Goal: Task Accomplishment & Management: Manage account settings

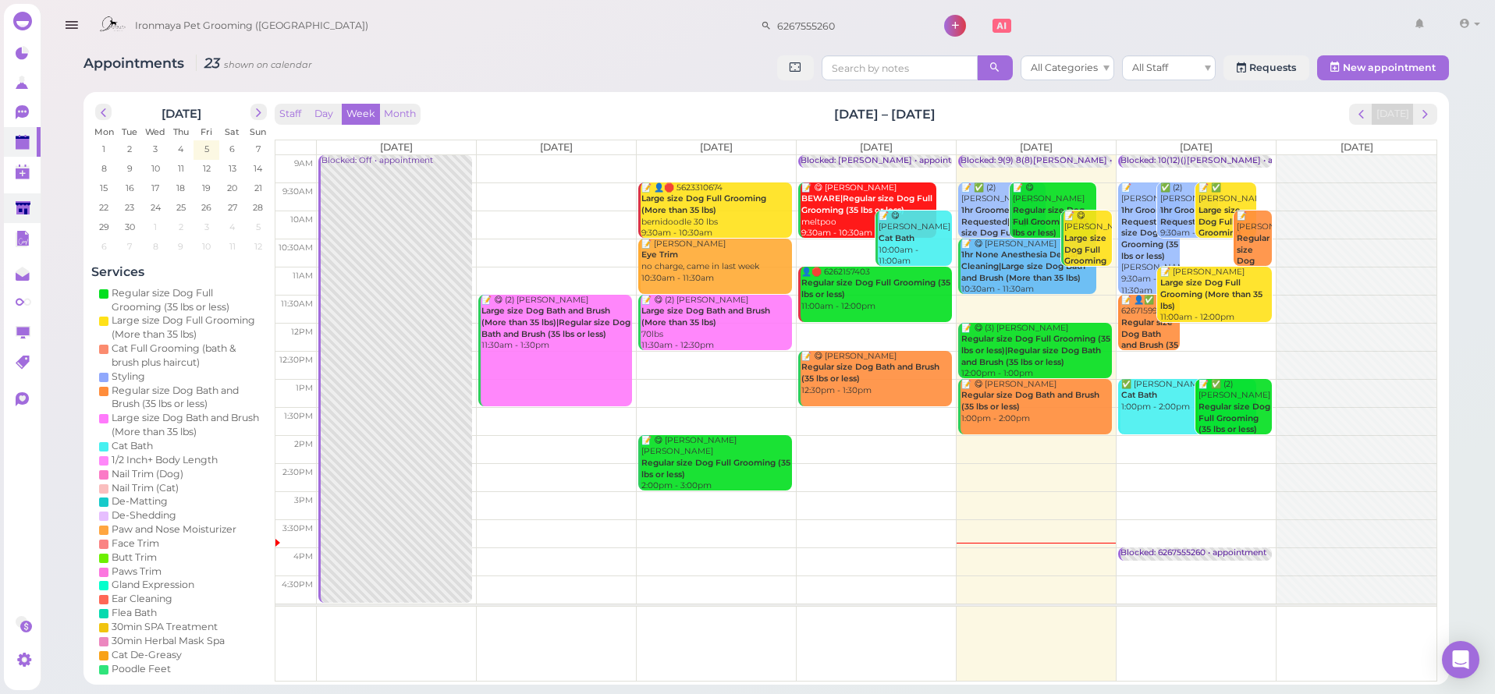
click at [12, 196] on link at bounding box center [22, 209] width 37 height 30
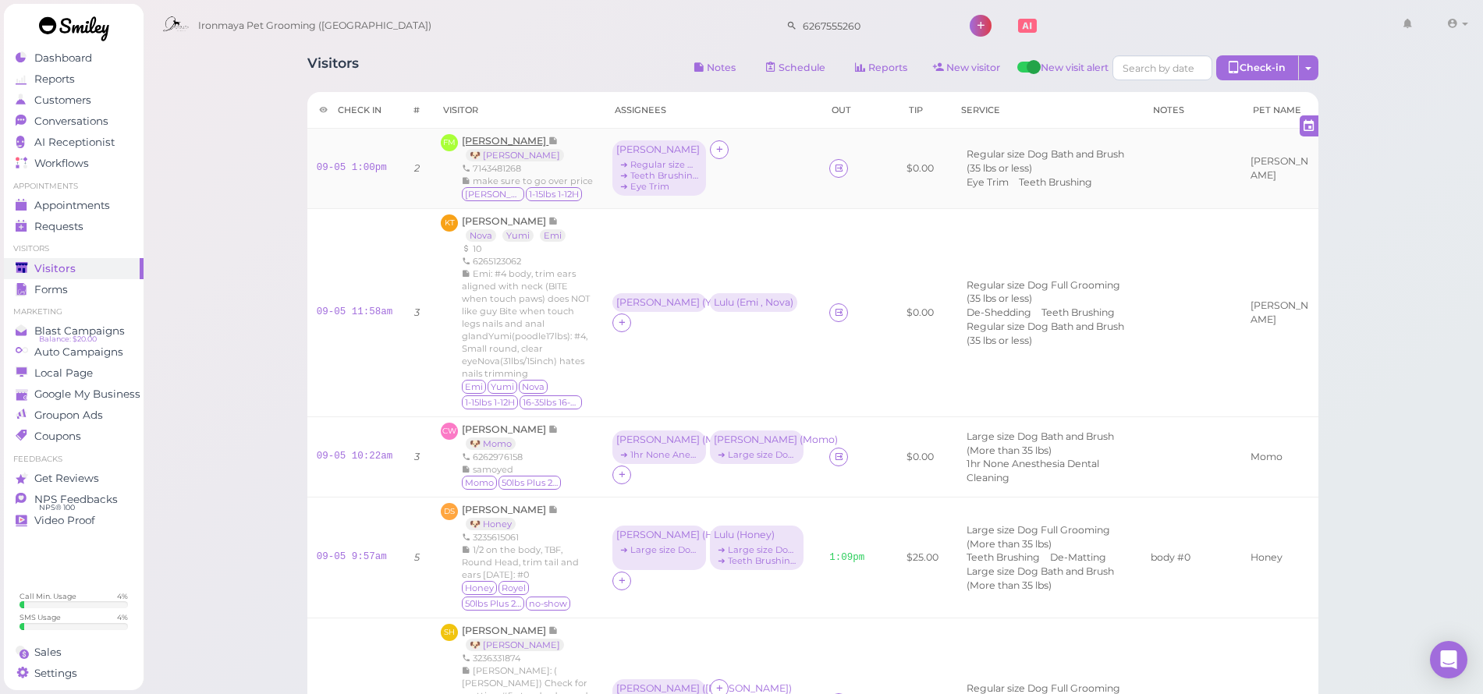
click at [486, 140] on span "[PERSON_NAME]" at bounding box center [505, 141] width 87 height 12
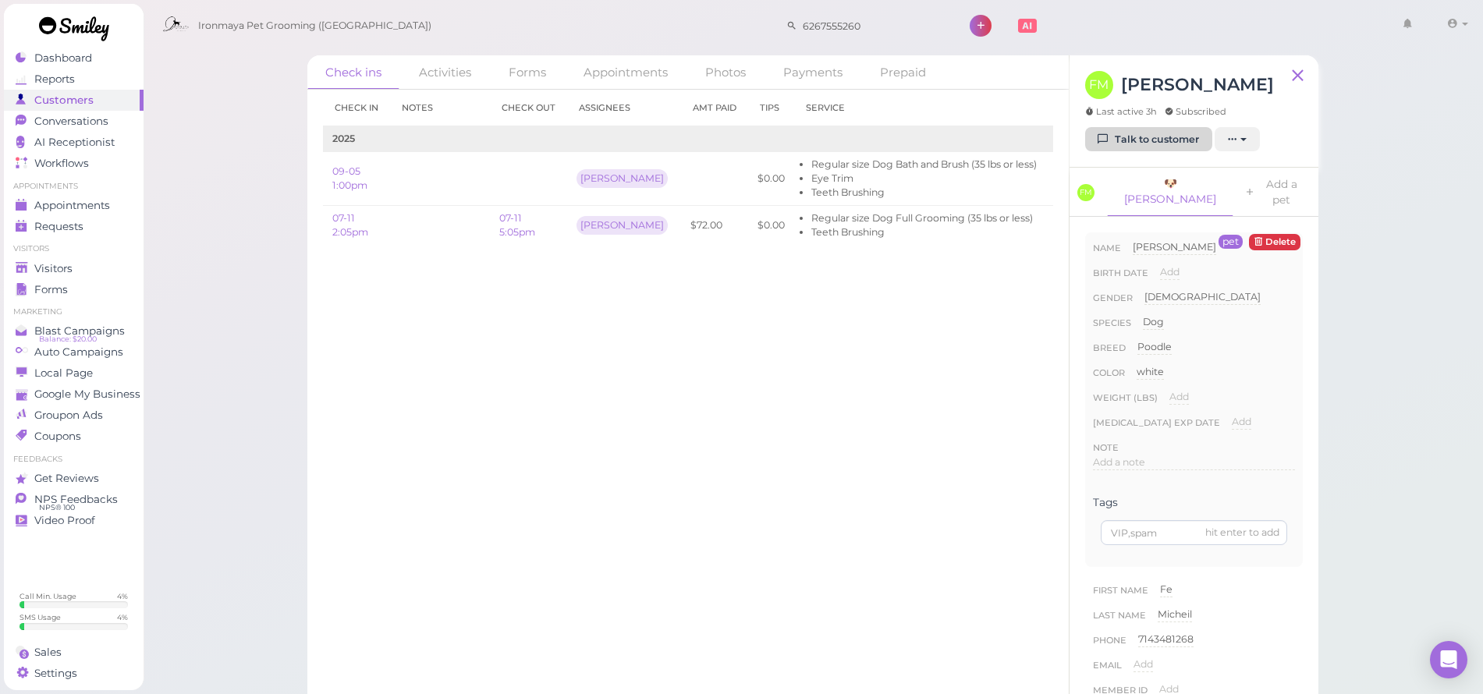
click at [1106, 141] on icon at bounding box center [1104, 139] width 10 height 12
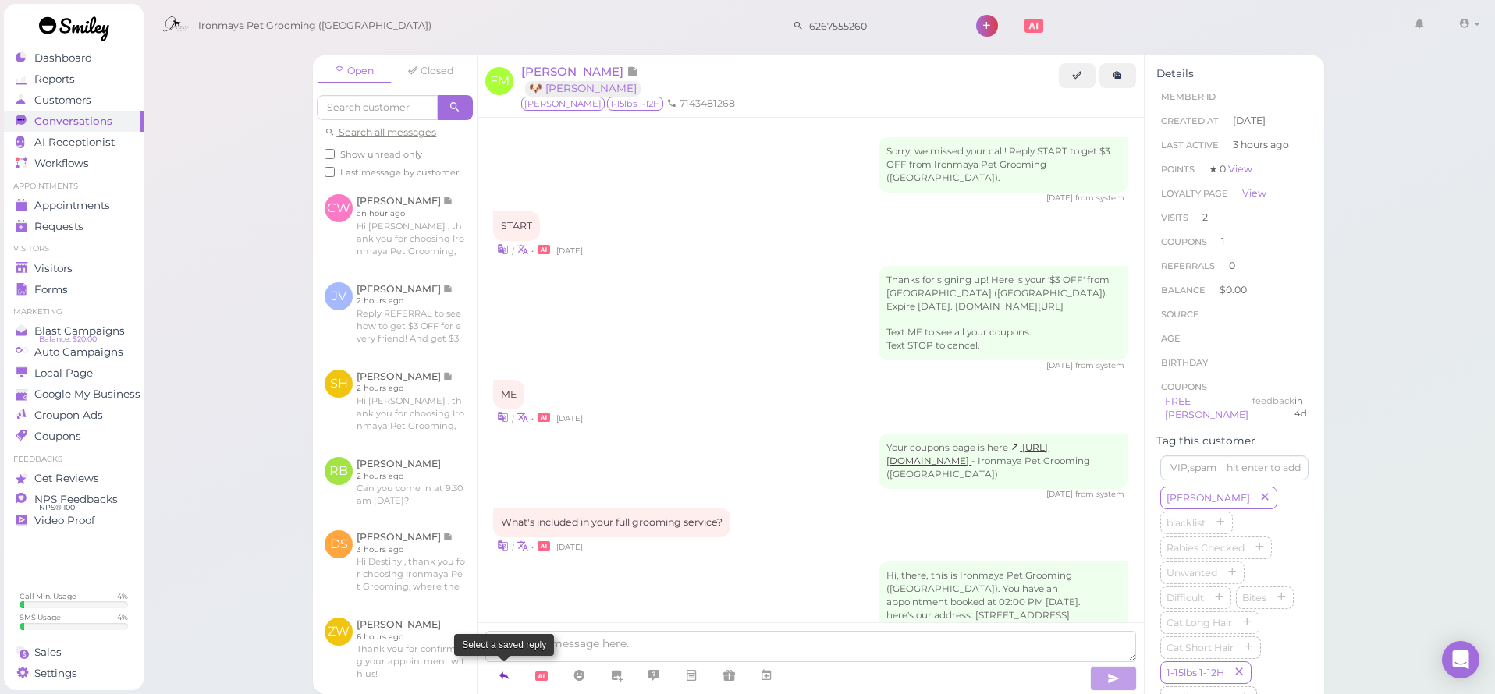
scroll to position [1564, 0]
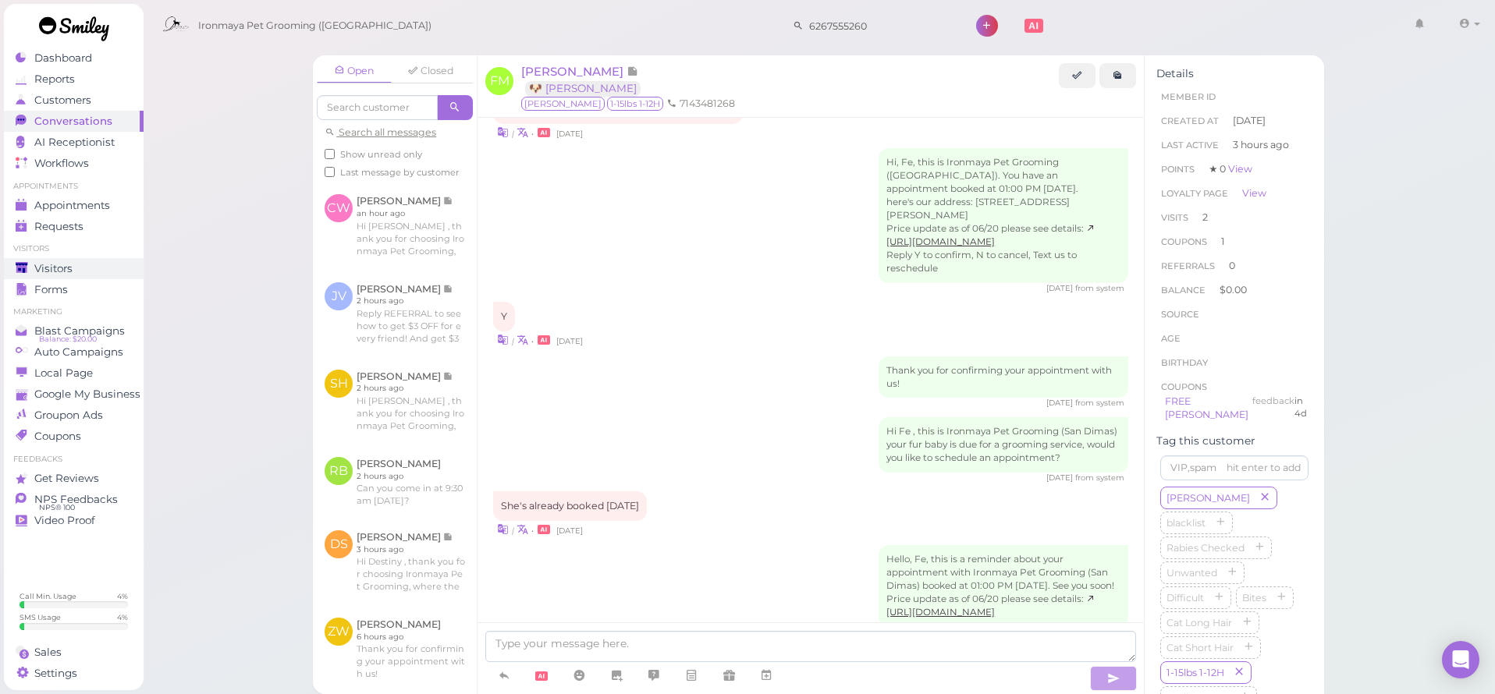
click at [98, 272] on div "Visitors" at bounding box center [72, 268] width 112 height 13
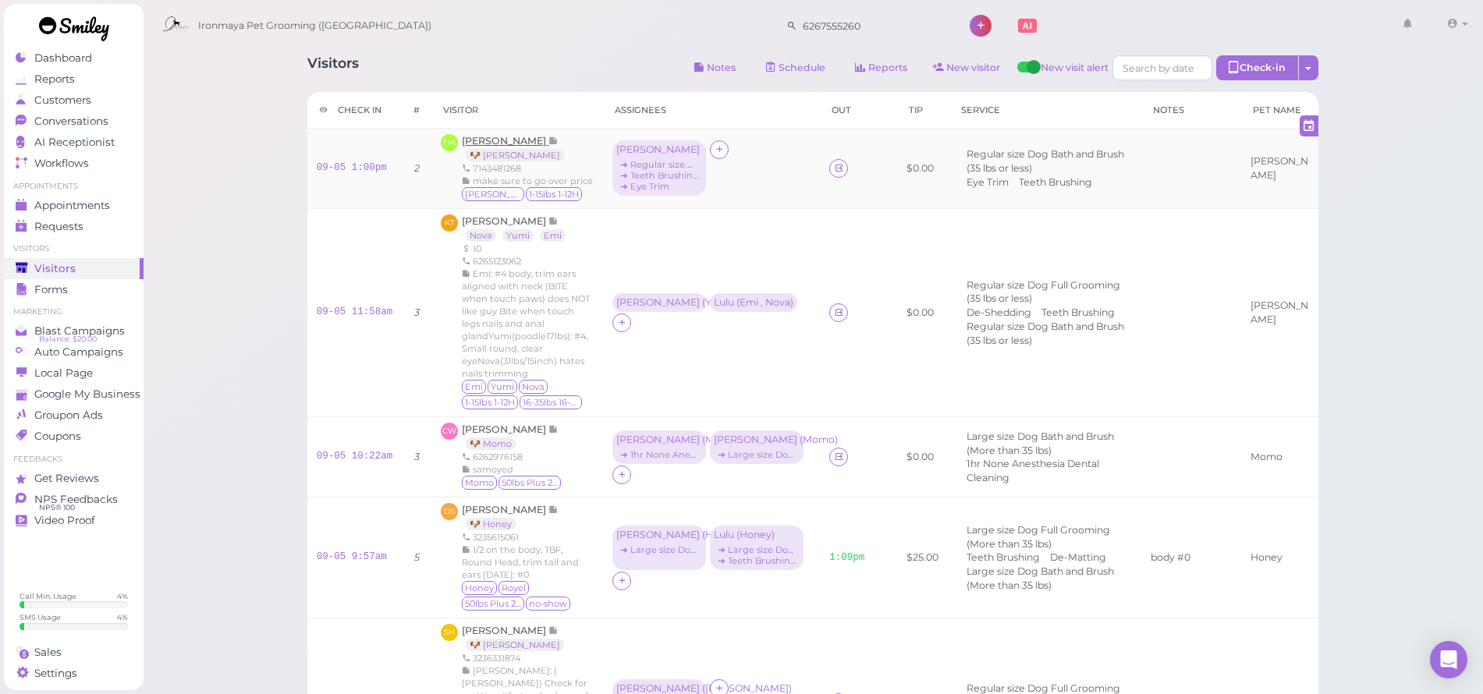
click at [497, 140] on span "[PERSON_NAME]" at bounding box center [505, 141] width 87 height 12
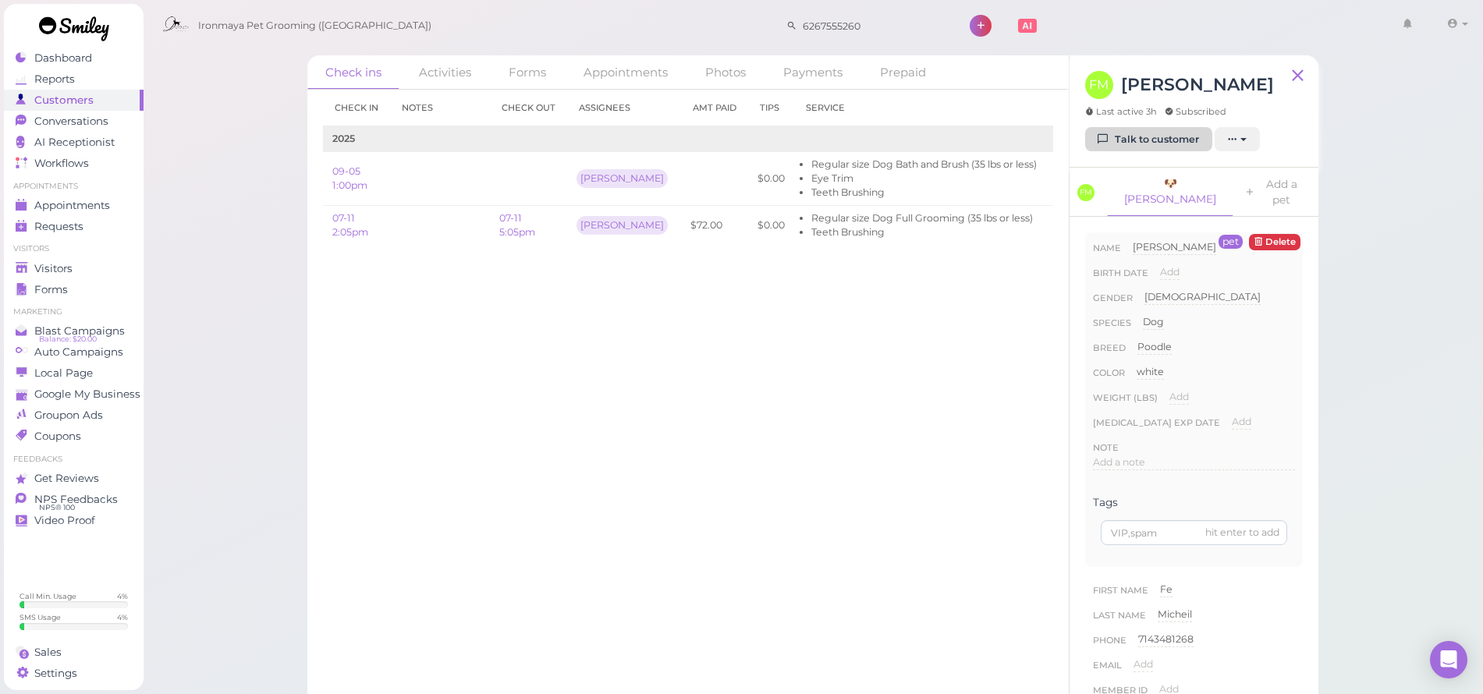
click at [1188, 137] on link "Talk to customer" at bounding box center [1148, 139] width 127 height 25
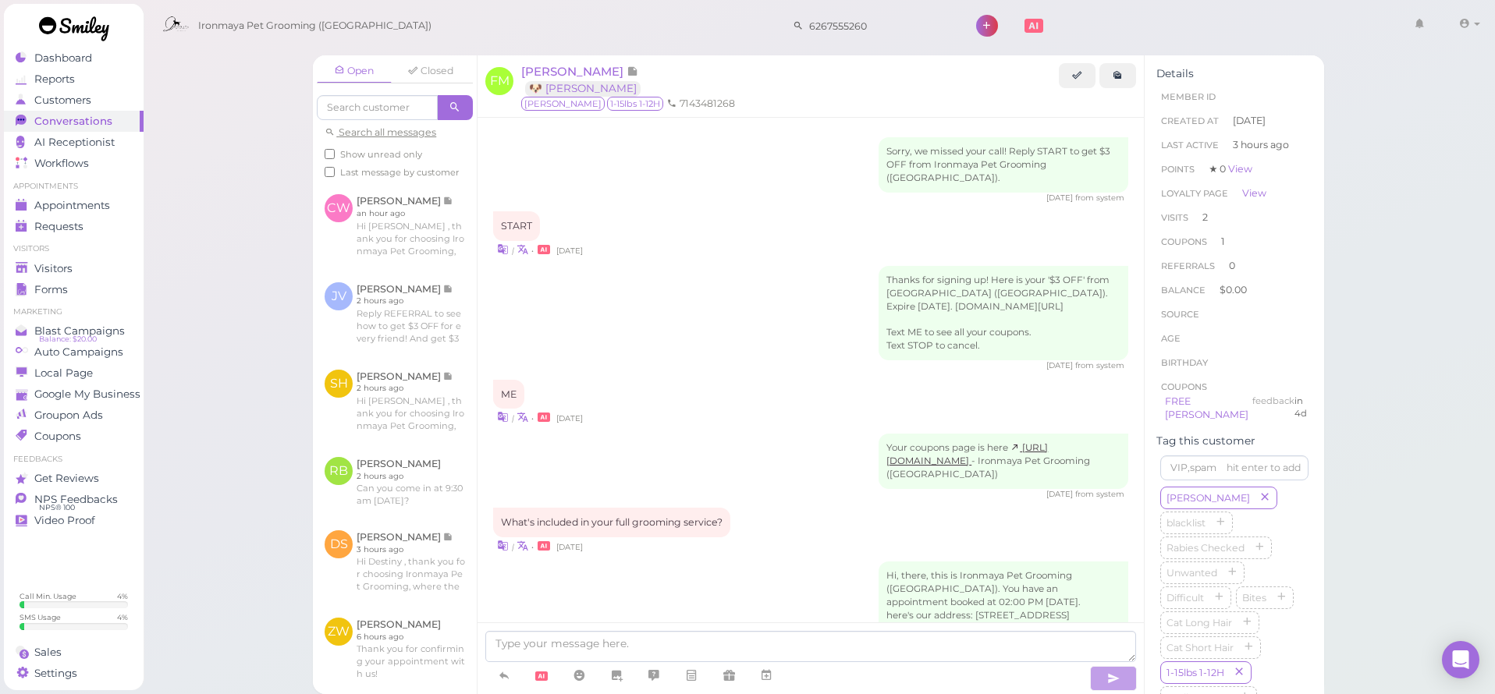
scroll to position [1564, 0]
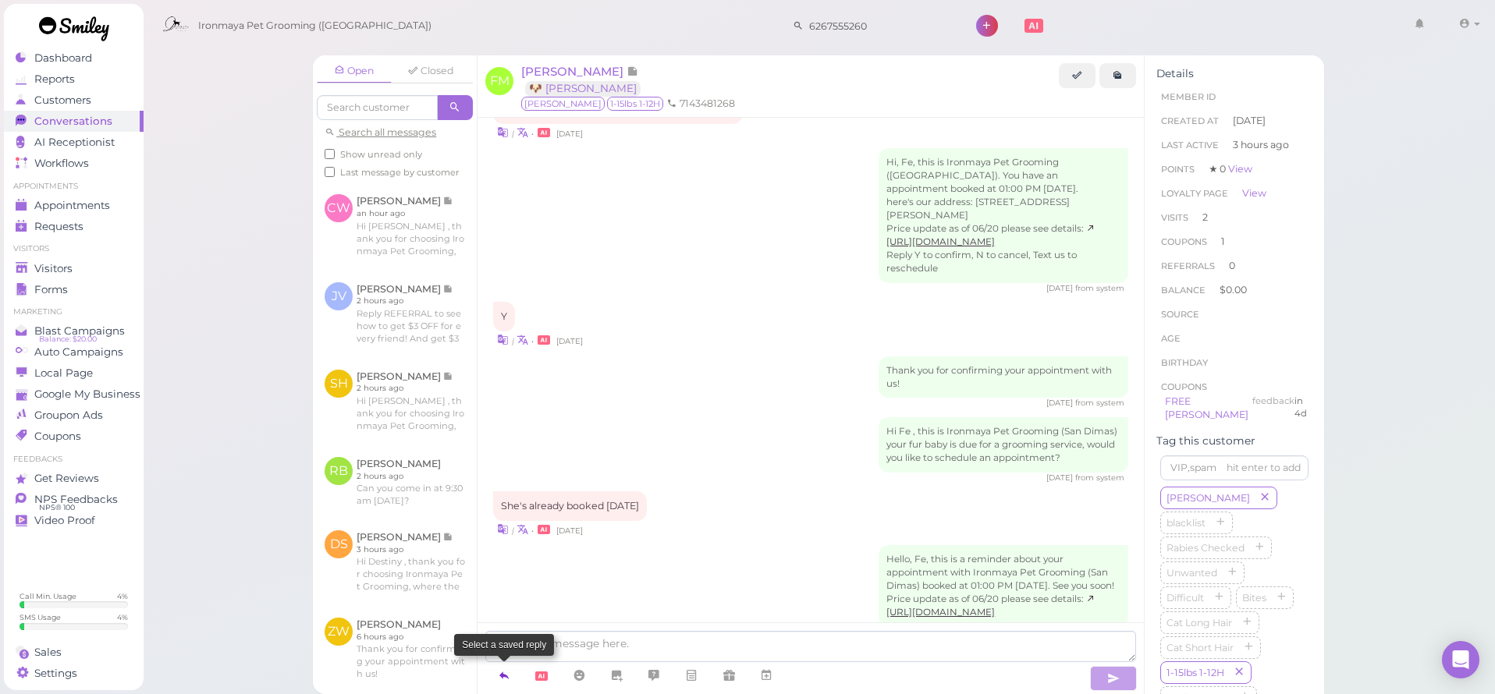
click at [501, 676] on icon at bounding box center [504, 676] width 12 height 16
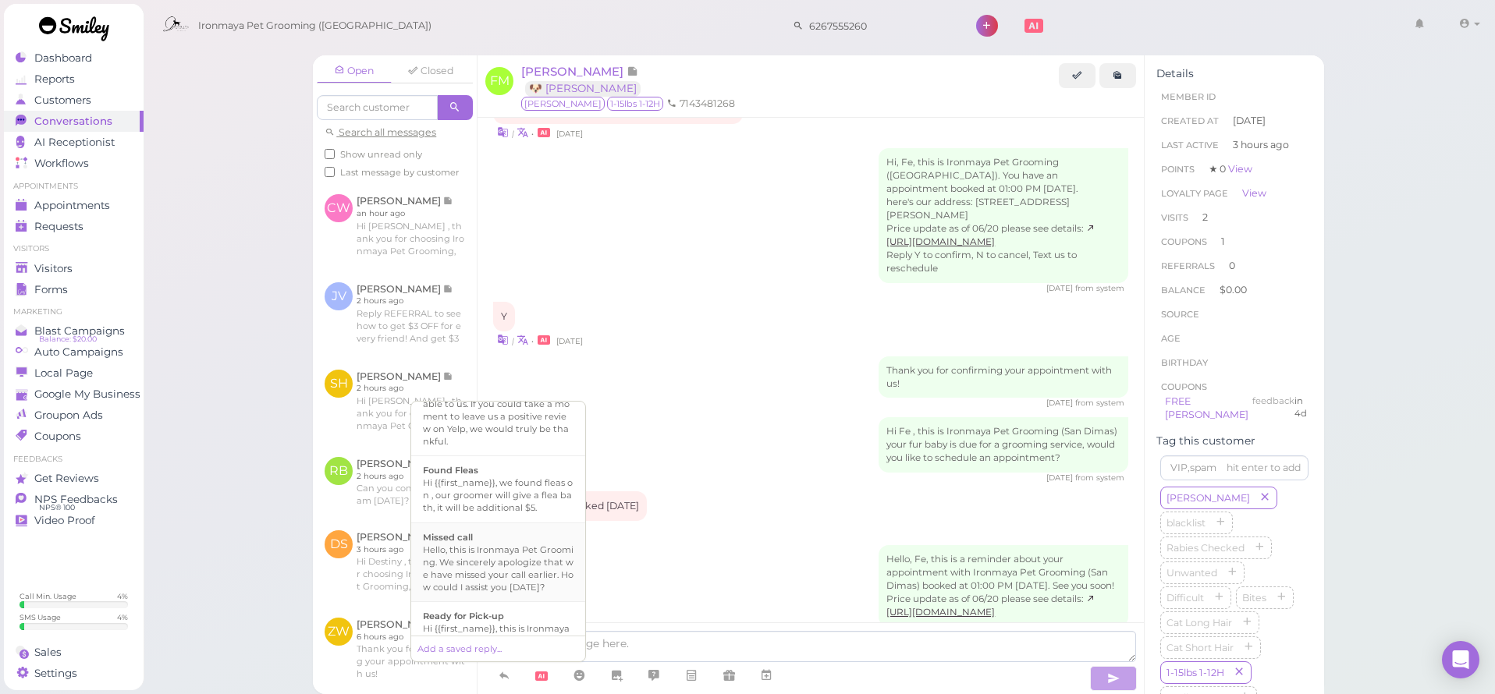
scroll to position [433, 0]
click at [538, 527] on div "Hi {{first_name}}, this is Ironmaya Pet Grooming. Your fur baby is/are ready fo…" at bounding box center [498, 500] width 151 height 75
type textarea "Hi {{first_name}}, this is Ironmaya Pet Grooming. Your fur baby is/are ready fo…"
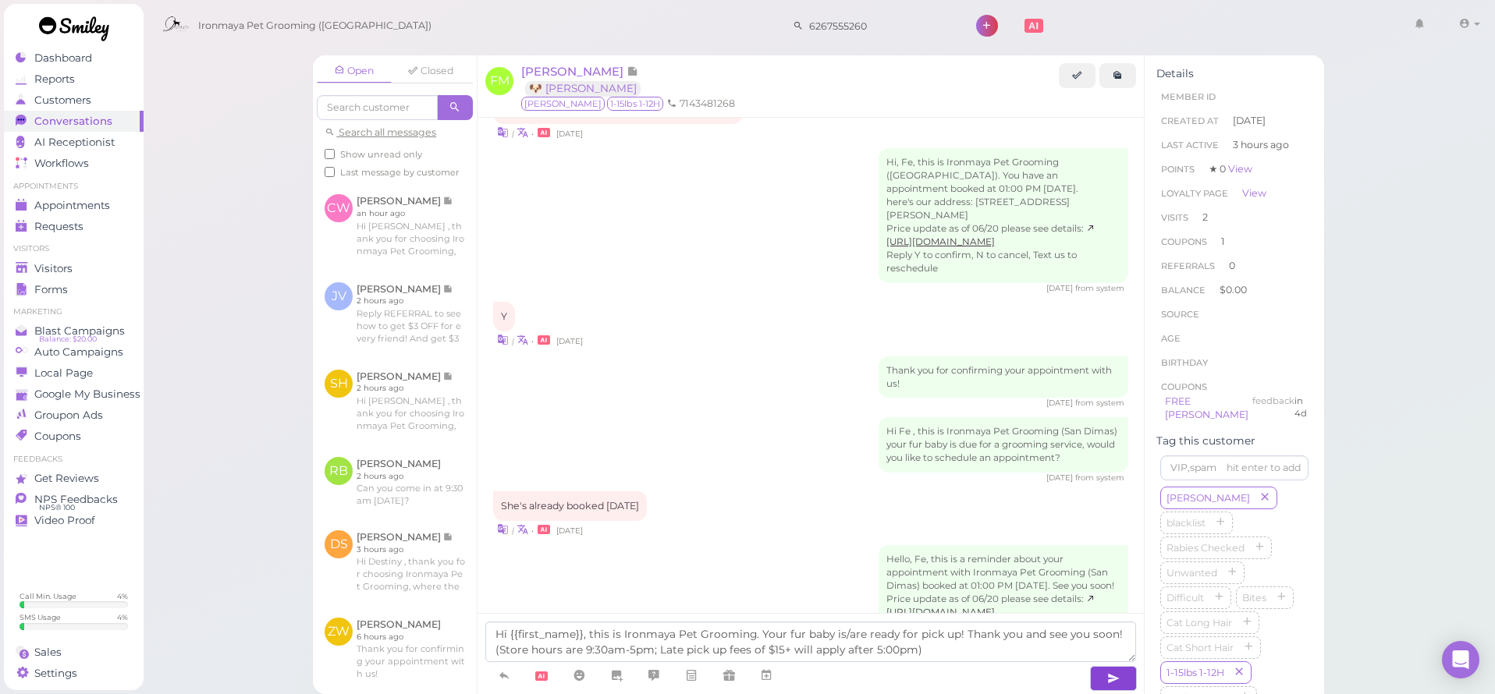
click at [1103, 681] on button "button" at bounding box center [1113, 678] width 47 height 25
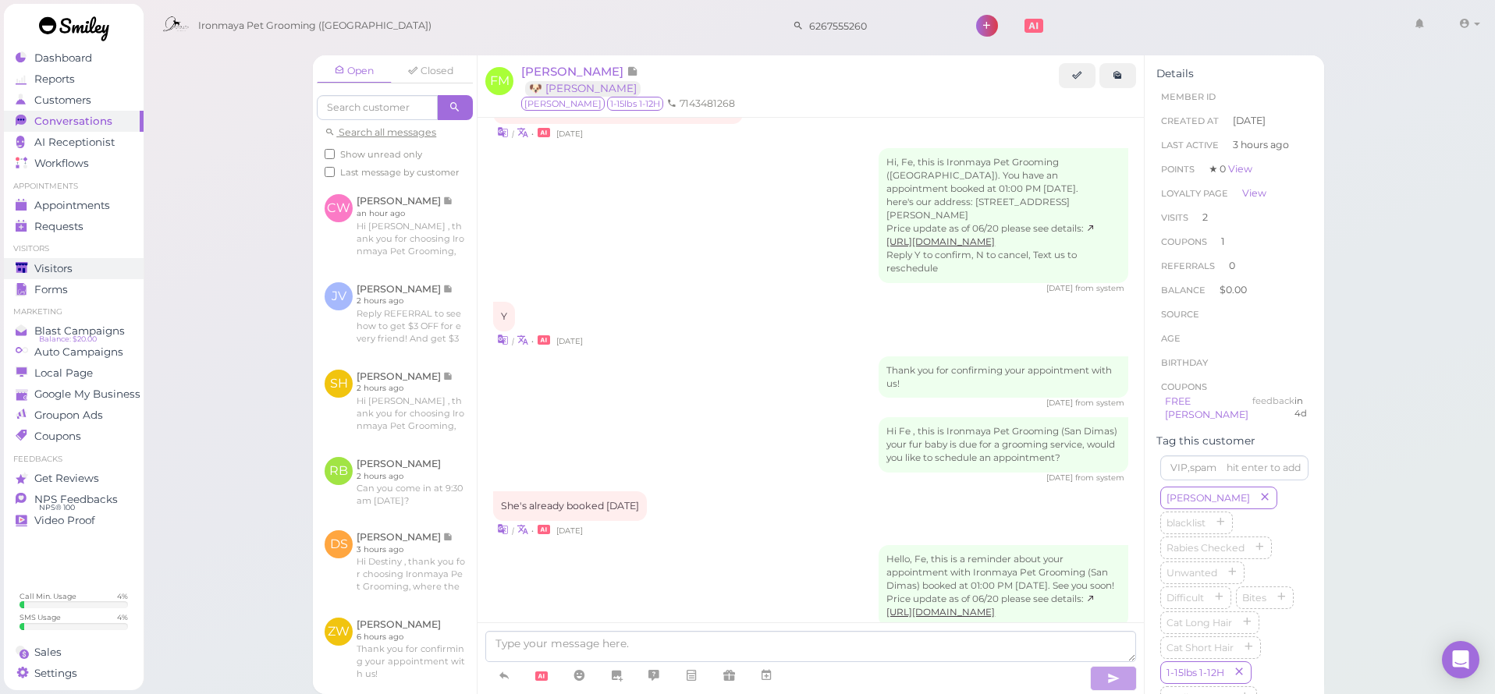
click at [71, 268] on span "Visitors" at bounding box center [53, 268] width 38 height 13
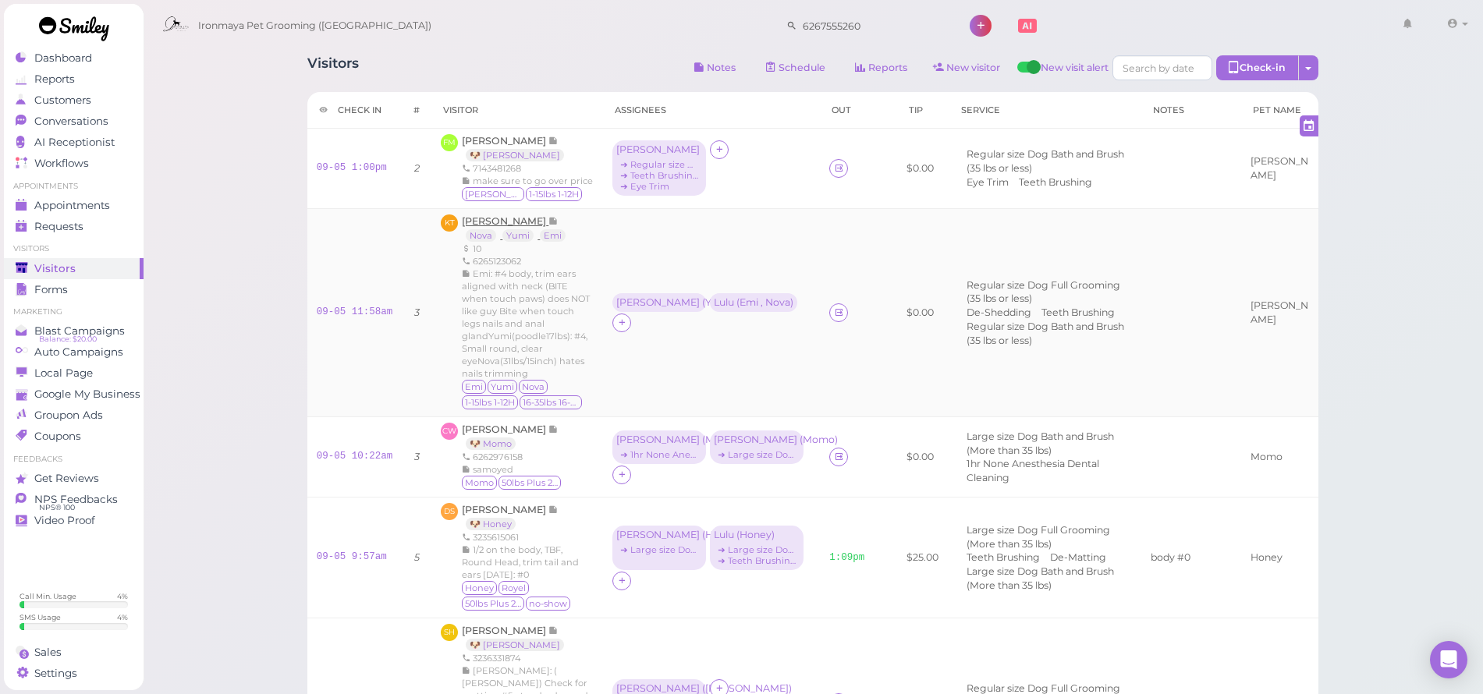
click at [492, 227] on span "[PERSON_NAME]" at bounding box center [505, 221] width 87 height 12
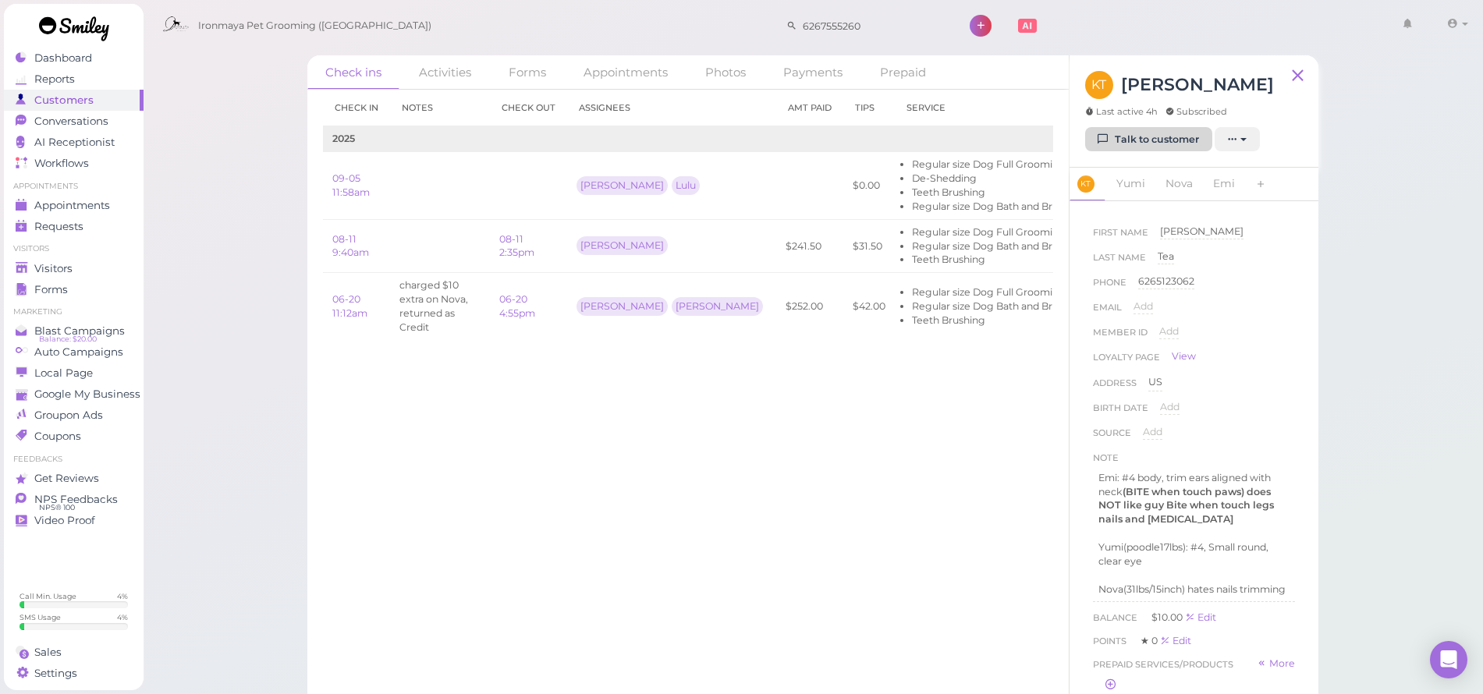
click at [1123, 127] on link "Talk to customer" at bounding box center [1148, 139] width 127 height 25
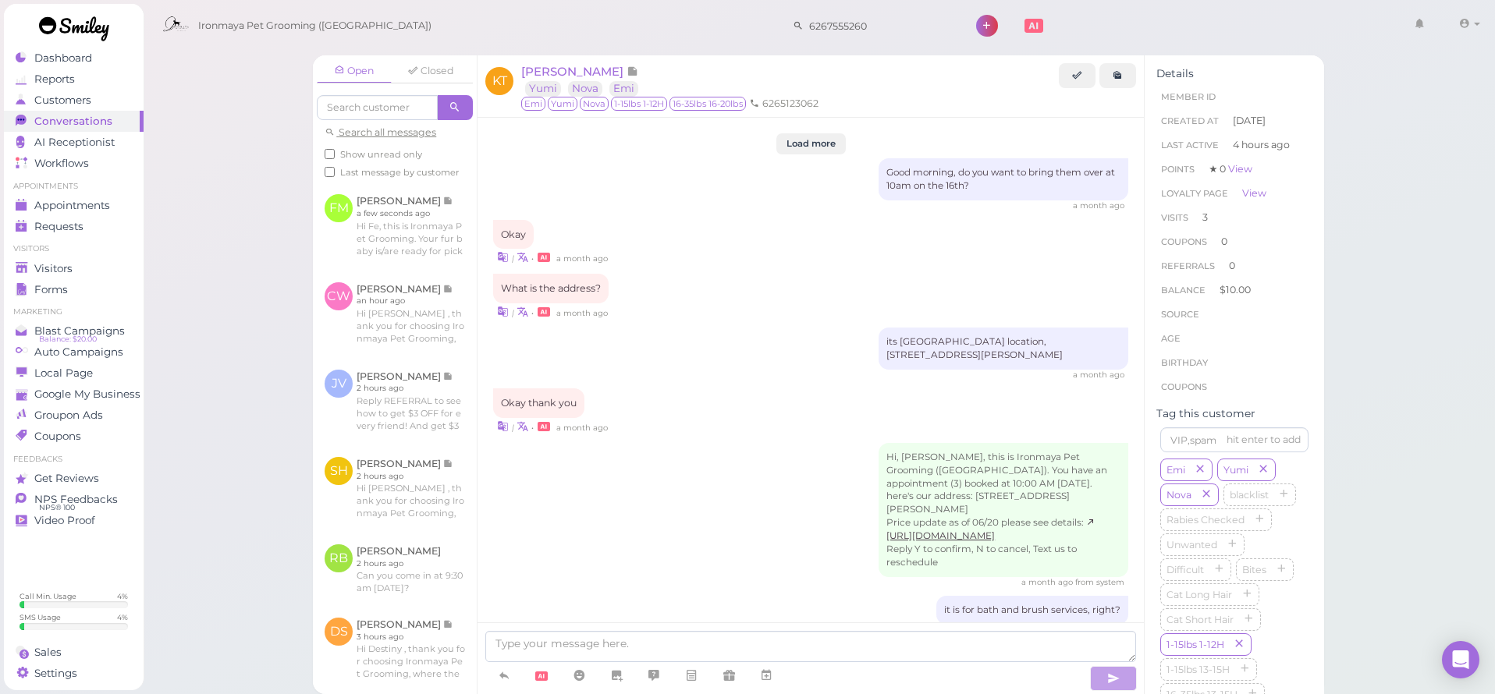
scroll to position [1774, 0]
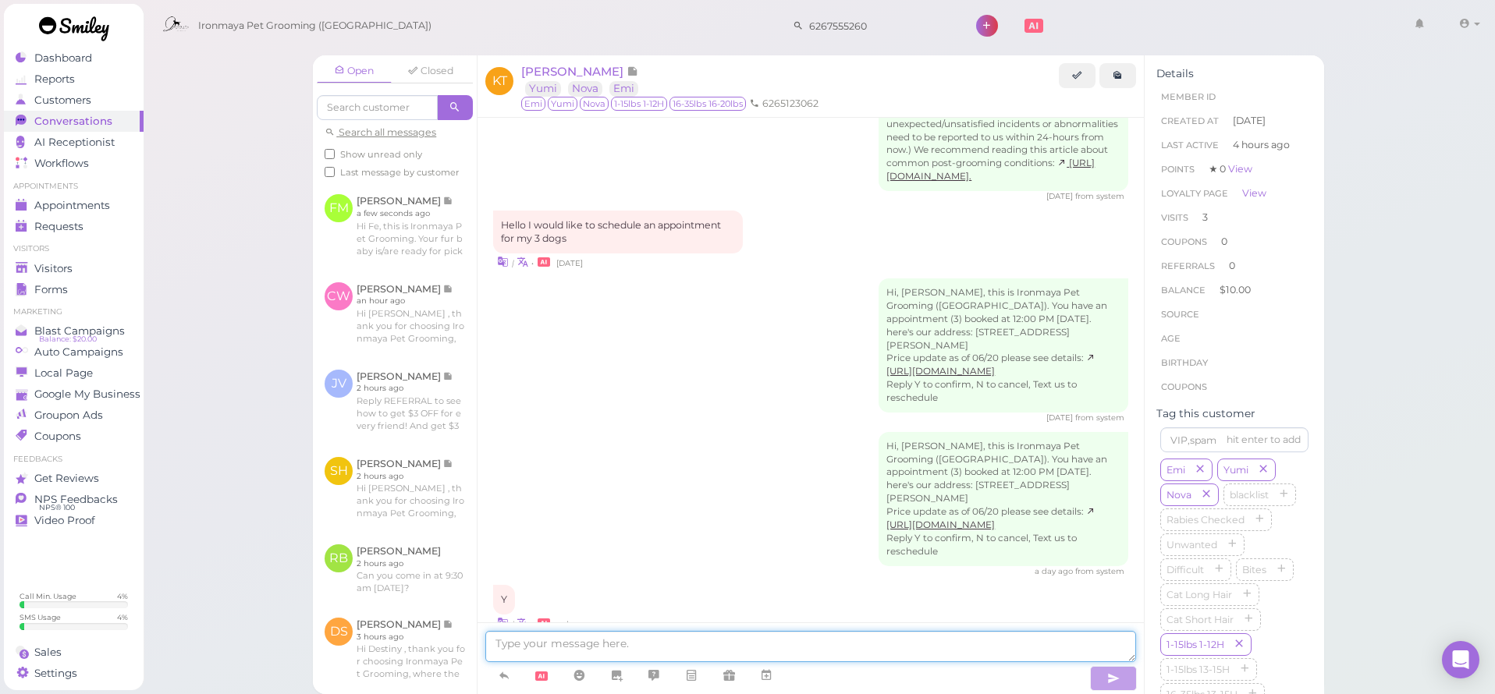
click at [697, 642] on textarea at bounding box center [810, 646] width 651 height 31
type textarea "H"
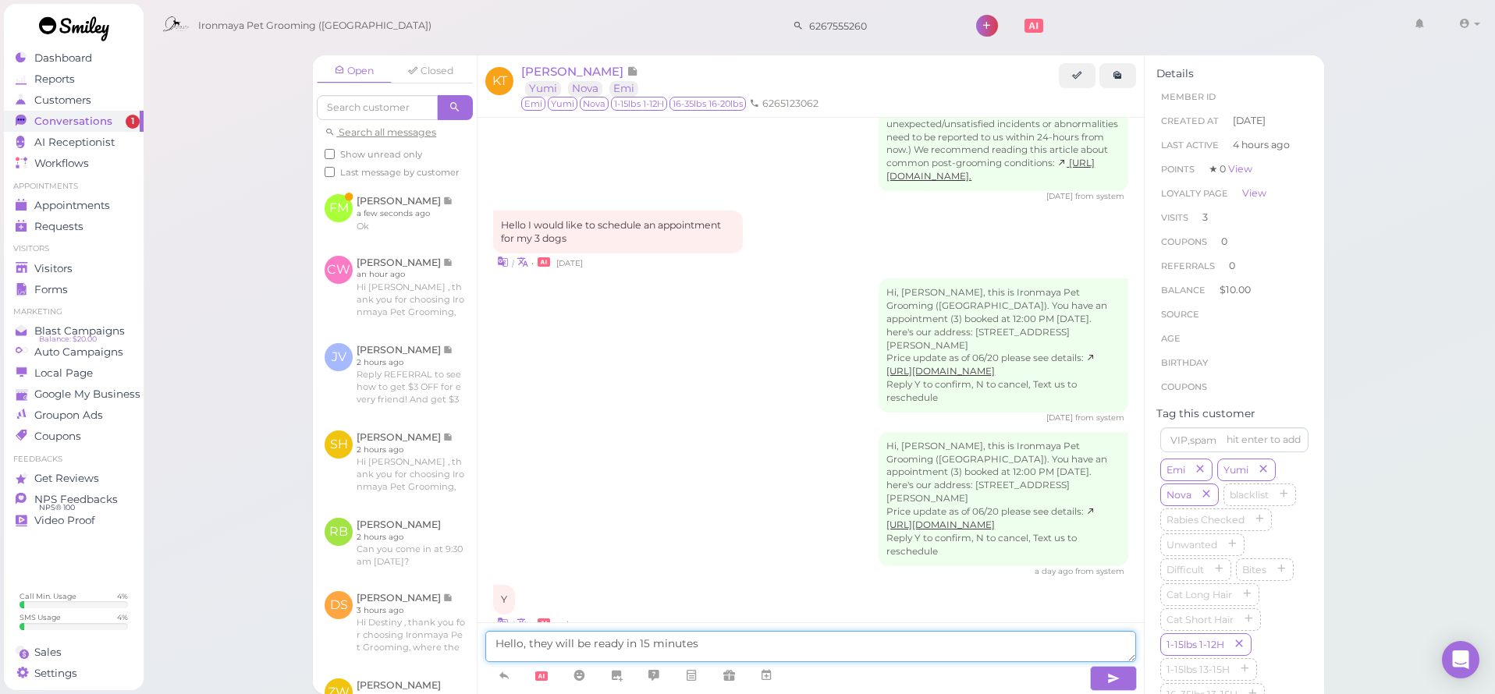
type textarea "Hello, they will be ready in 15 minutes"
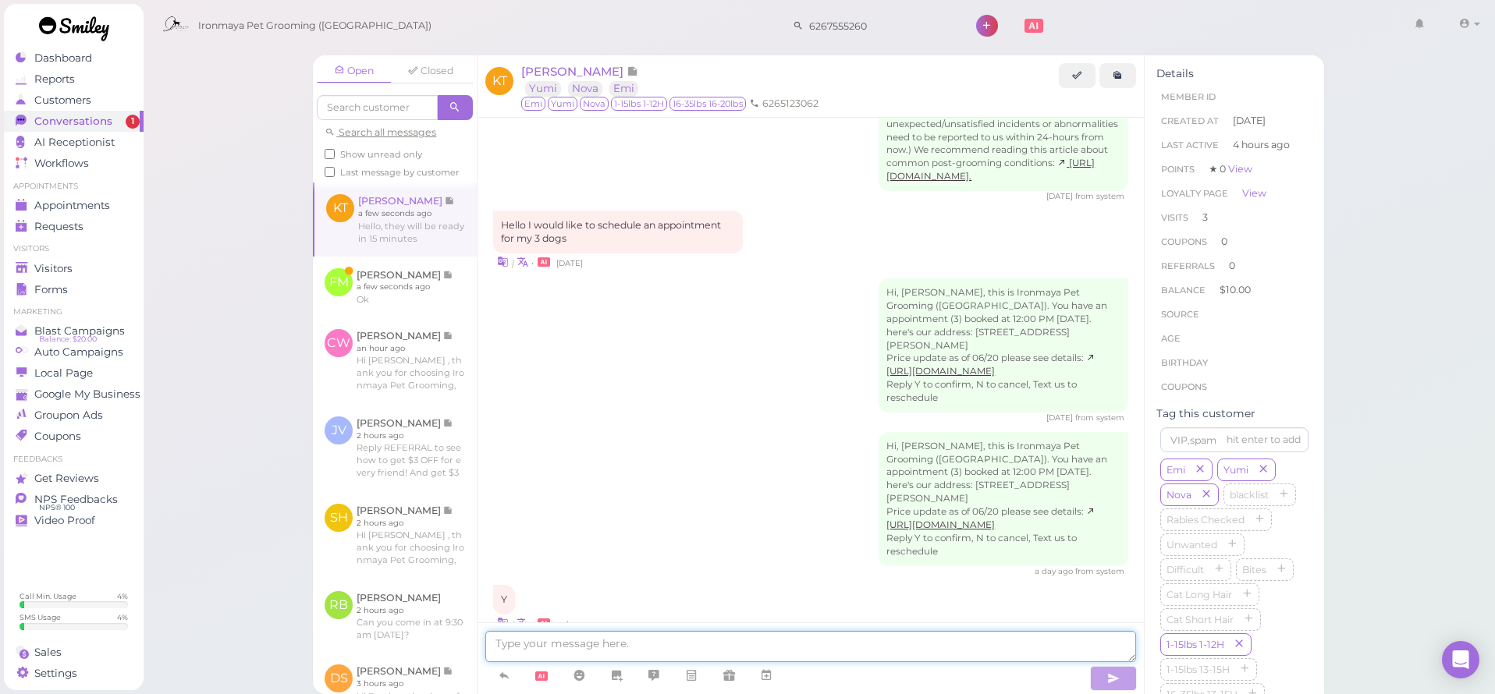
scroll to position [1810, 0]
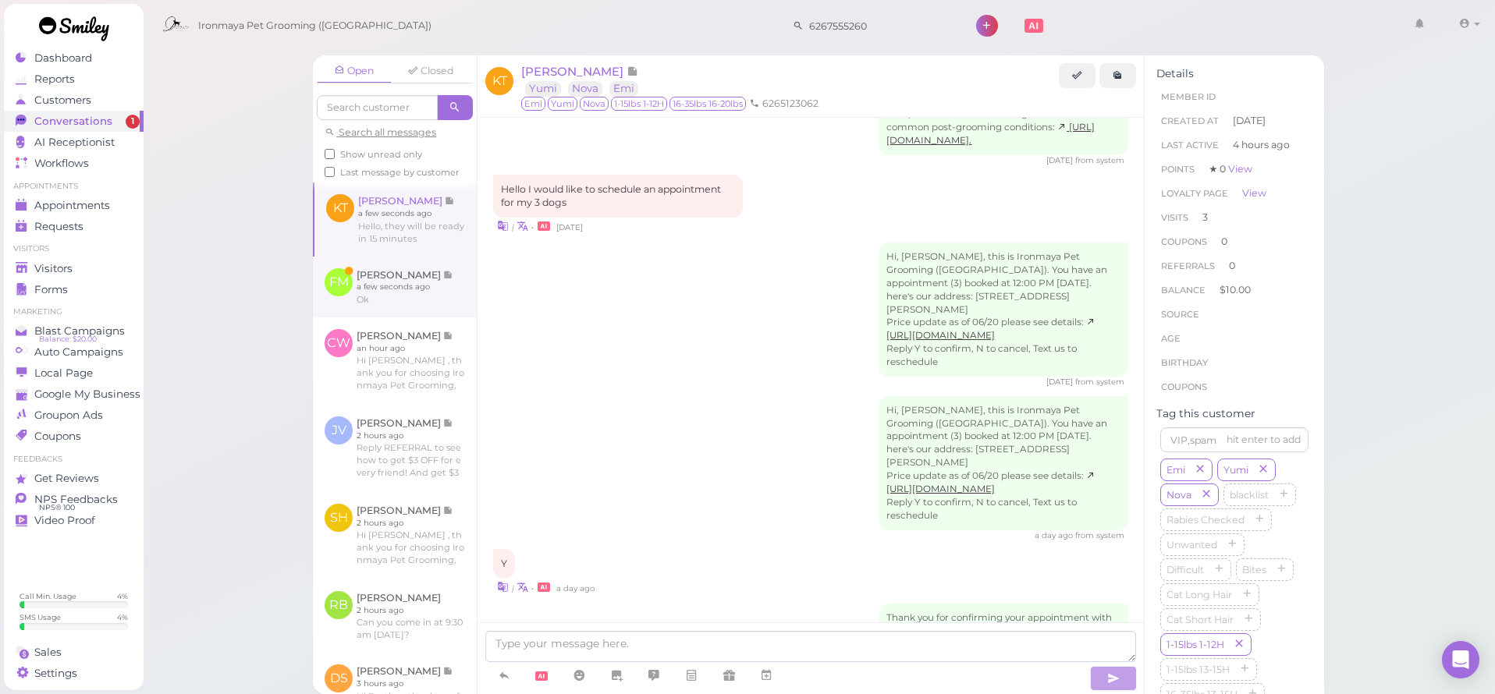
click at [398, 295] on link at bounding box center [395, 287] width 164 height 61
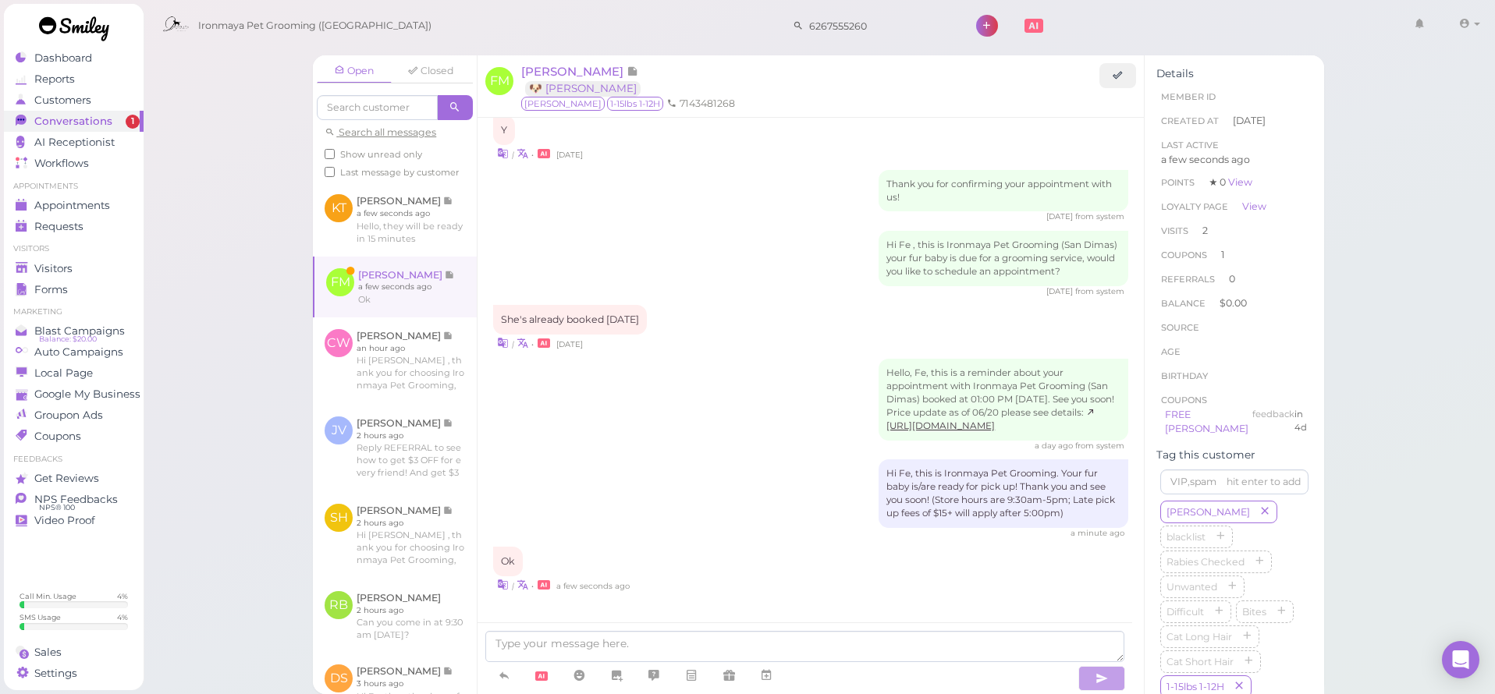
scroll to position [1701, 0]
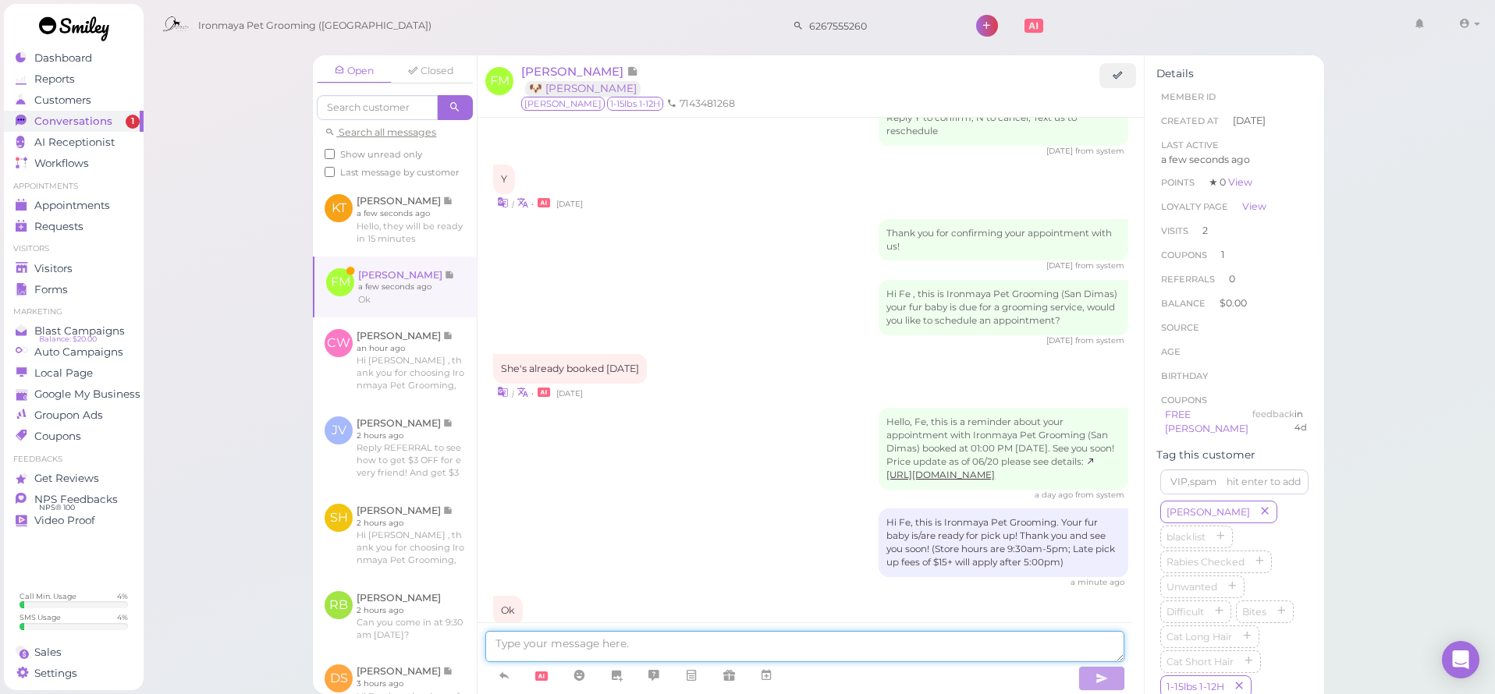
click at [592, 656] on textarea at bounding box center [804, 646] width 639 height 31
type textarea "See you soon"
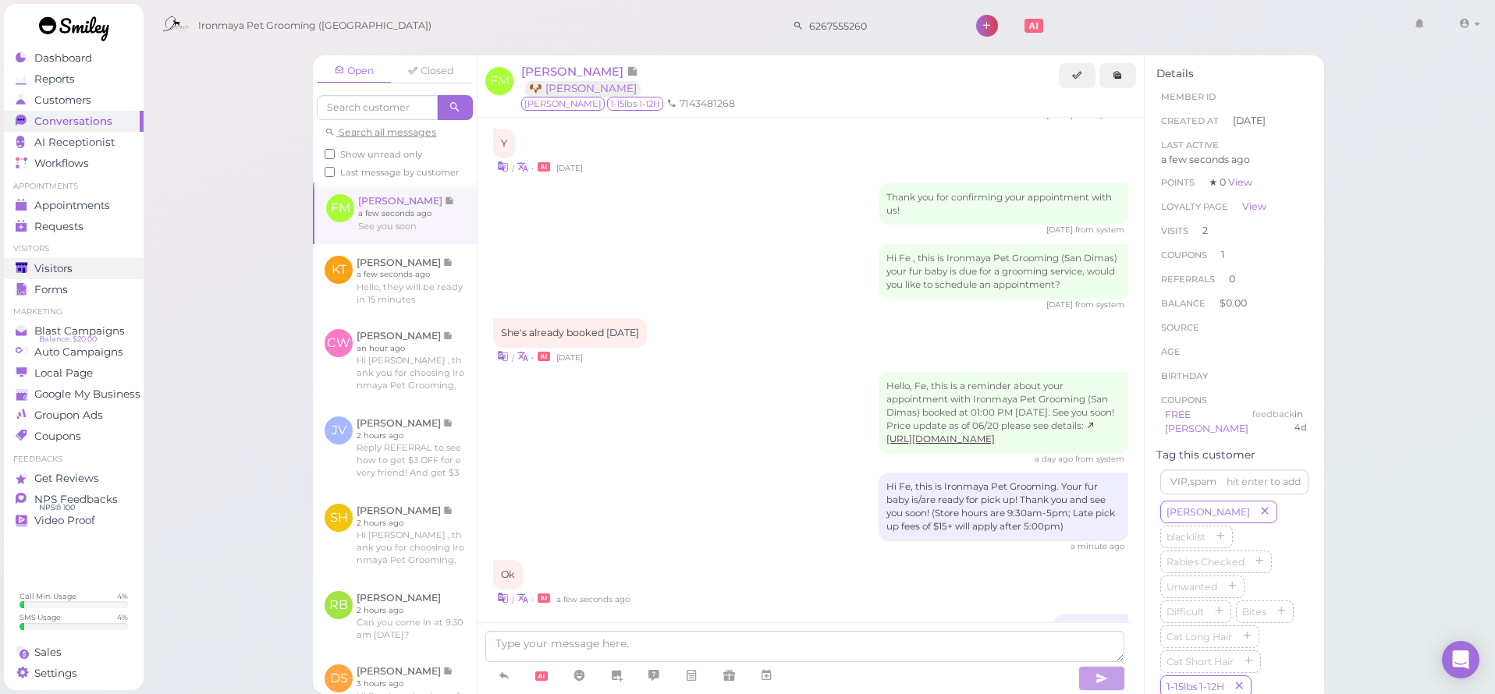
click at [79, 267] on div "Visitors" at bounding box center [72, 268] width 112 height 13
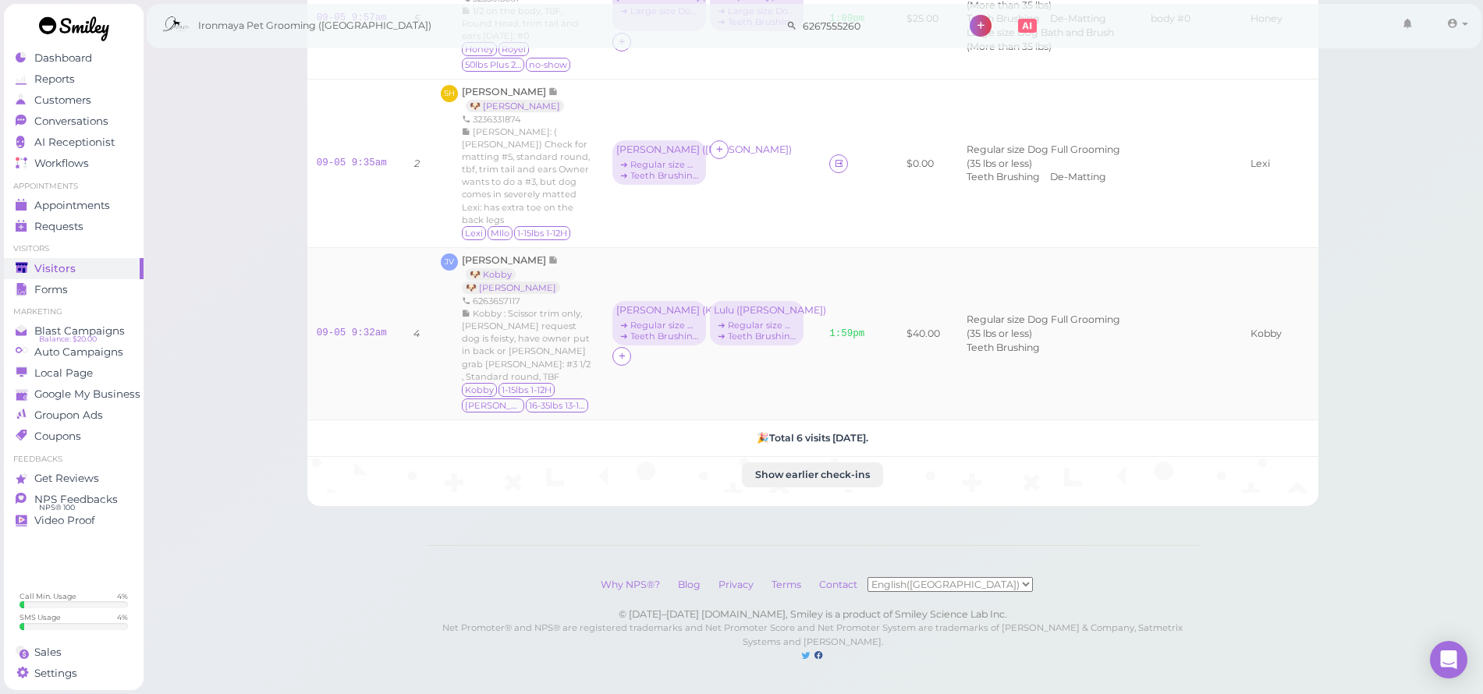
scroll to position [524, 0]
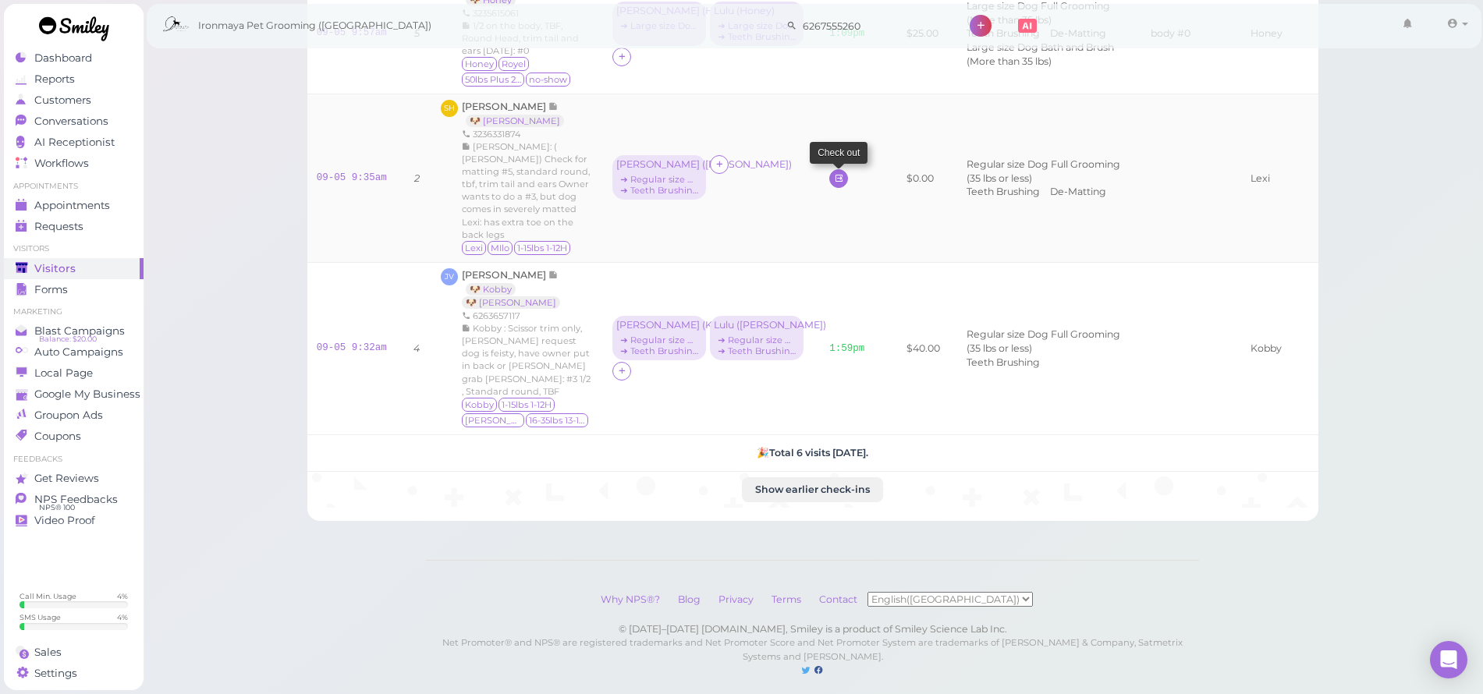
click at [829, 188] on link at bounding box center [838, 178] width 19 height 19
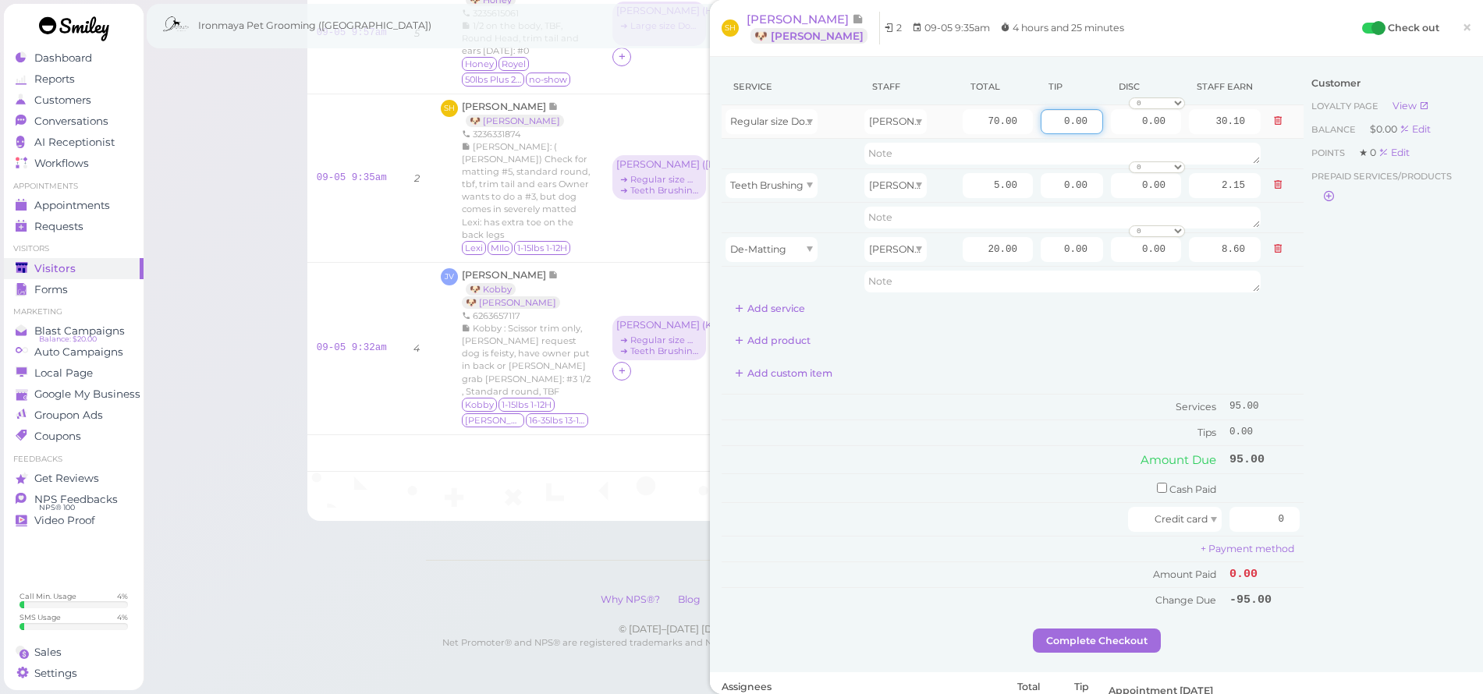
click at [1041, 122] on input "0.00" at bounding box center [1072, 121] width 62 height 25
type input "14.25"
click at [1309, 410] on div "Customer Loyalty page View Balance $0.00 Edit Points ★ 0 Edit Prepaid services/…" at bounding box center [1388, 349] width 168 height 560
click at [1254, 508] on input "0" at bounding box center [1265, 519] width 70 height 25
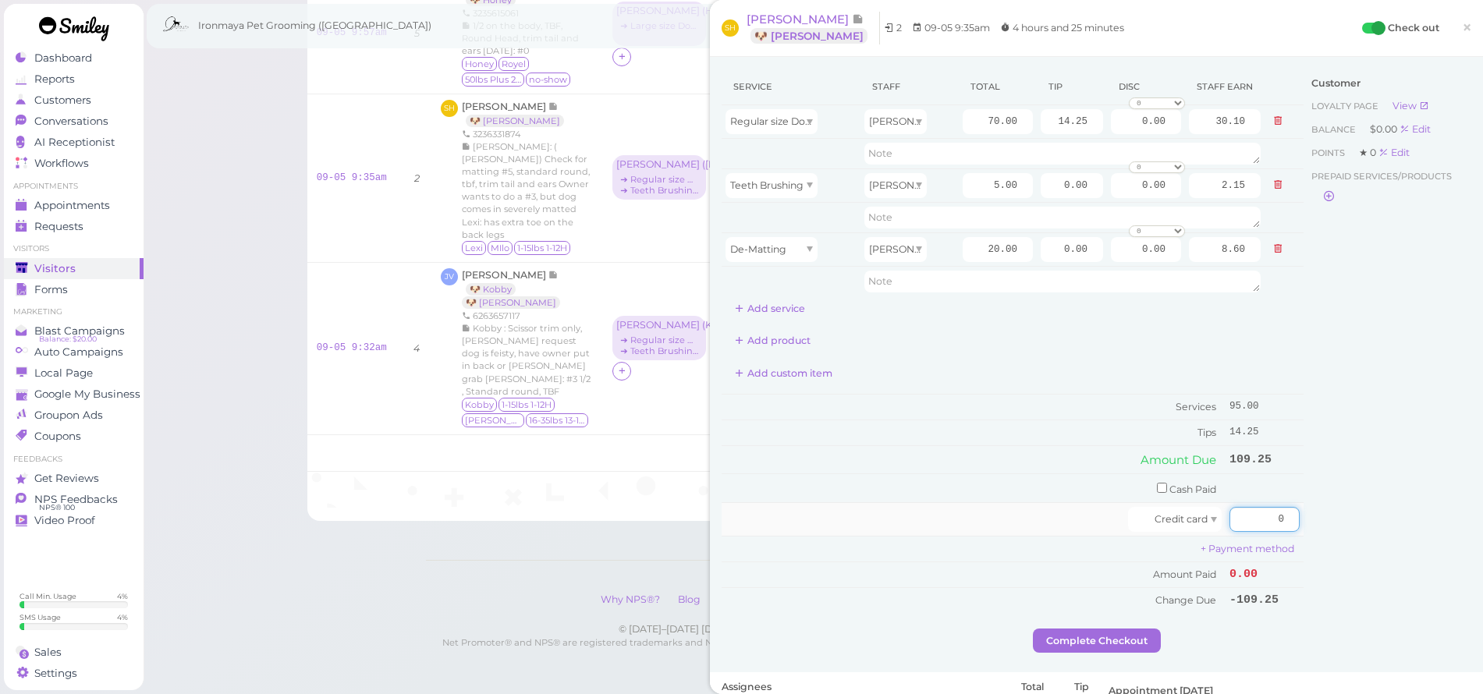
click at [1255, 507] on input "0" at bounding box center [1265, 519] width 70 height 25
type input "109.45"
click at [1372, 555] on div "Customer Loyalty page View Balance $0.00 Edit Points ★ 0 Edit Prepaid services/…" at bounding box center [1388, 349] width 168 height 560
click at [1103, 632] on button "Complete Checkout" at bounding box center [1097, 641] width 128 height 25
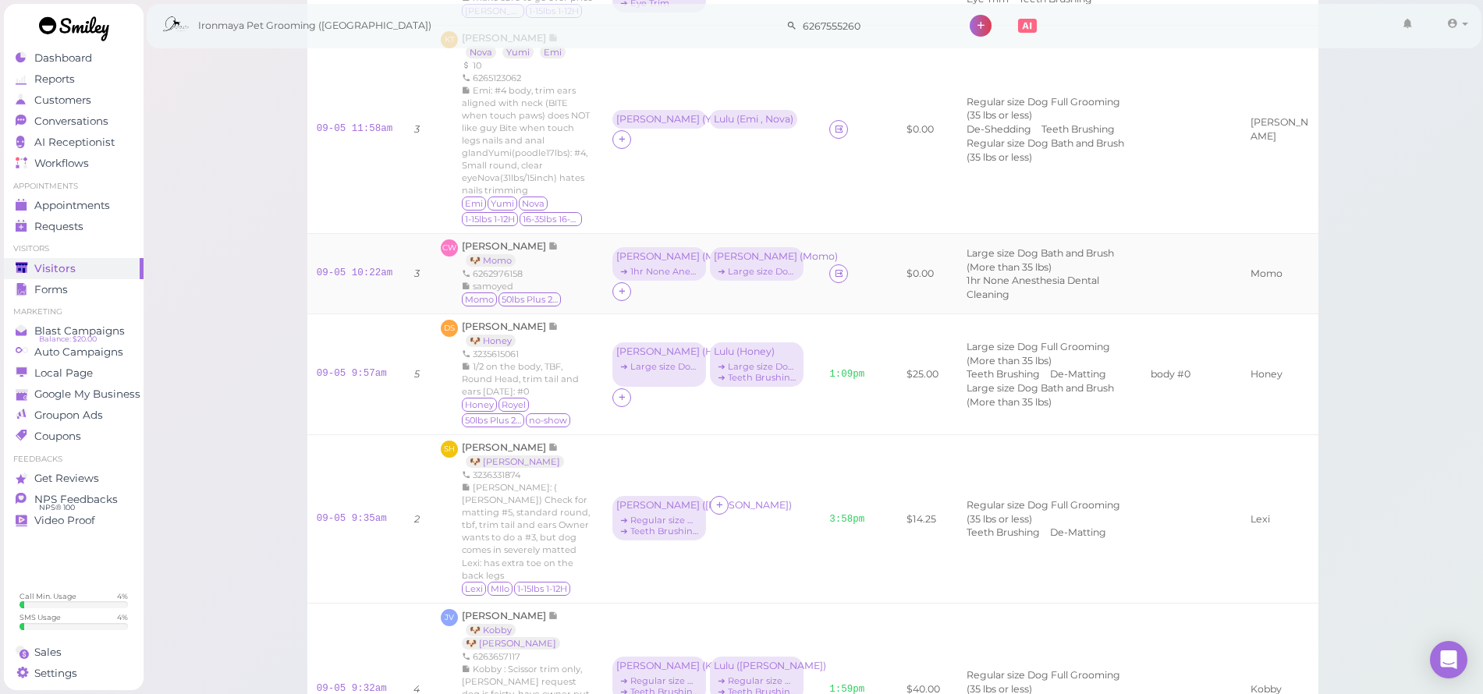
scroll to position [139, 0]
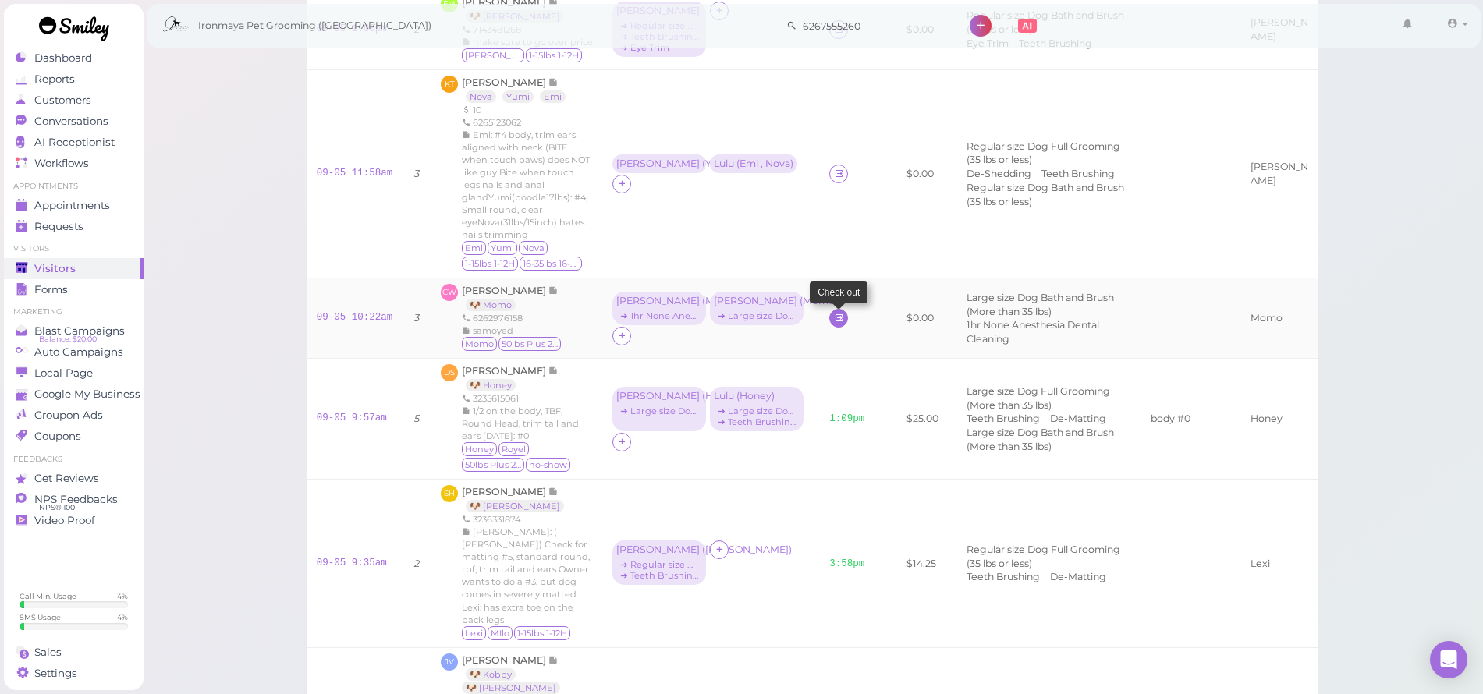
click at [834, 324] on icon at bounding box center [839, 318] width 10 height 12
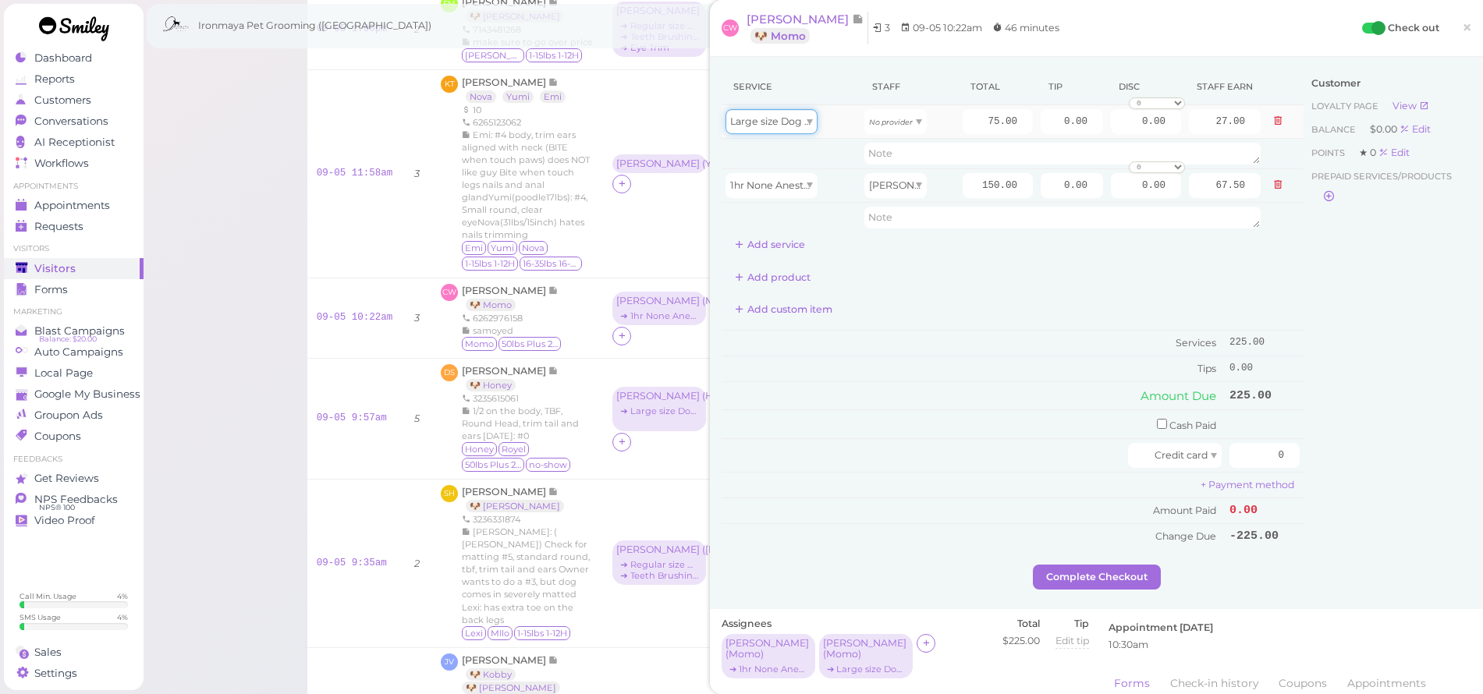
click at [804, 112] on div "Large size Dog Bath and Brush (More than 35 lbs)" at bounding box center [772, 121] width 92 height 25
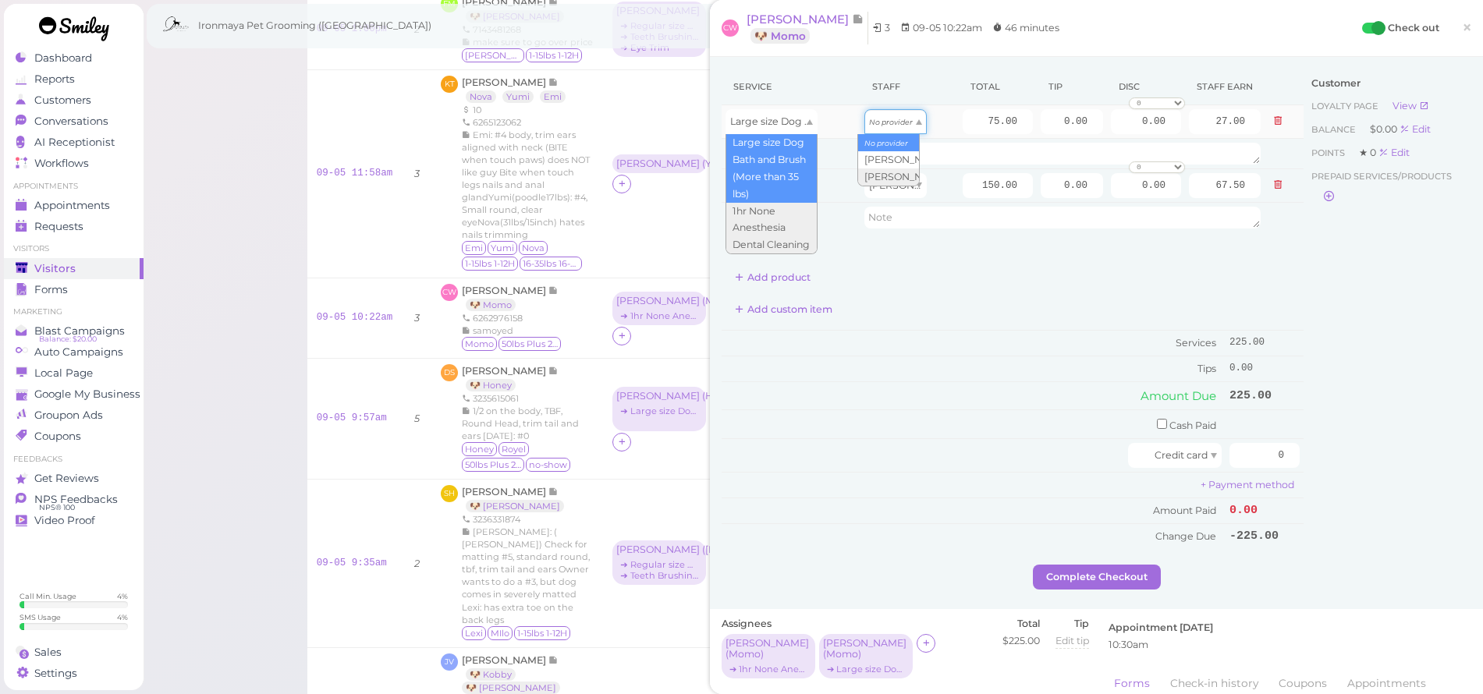
click at [891, 127] on div "No provider" at bounding box center [896, 121] width 62 height 25
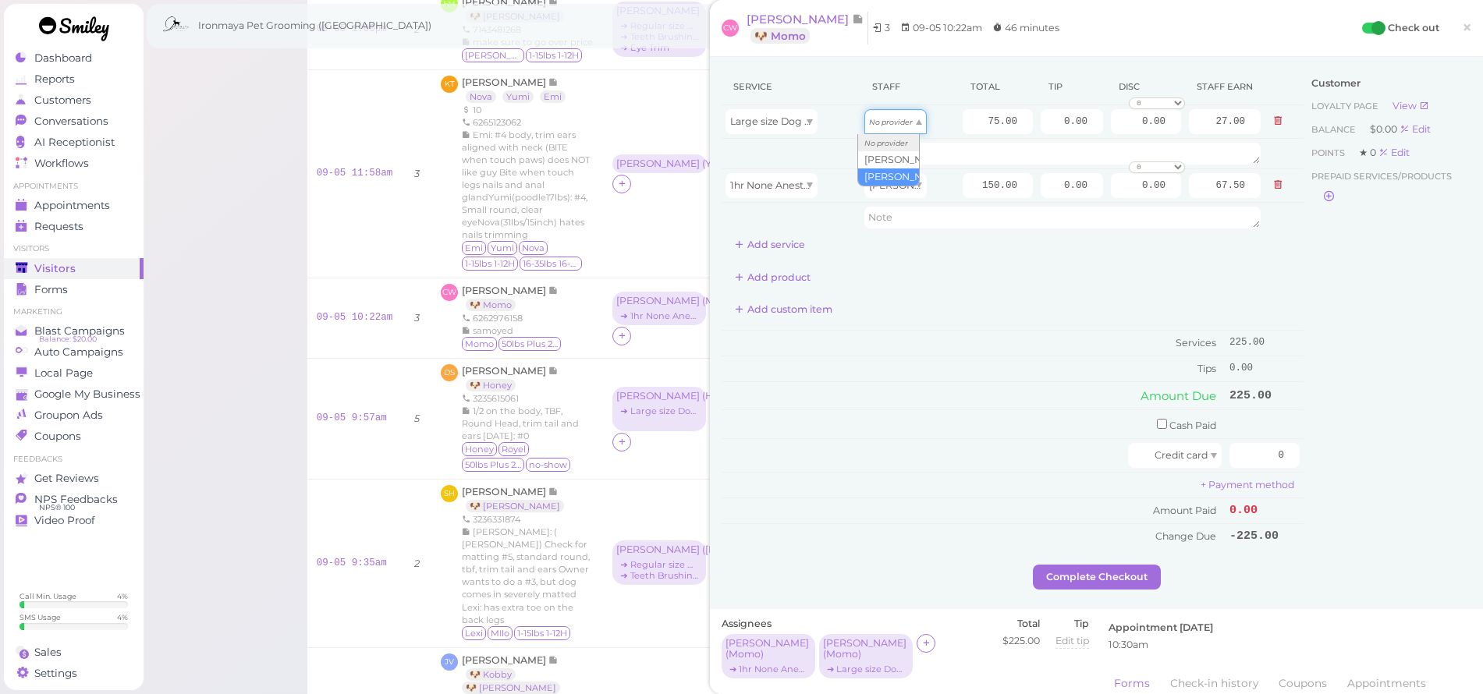
type input "32.25"
click at [963, 182] on input "150.00" at bounding box center [998, 185] width 70 height 25
click at [1367, 318] on div "Customer Loyalty page View Balance $0.00 Edit Points ★ 0 Edit Prepaid services/…" at bounding box center [1388, 317] width 168 height 496
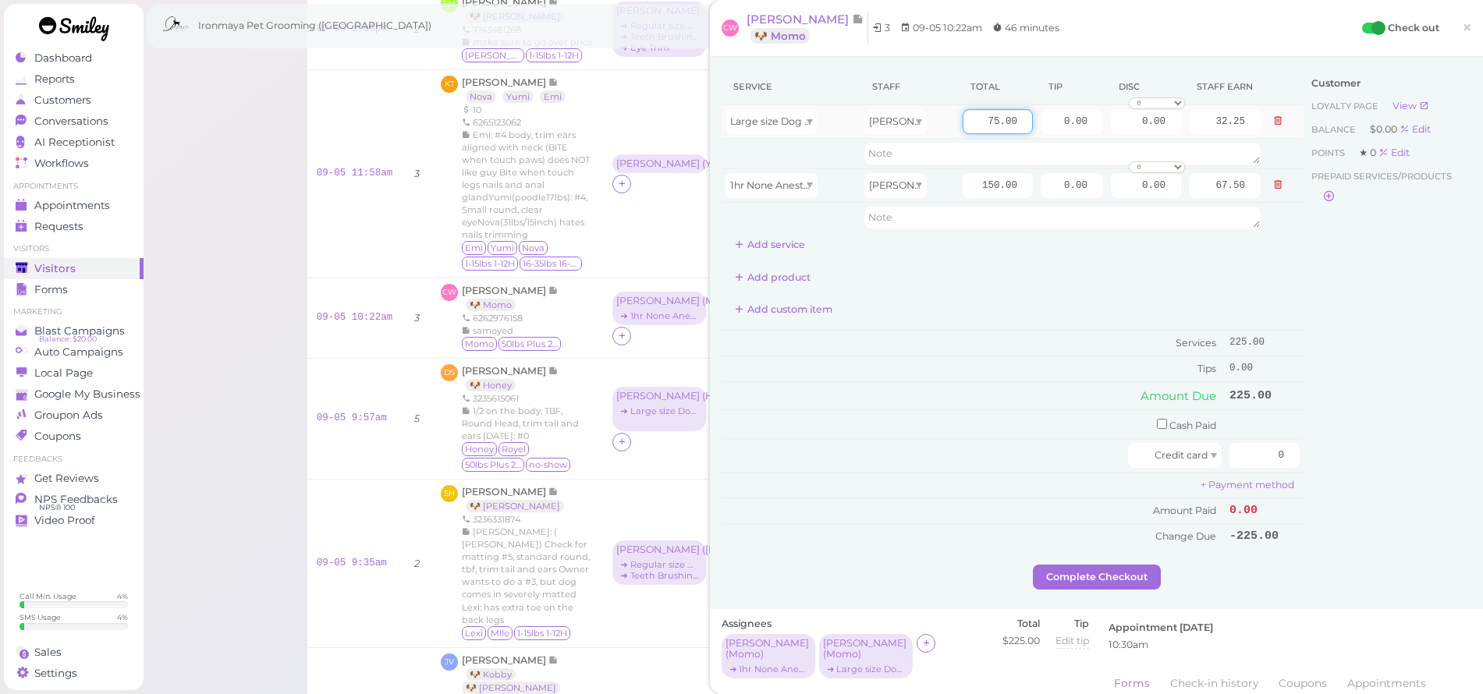
click at [963, 125] on input "75.00" at bounding box center [998, 121] width 70 height 25
click at [963, 124] on input "75.00" at bounding box center [998, 121] width 70 height 25
type input "85"
type input "36.55"
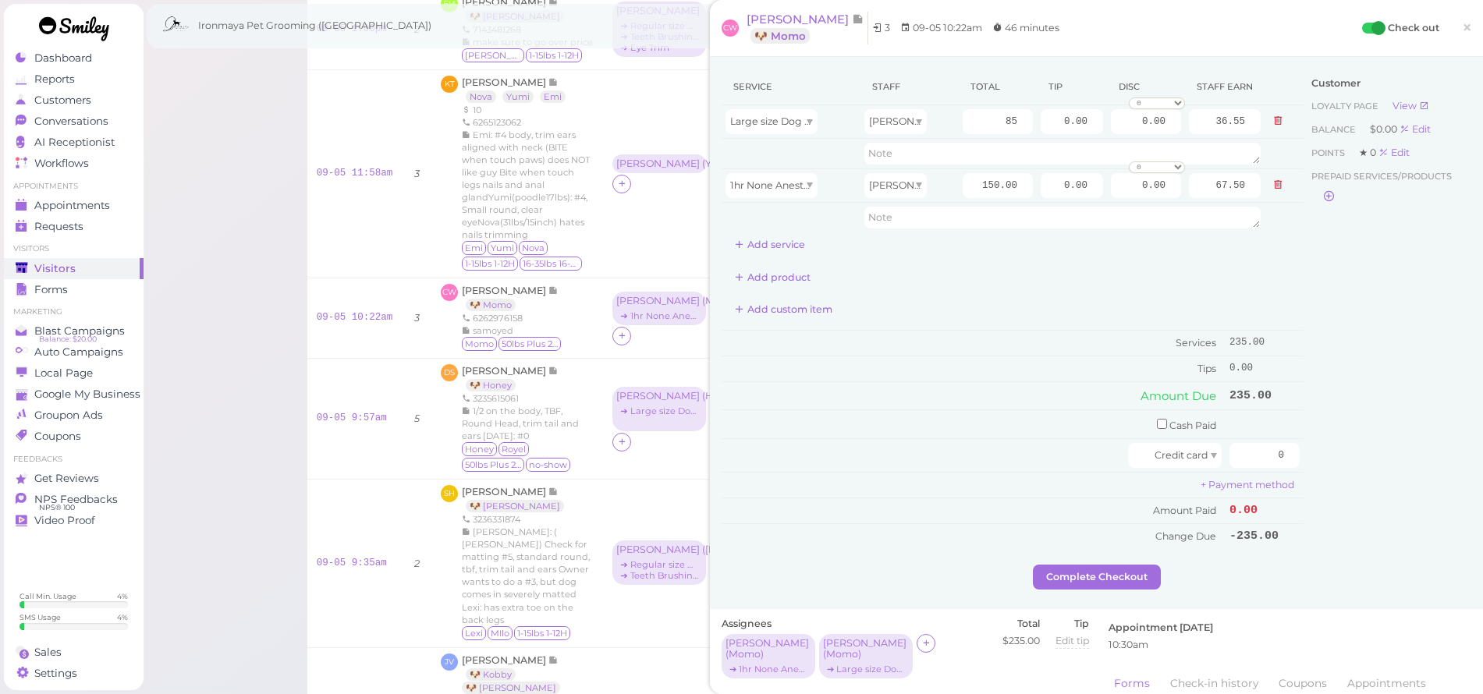
click at [1365, 332] on div "Customer Loyalty page View Balance $0.00 Edit Points ★ 0 Edit Prepaid services/…" at bounding box center [1388, 317] width 168 height 496
click at [987, 128] on input "85" at bounding box center [998, 121] width 70 height 25
click at [986, 128] on input "85" at bounding box center [998, 121] width 70 height 25
type input "75"
type input "32.25"
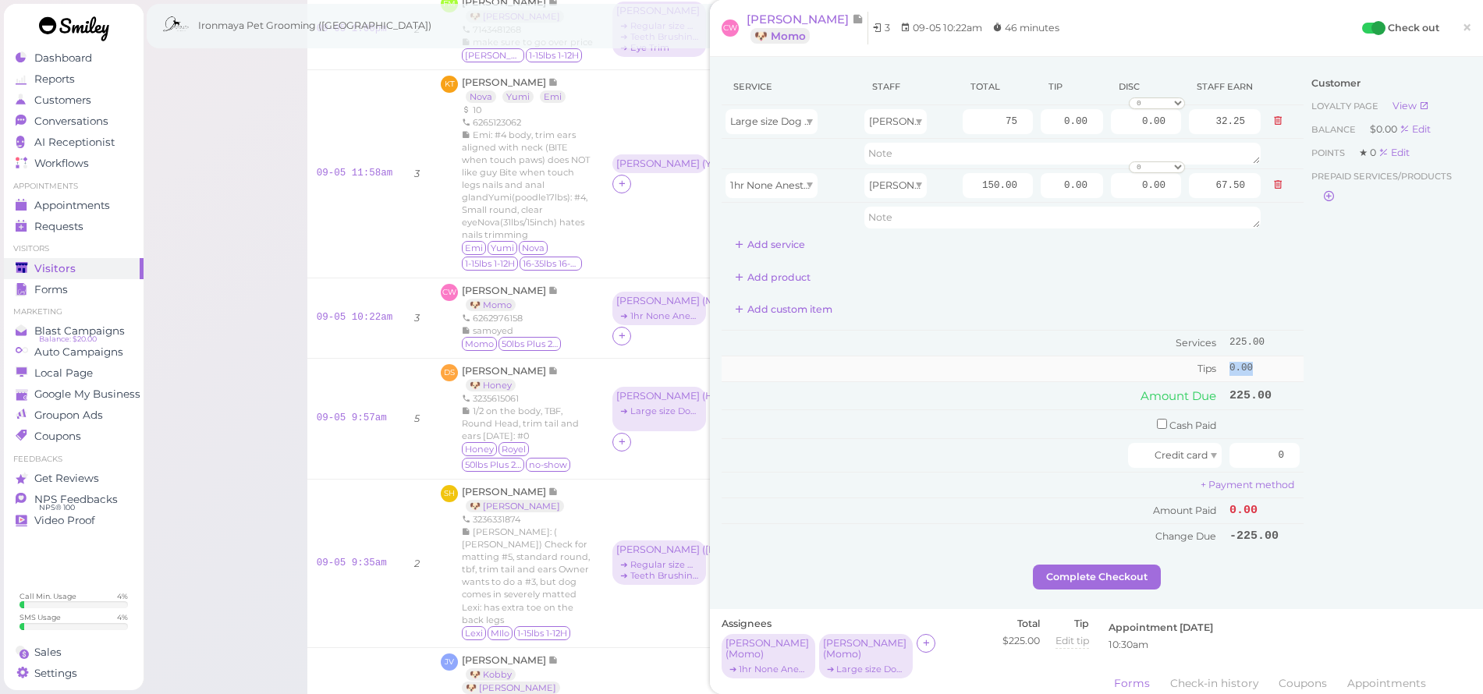
click at [1287, 359] on td "0.00" at bounding box center [1265, 369] width 78 height 25
click at [1042, 132] on input "0.00" at bounding box center [1072, 121] width 62 height 25
click at [1041, 133] on input "0.00" at bounding box center [1072, 121] width 62 height 25
type input "15"
click at [1049, 183] on input "0.00" at bounding box center [1072, 185] width 62 height 25
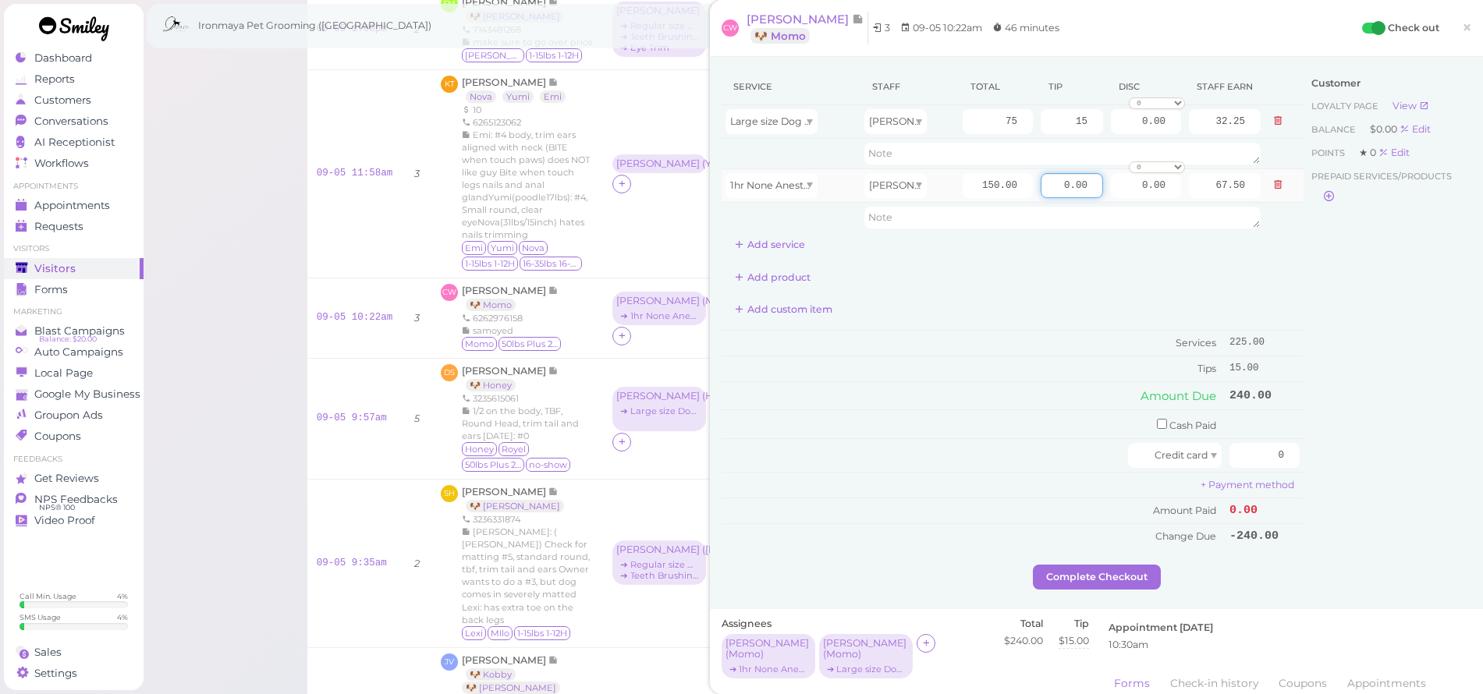
click at [1049, 183] on input "0.00" at bounding box center [1072, 185] width 62 height 25
type input "30"
click at [1329, 355] on div "Customer Loyalty page View Balance $0.00 Edit Points ★ 0 Edit Prepaid services/…" at bounding box center [1388, 317] width 168 height 496
click at [1266, 451] on input "0" at bounding box center [1265, 455] width 70 height 25
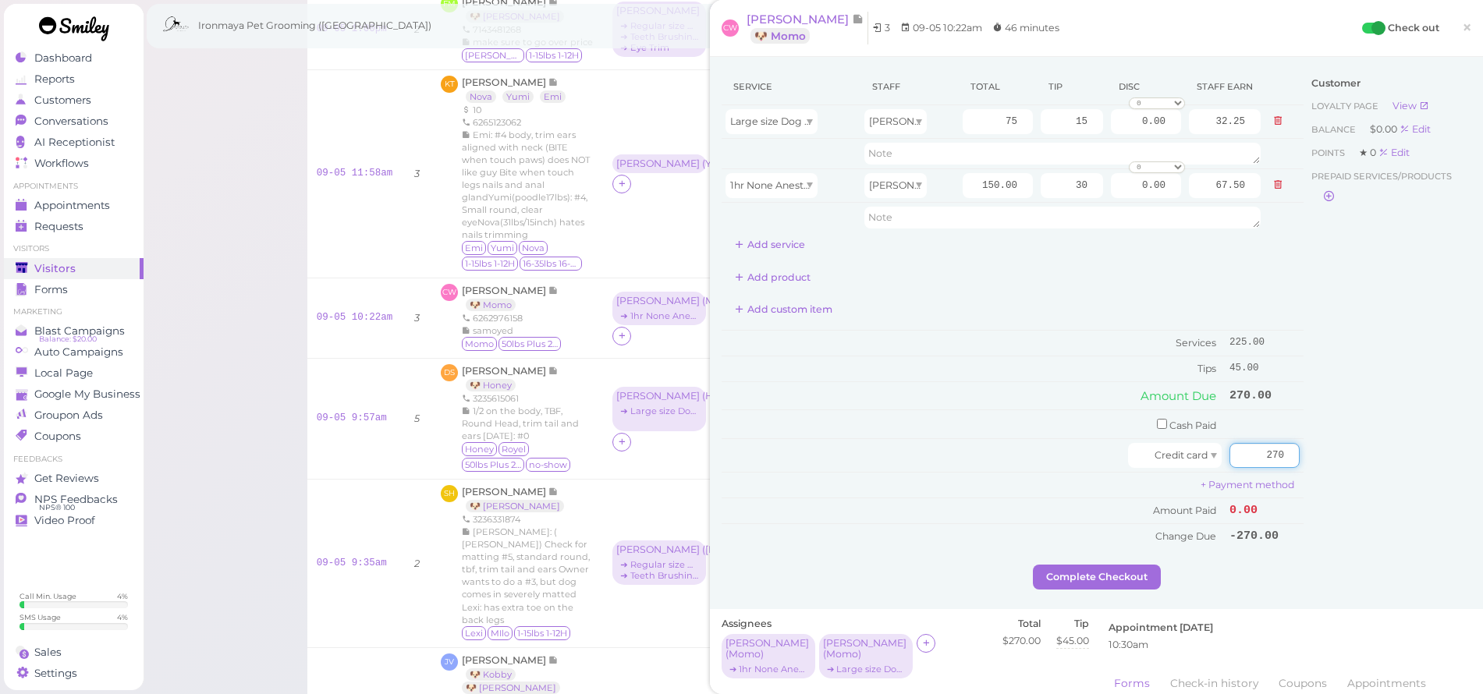
type input "270"
click at [1319, 461] on div "Customer Loyalty page View Balance $0.00 Edit Points ★ 0 Edit Prepaid services/…" at bounding box center [1388, 317] width 168 height 496
click at [1124, 565] on button "Complete Checkout" at bounding box center [1097, 577] width 128 height 25
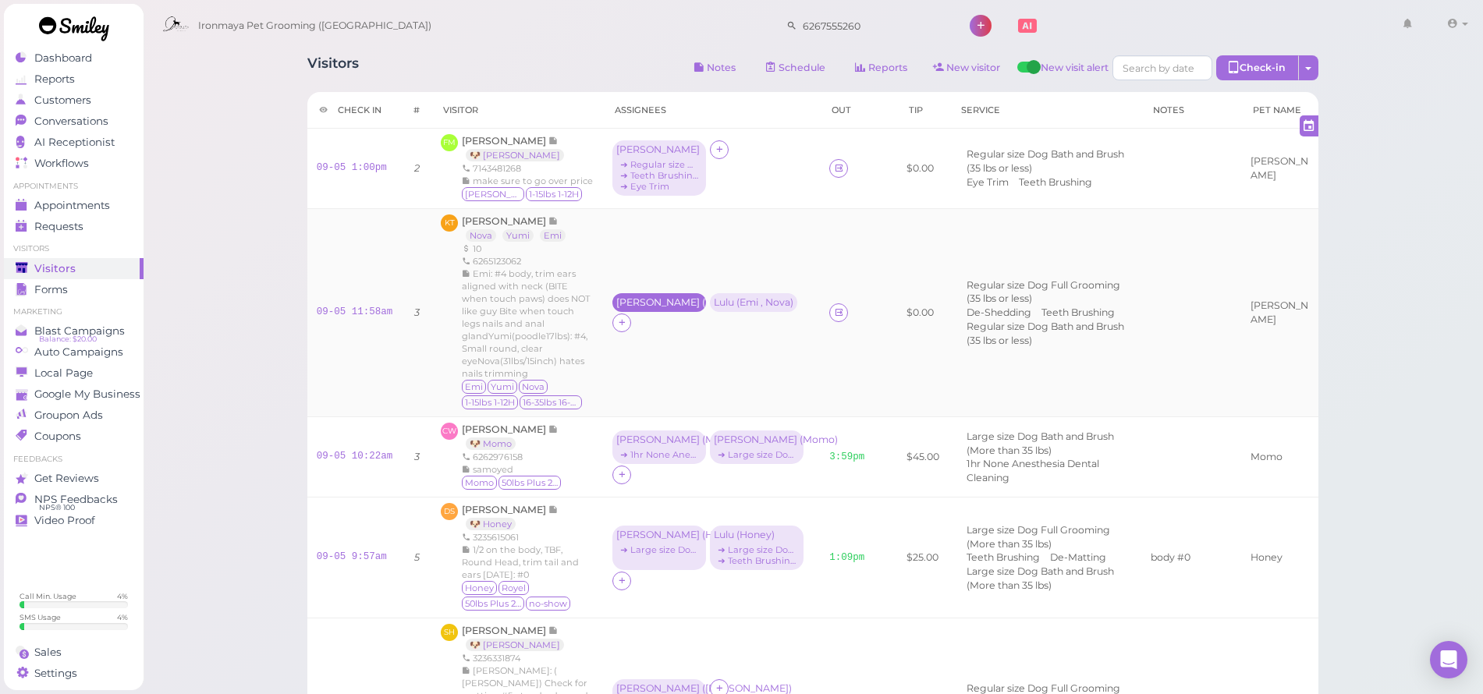
click at [622, 308] on div "Tiffany ( Yumi )" at bounding box center [659, 302] width 86 height 11
click at [636, 264] on td "Tiffany ( Yumi ) Lulu ( Emi , Nova )" at bounding box center [711, 312] width 217 height 209
click at [834, 318] on icon at bounding box center [839, 313] width 10 height 12
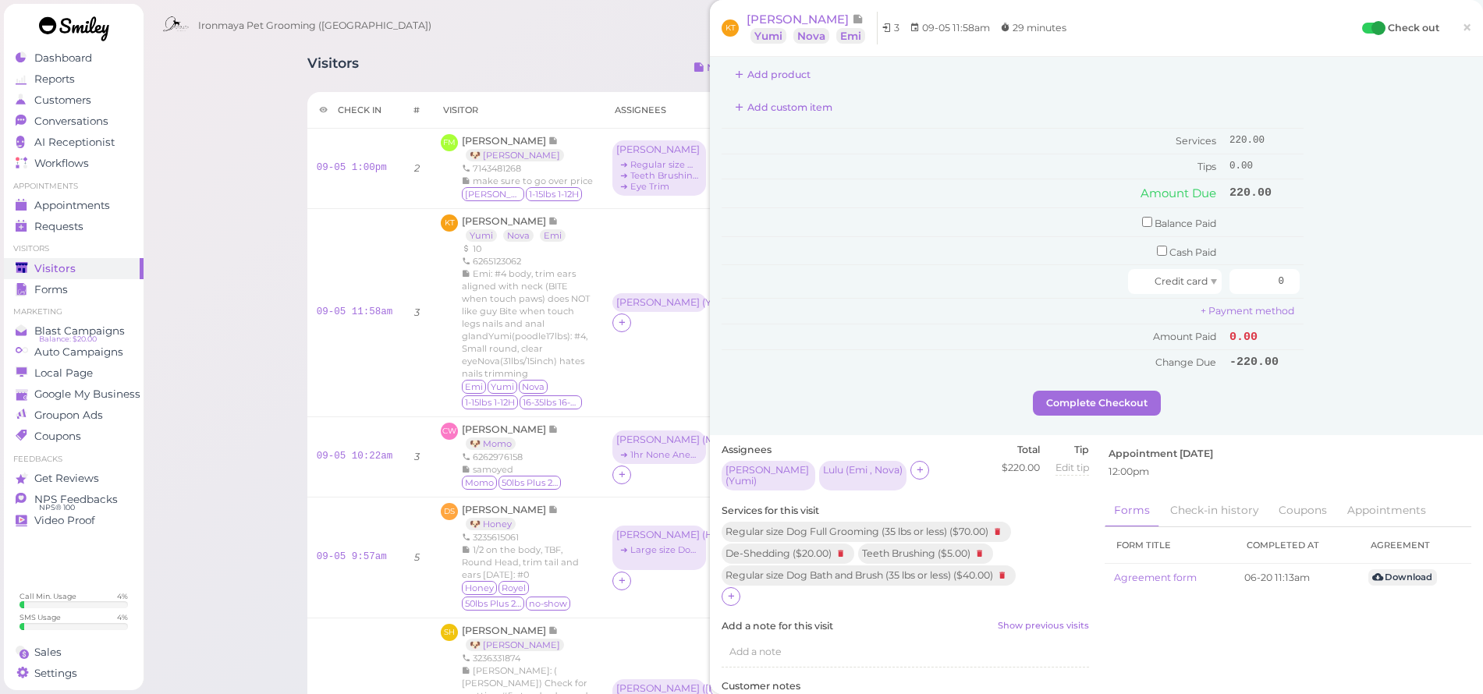
scroll to position [461, 0]
click at [1462, 34] on span "×" at bounding box center [1467, 27] width 10 height 22
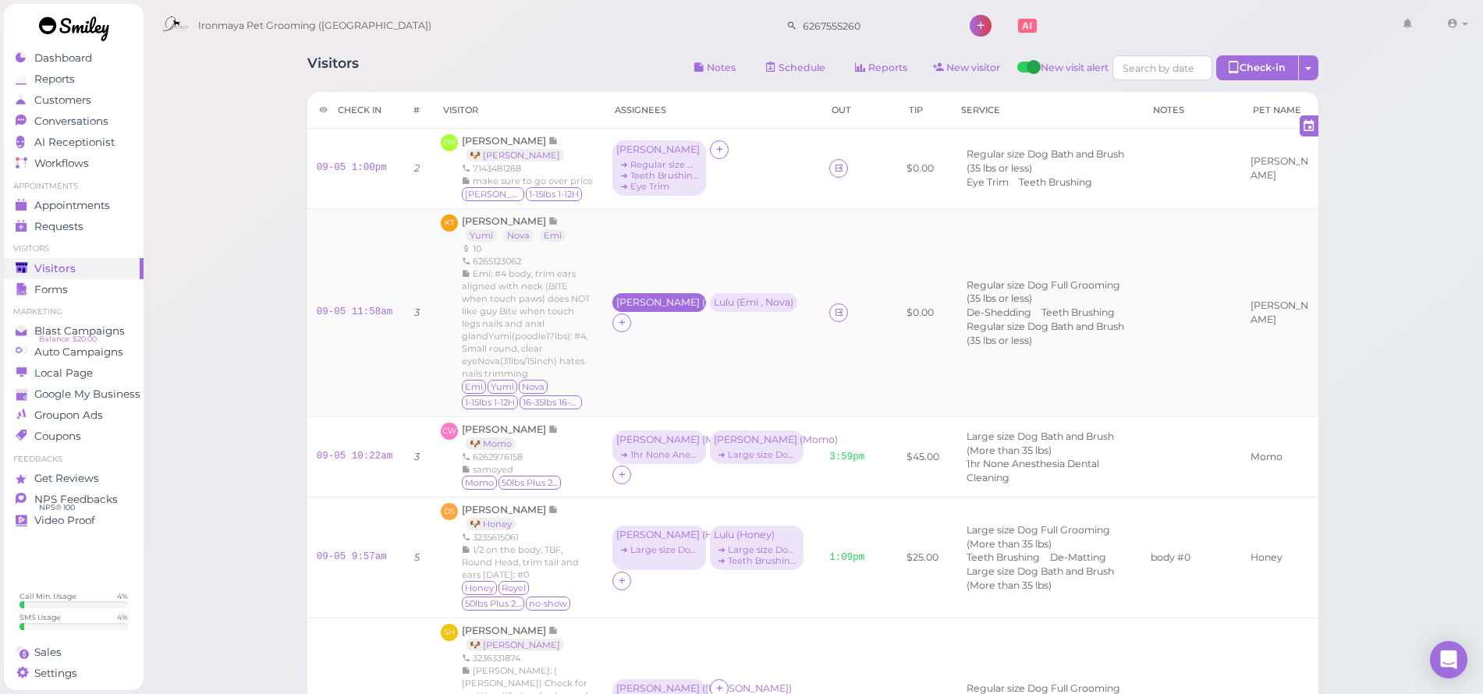
click at [651, 308] on div "Tiffany ( Yumi )" at bounding box center [659, 302] width 86 height 11
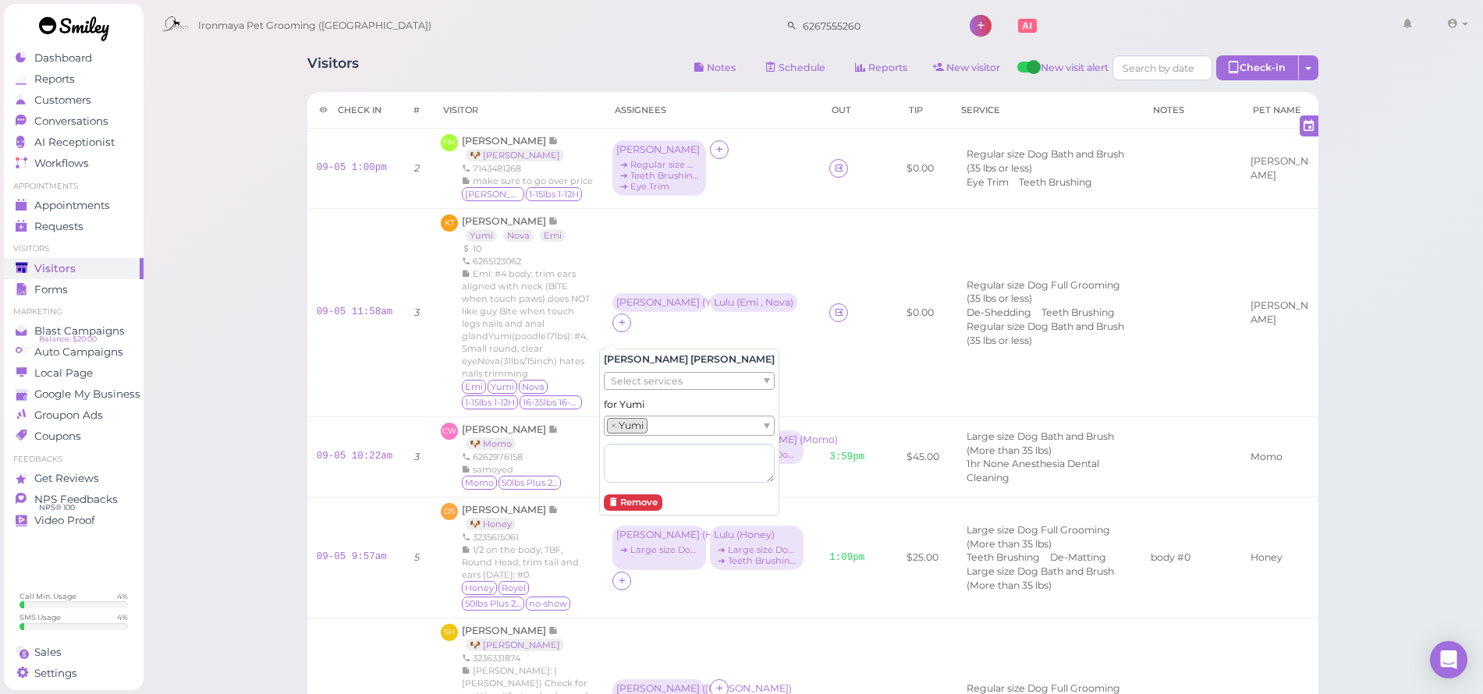
click at [648, 377] on span "Select services" at bounding box center [647, 381] width 72 height 17
click at [666, 380] on li "× Regular size Dog Full Grooming (35 lbs or less)" at bounding box center [725, 380] width 237 height 16
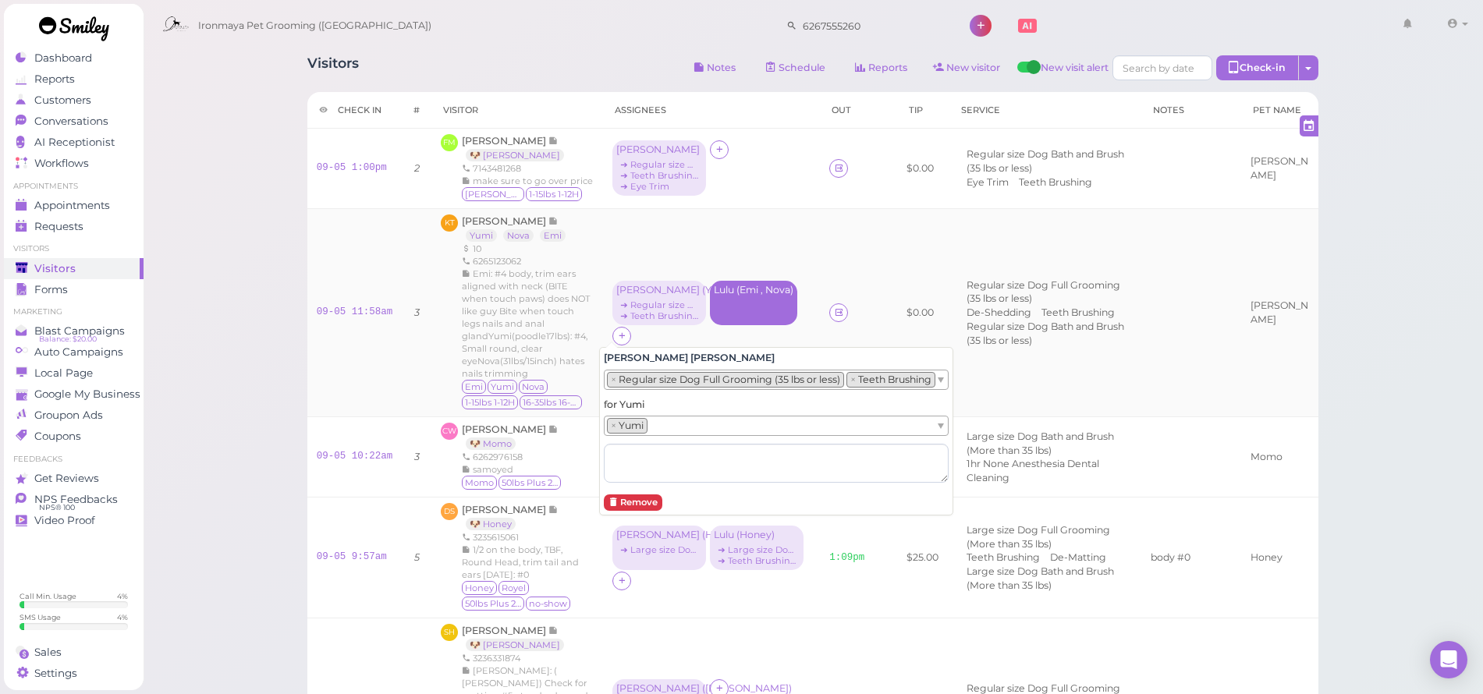
drag, startPoint x: 738, startPoint y: 339, endPoint x: 747, endPoint y: 326, distance: 15.1
click at [747, 325] on div "Lulu ( Emi , Nova )" at bounding box center [753, 303] width 87 height 44
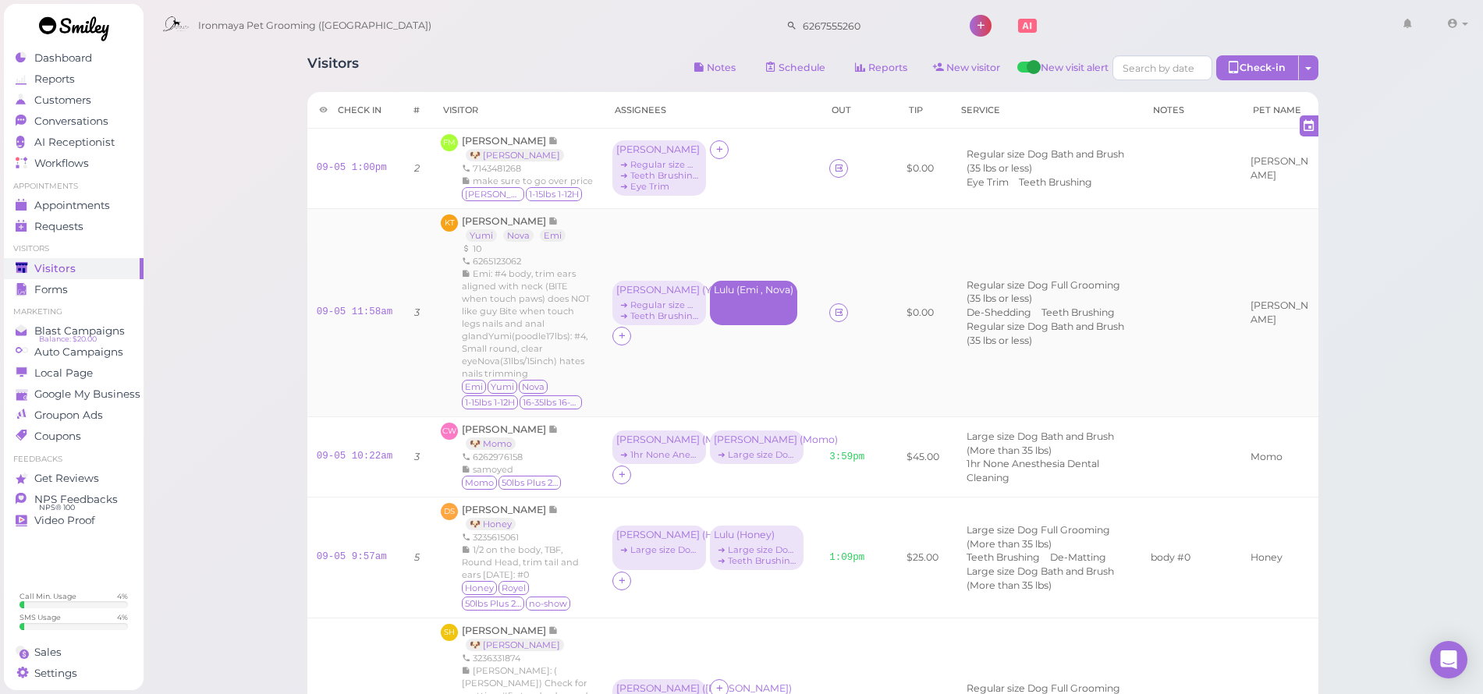
click at [739, 345] on div "Tiffany ( Yumi ) ➔ Regular size Dog Full Grooming (35 lbs or less) ➔ Teeth Brus…" at bounding box center [712, 313] width 198 height 65
click at [740, 325] on div "Lulu ( Emi , Nova )" at bounding box center [753, 303] width 87 height 44
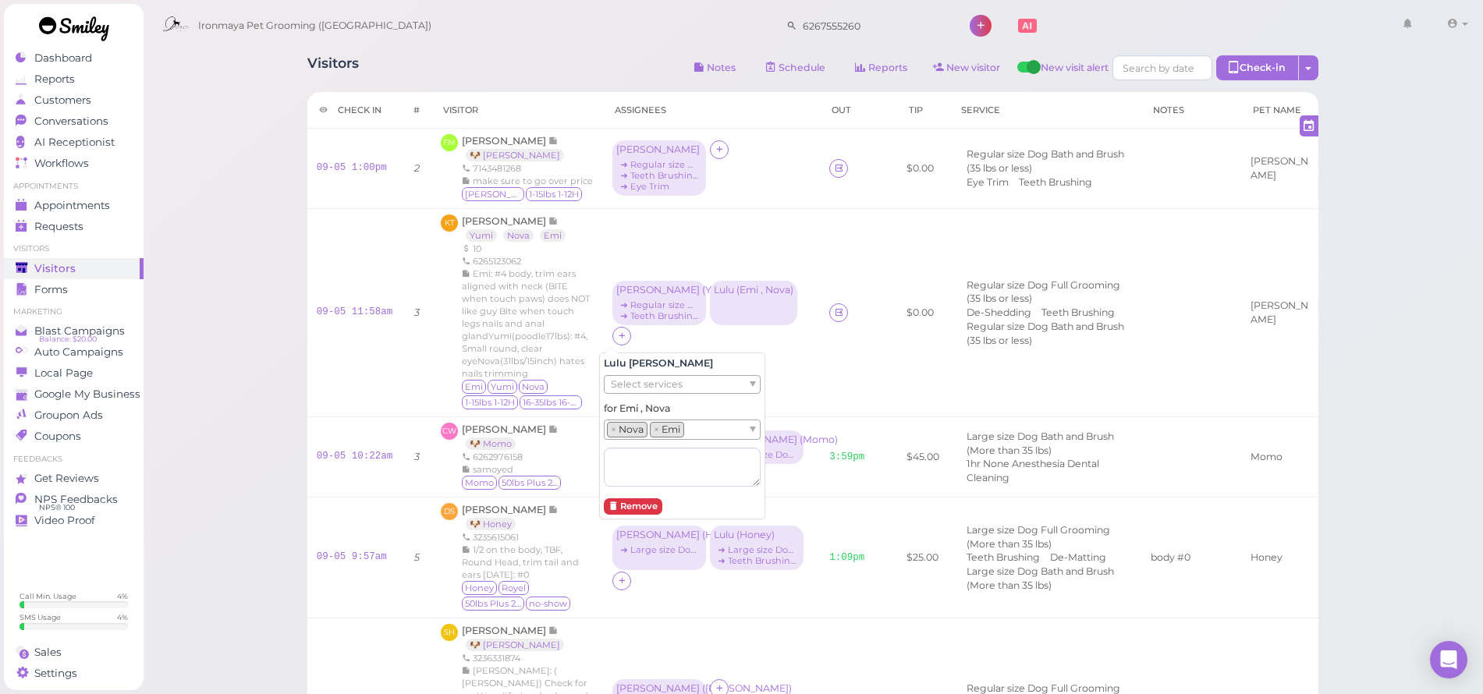
click at [712, 385] on ul "Select services" at bounding box center [676, 384] width 143 height 17
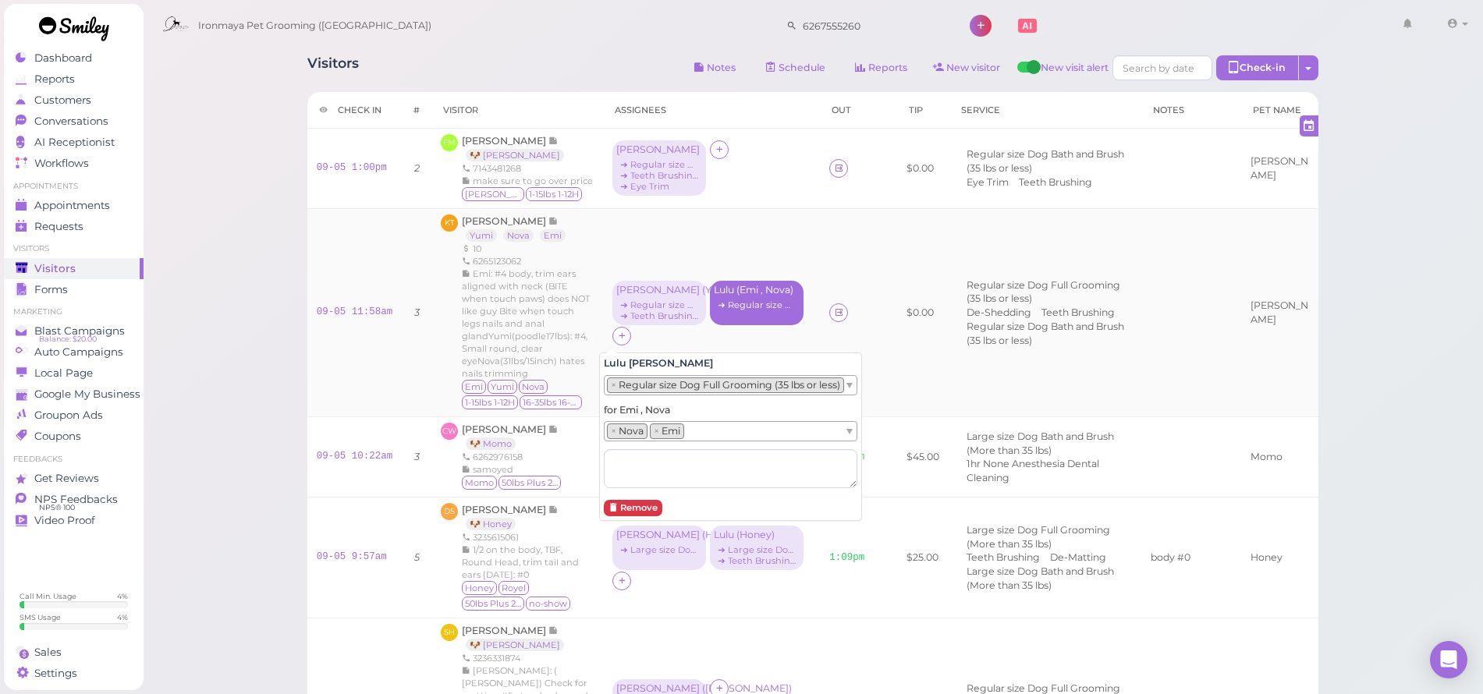
click at [732, 325] on div "Lulu ( Emi , Nova ) ➔ Regular size Dog Full Grooming (35 lbs or less)" at bounding box center [757, 303] width 94 height 44
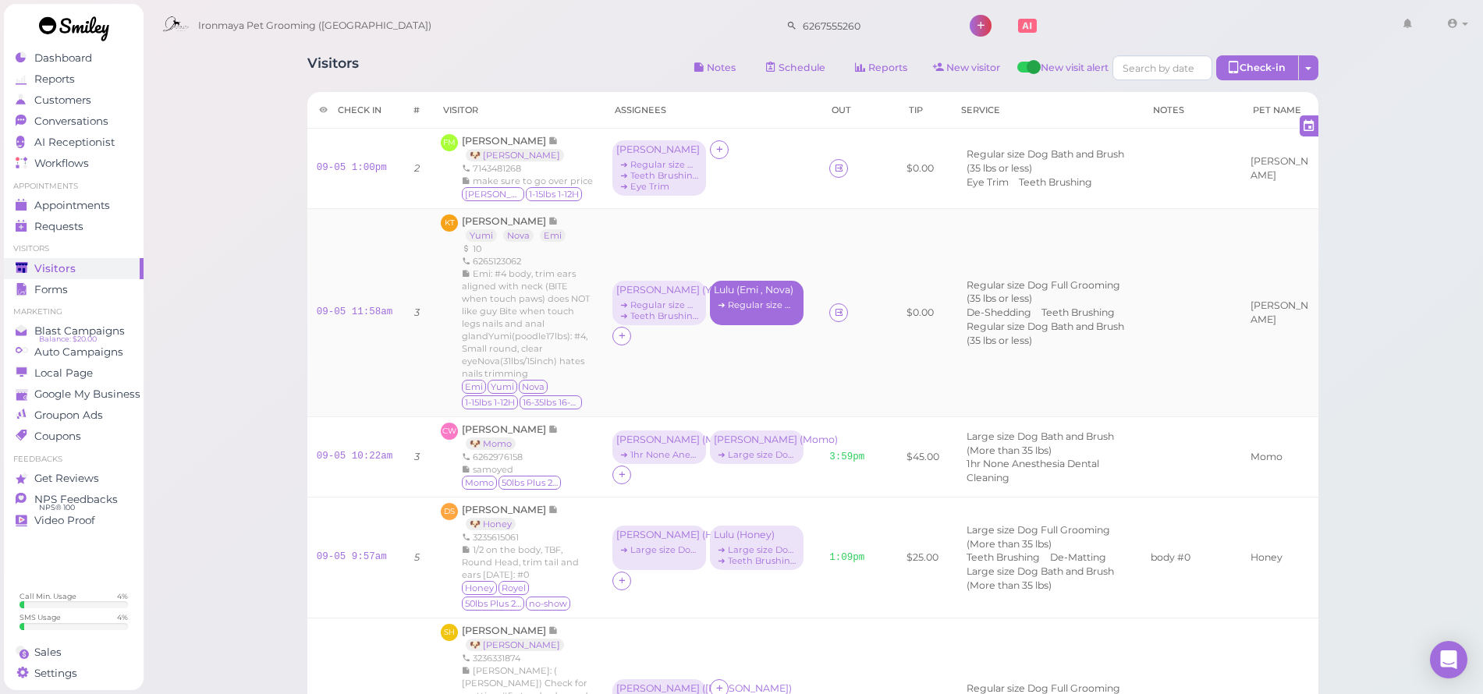
click at [728, 325] on div "Lulu ( Emi , Nova ) ➔ Regular size Dog Full Grooming (35 lbs or less)" at bounding box center [757, 303] width 94 height 44
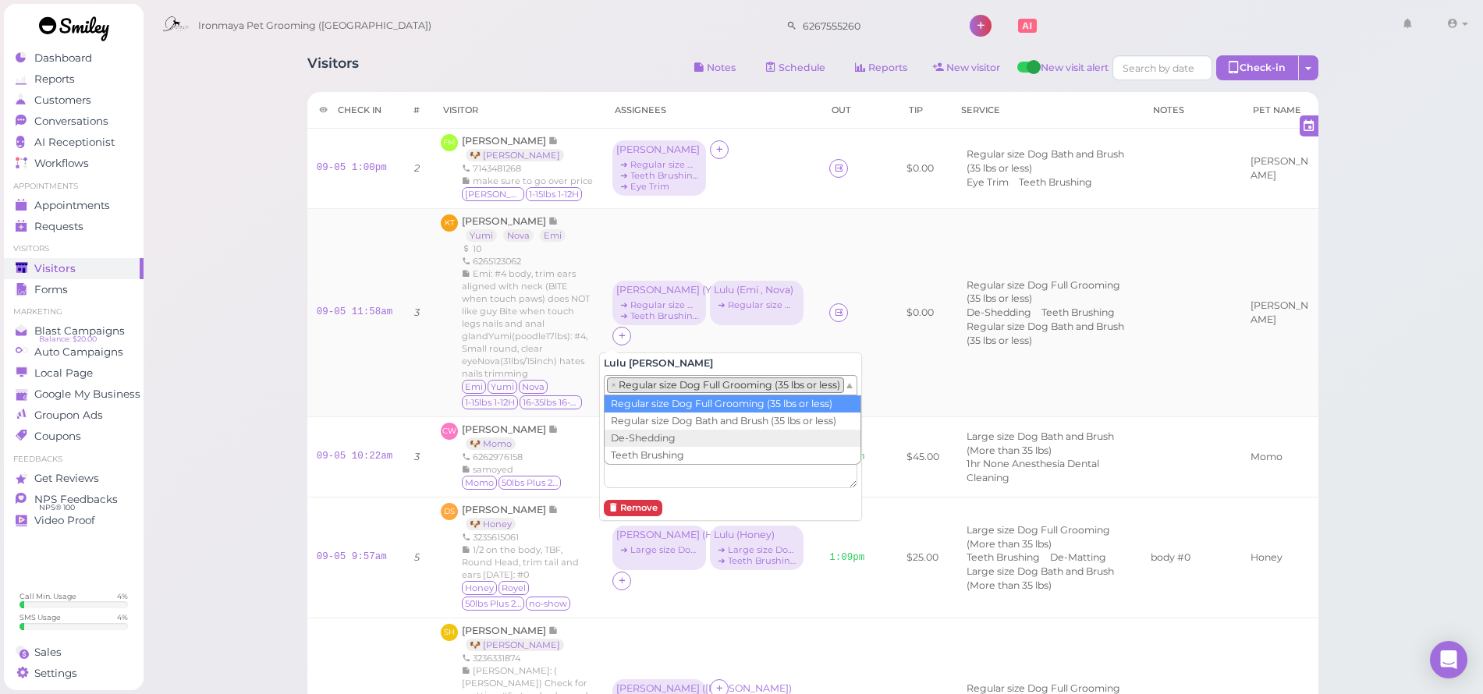
click at [707, 391] on li "× Regular size Dog Full Grooming (35 lbs or less)" at bounding box center [725, 386] width 237 height 16
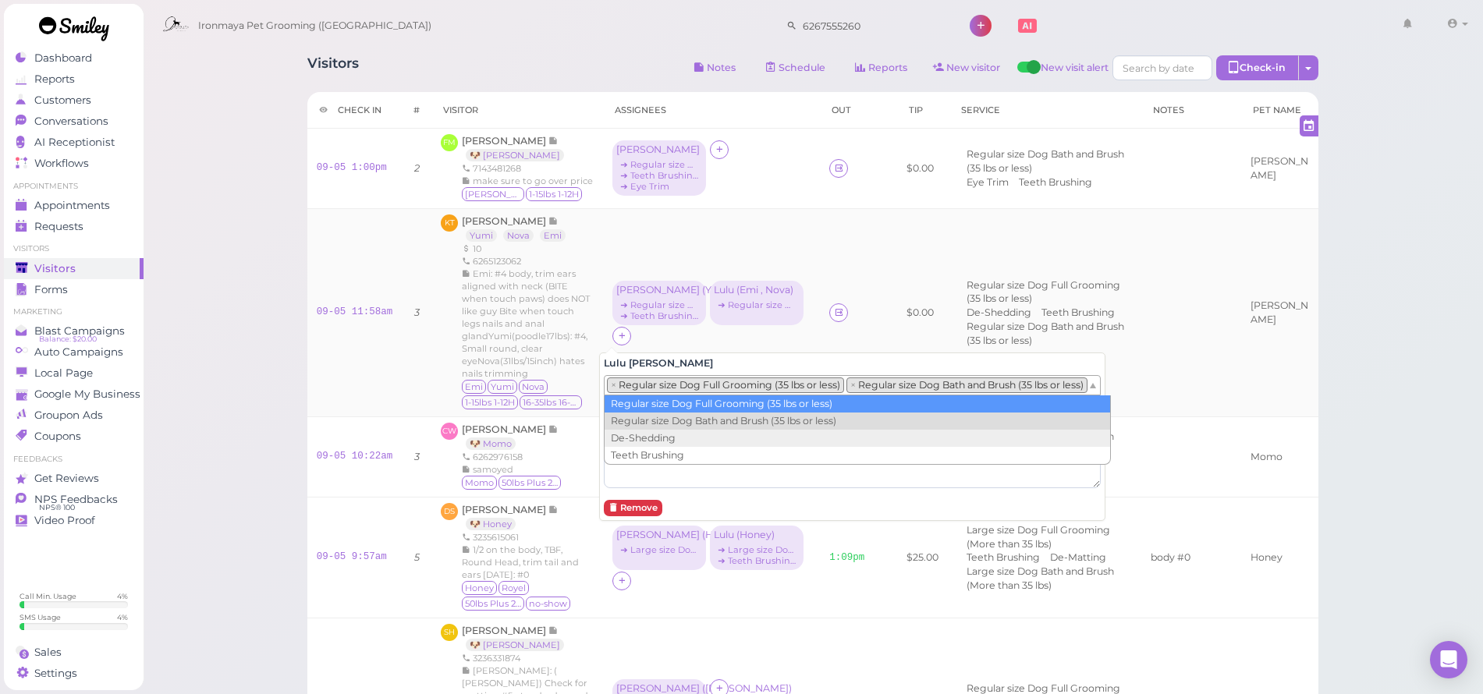
click at [762, 393] on ul "× Regular size Dog Full Grooming (35 lbs or less) × Regular size Dog Bath and B…" at bounding box center [846, 385] width 483 height 19
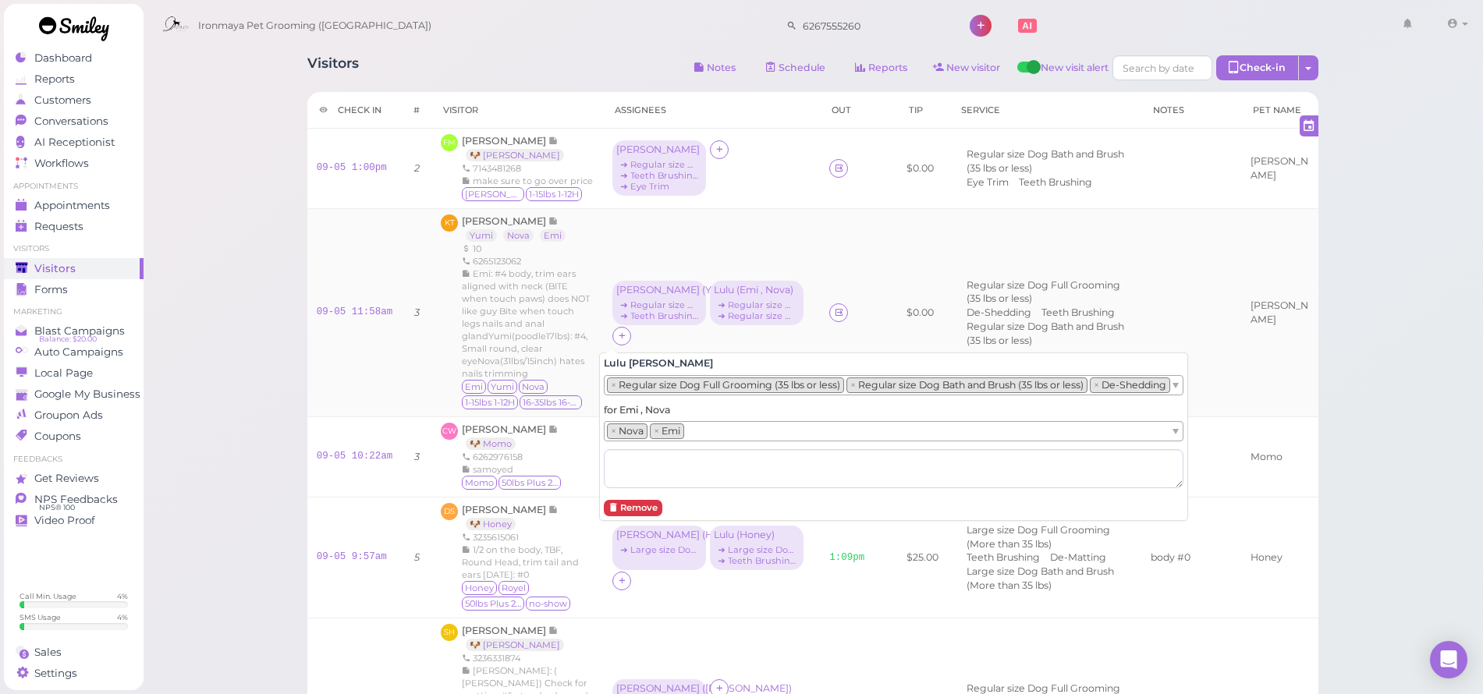
click at [746, 384] on li "× Regular size Dog Full Grooming (35 lbs or less)" at bounding box center [725, 386] width 237 height 16
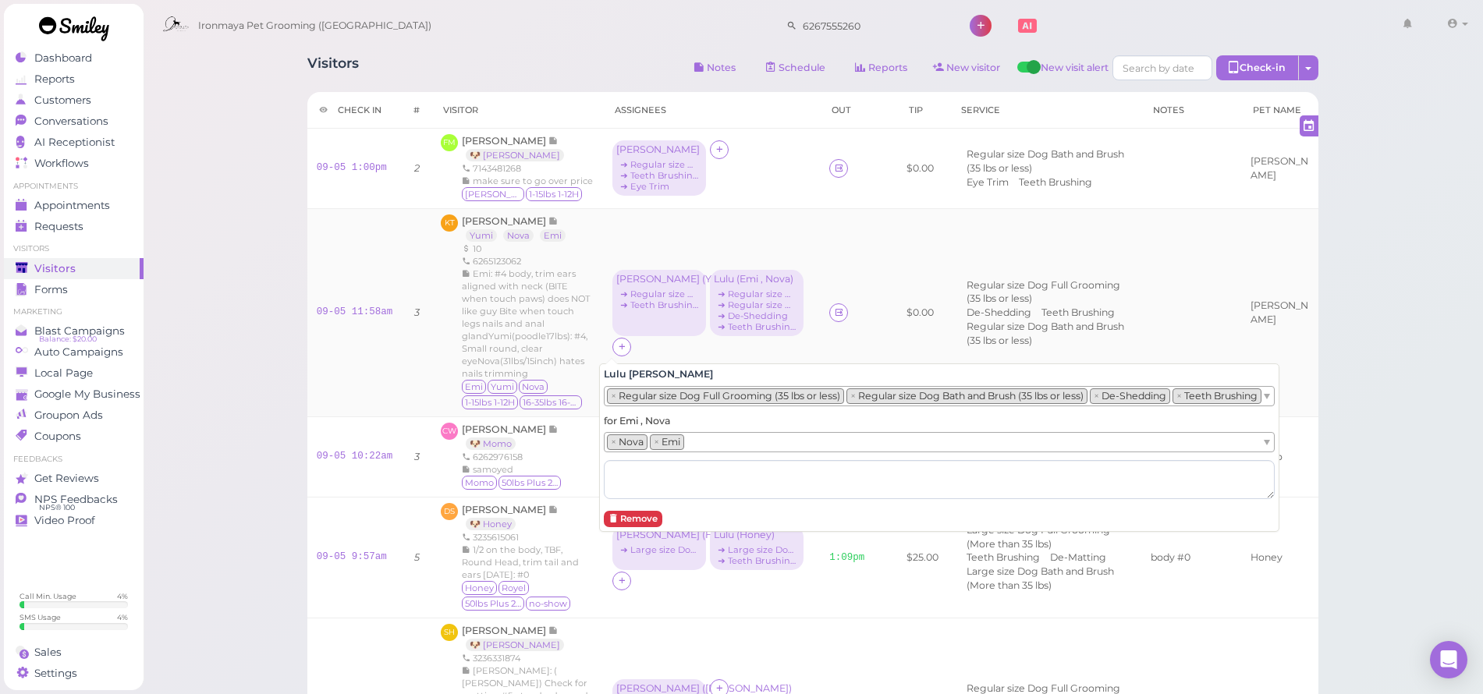
click at [1397, 390] on div "Visitors Notes Schedule Reports New visitor New visit alert Check-in Customer c…" at bounding box center [813, 617] width 1341 height 1234
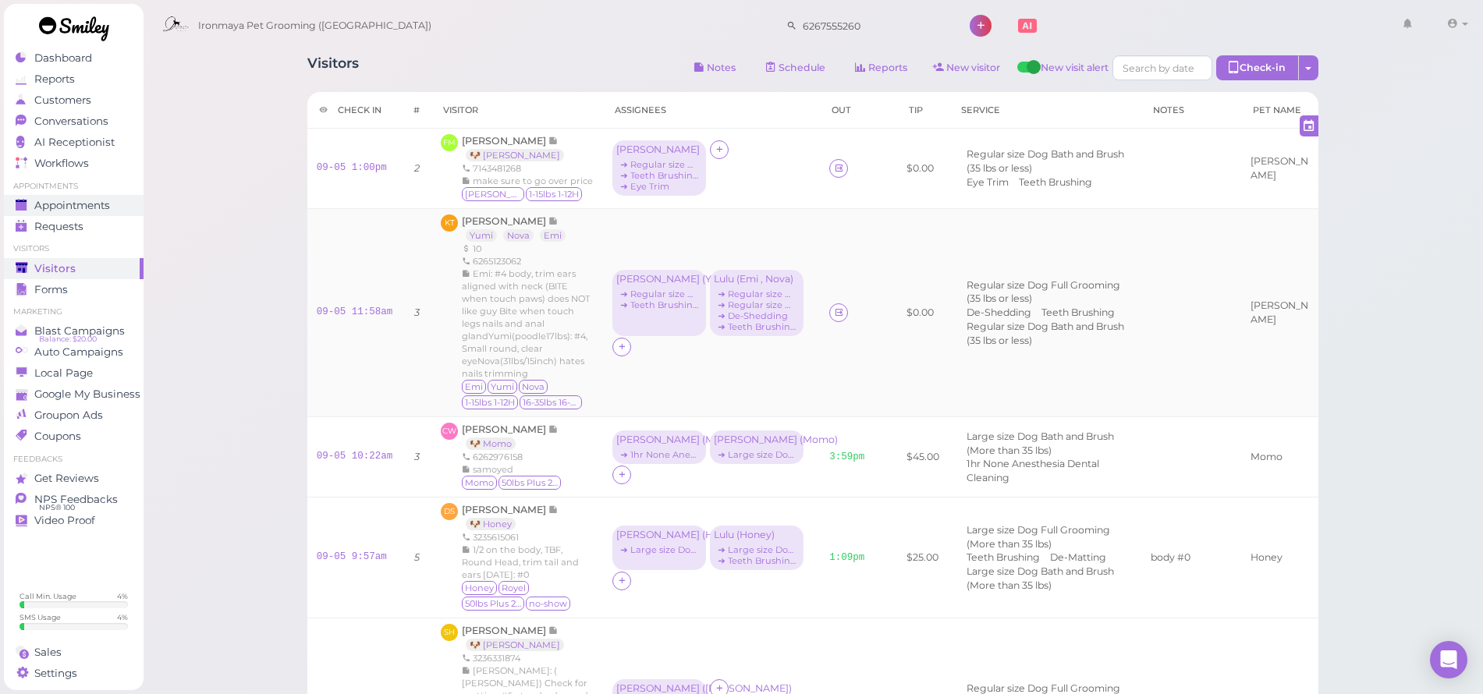
click at [97, 207] on span "Appointments" at bounding box center [72, 205] width 76 height 13
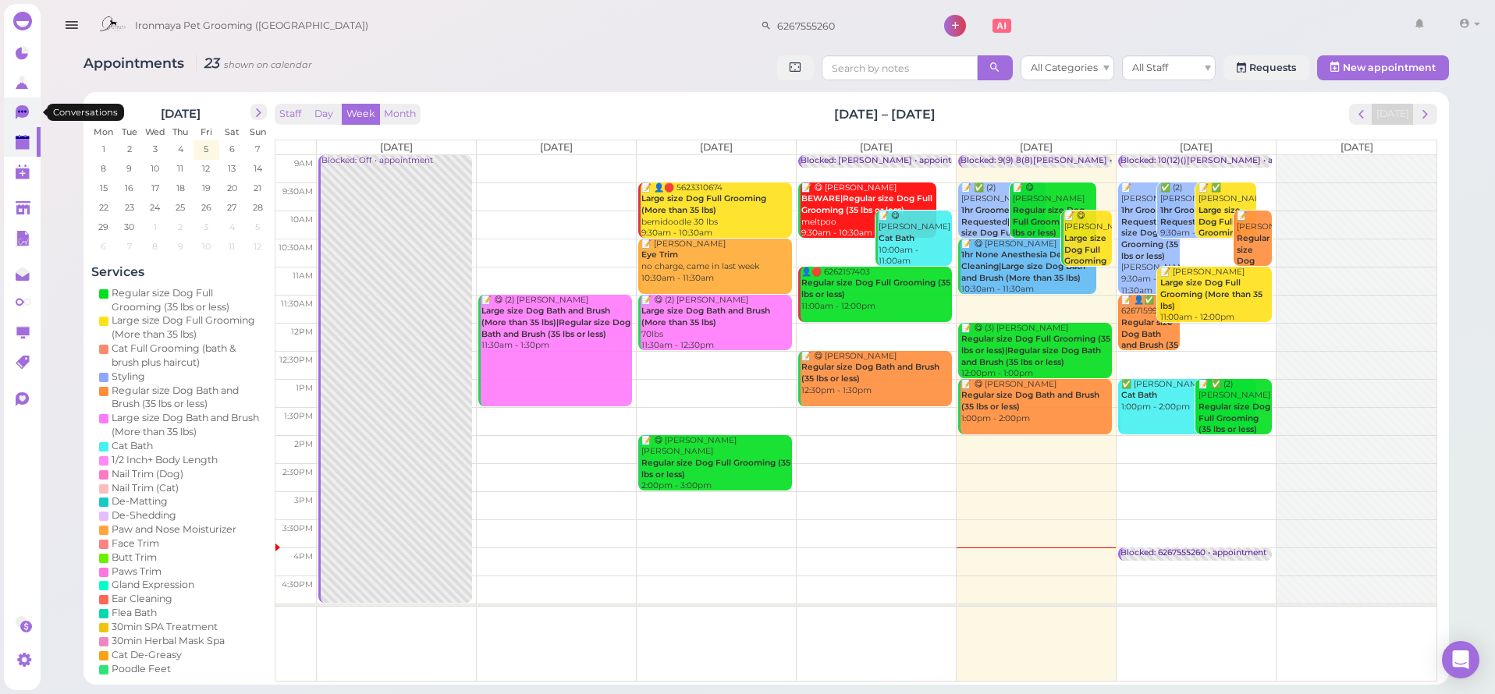
click at [23, 107] on icon at bounding box center [22, 112] width 13 height 14
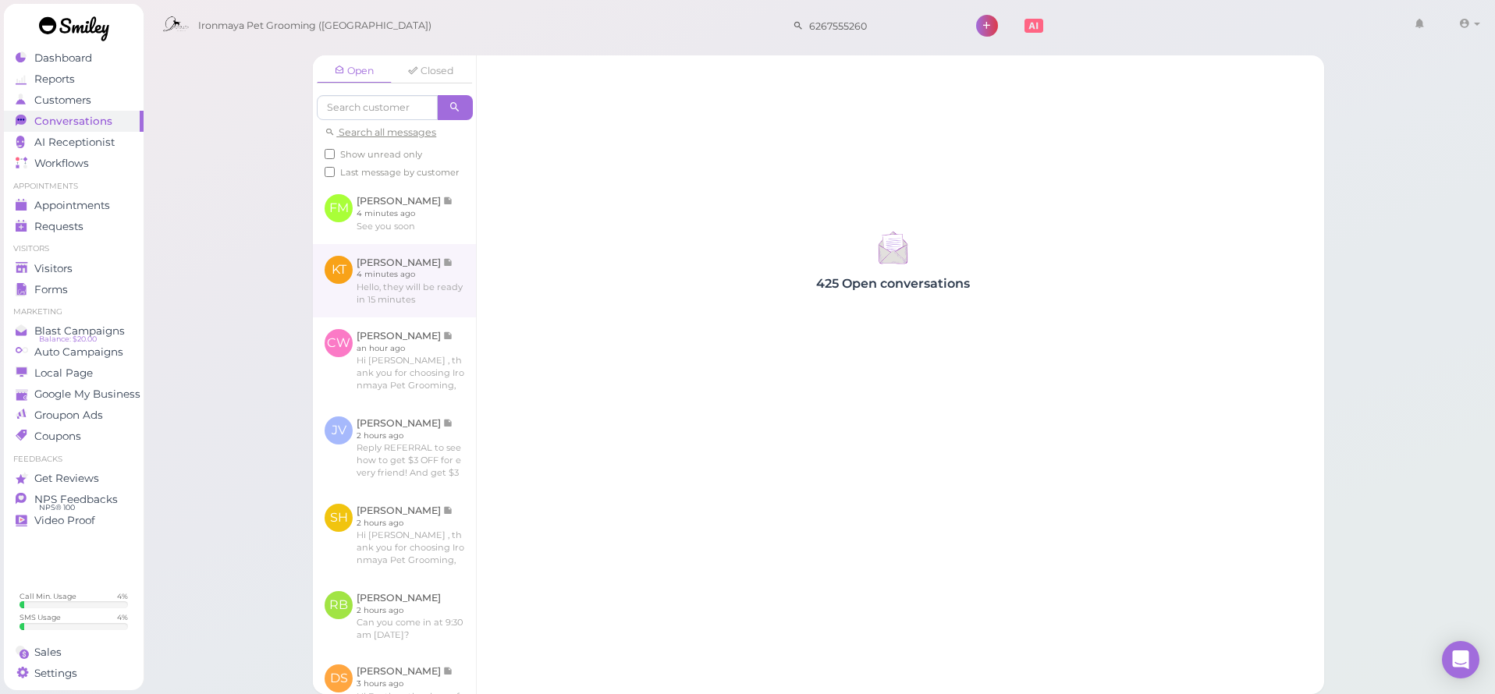
click at [396, 312] on link at bounding box center [394, 280] width 163 height 73
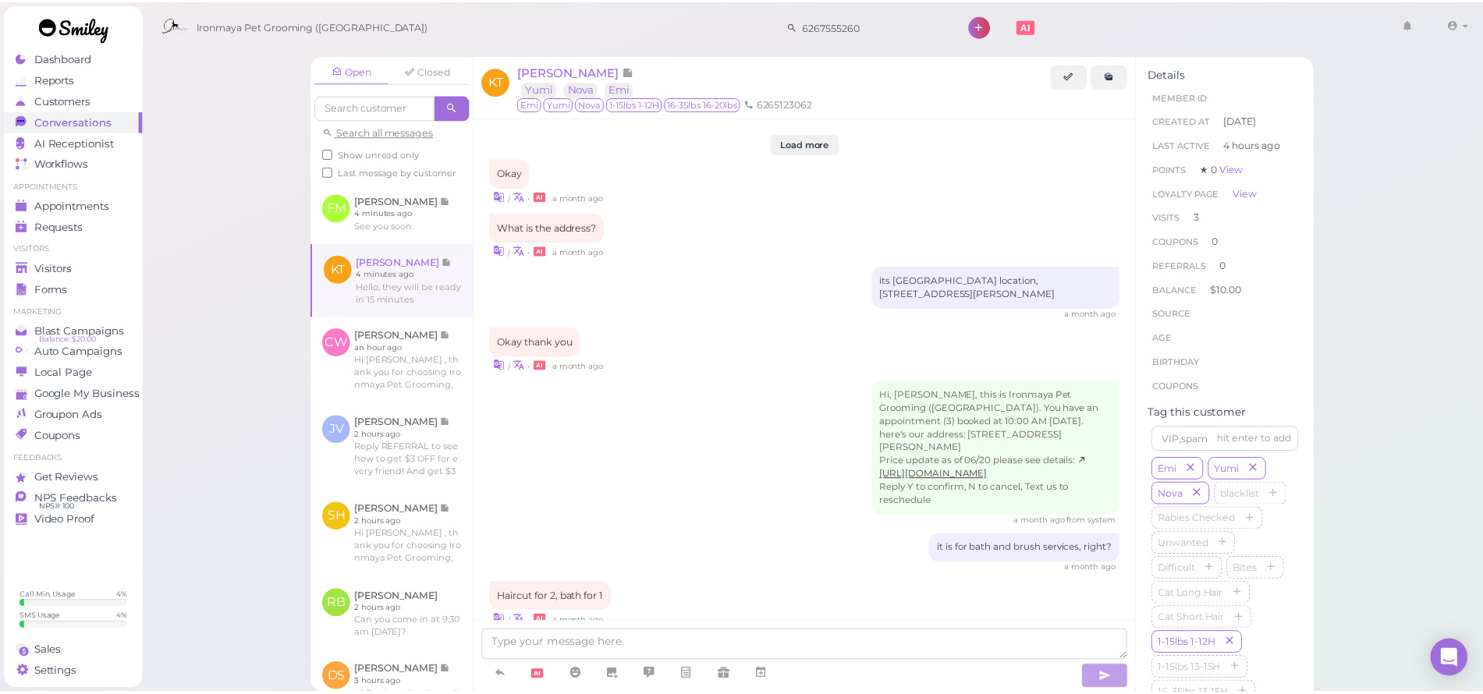
scroll to position [1762, 0]
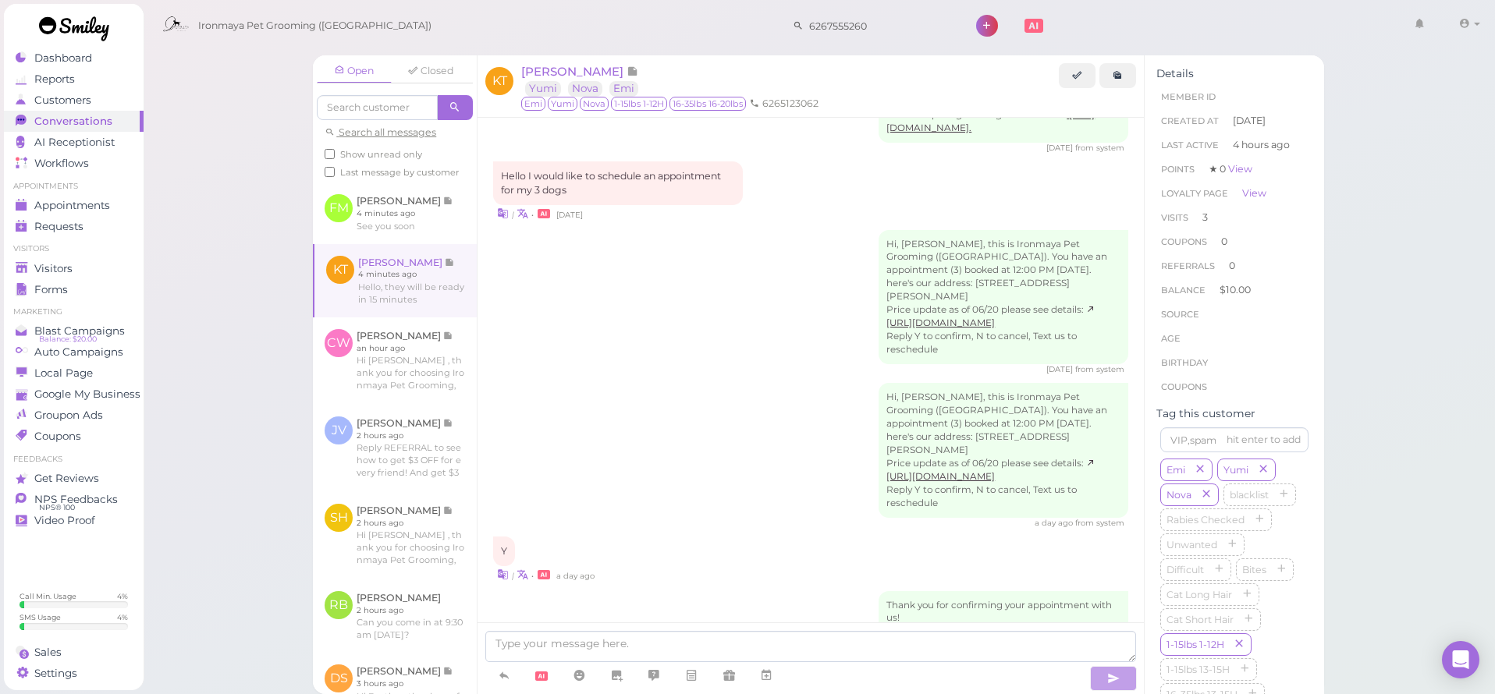
click at [364, 2] on div "Ironmaya Pet Grooming (San Dimas) 6267555260 1" at bounding box center [820, 22] width 1355 height 44
click at [74, 275] on link "Visitors" at bounding box center [74, 268] width 140 height 21
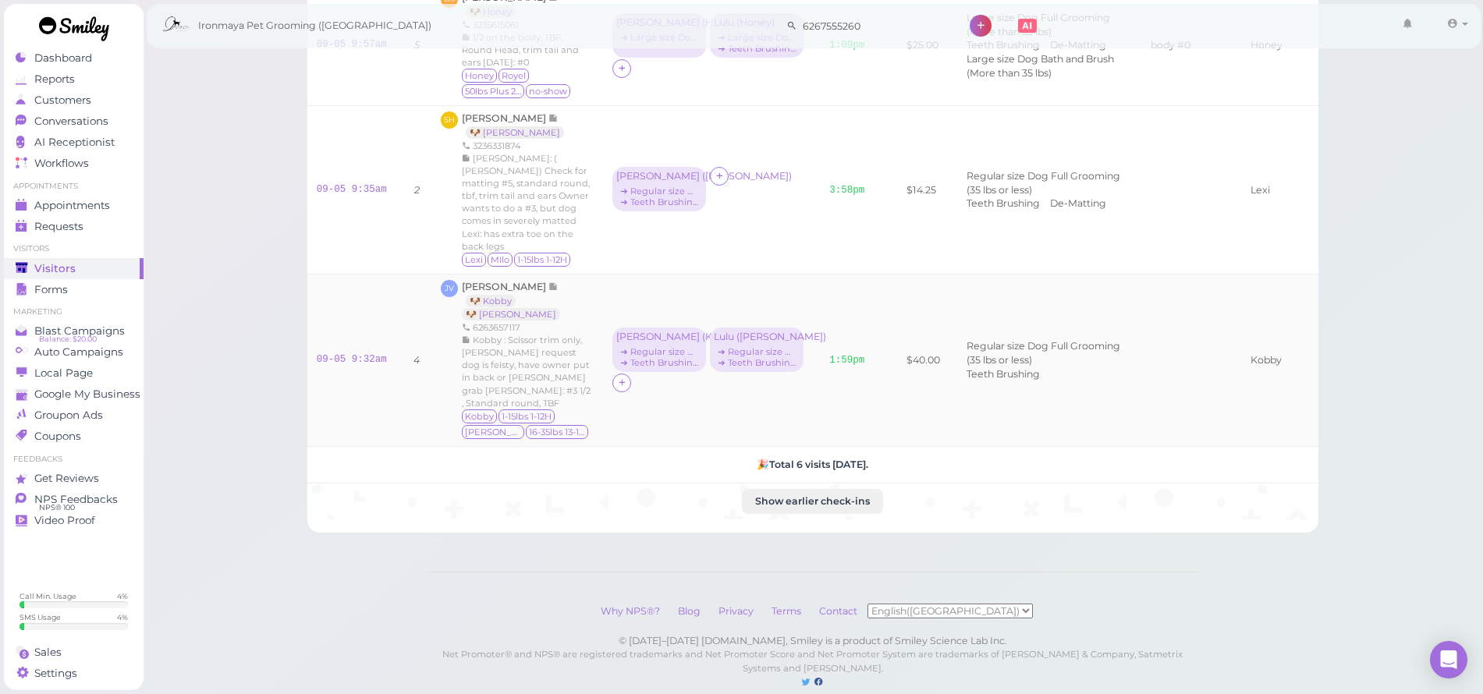
scroll to position [552, 0]
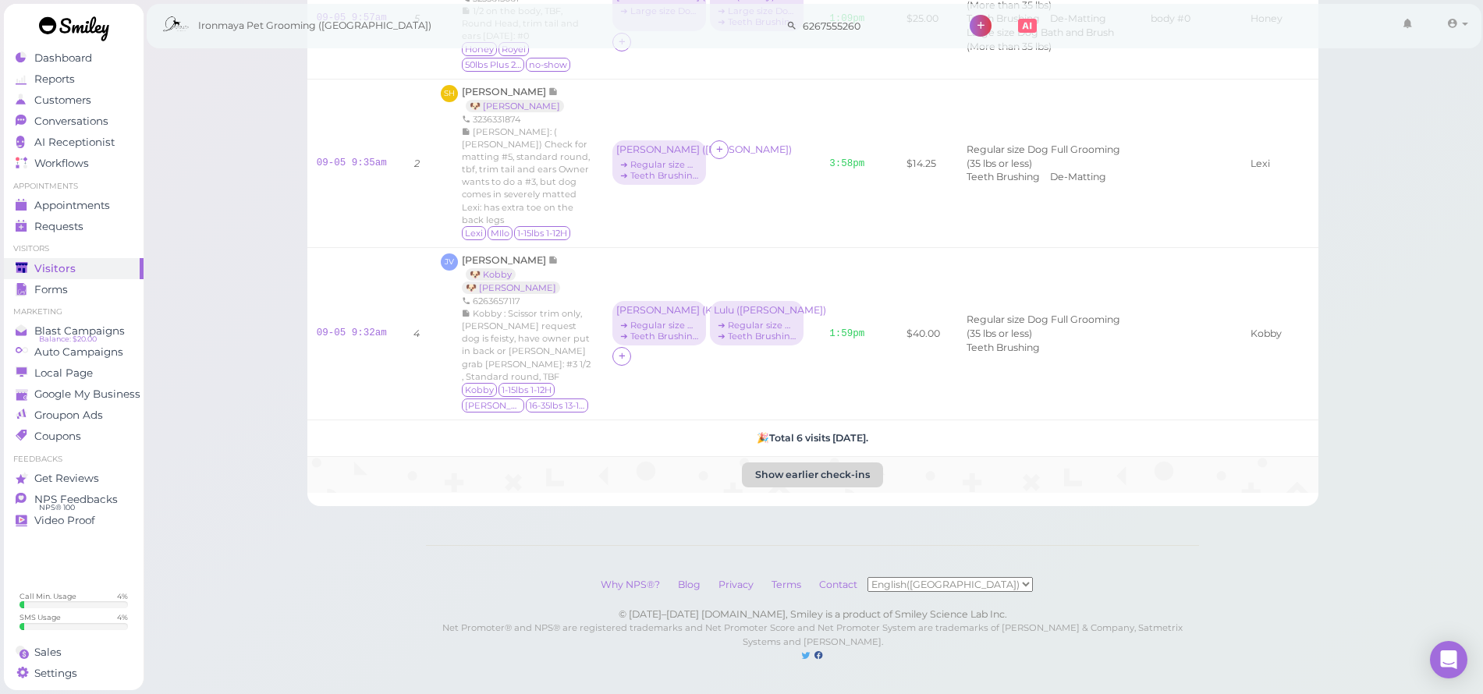
click at [837, 463] on button "Show earlier check-ins" at bounding box center [812, 475] width 141 height 25
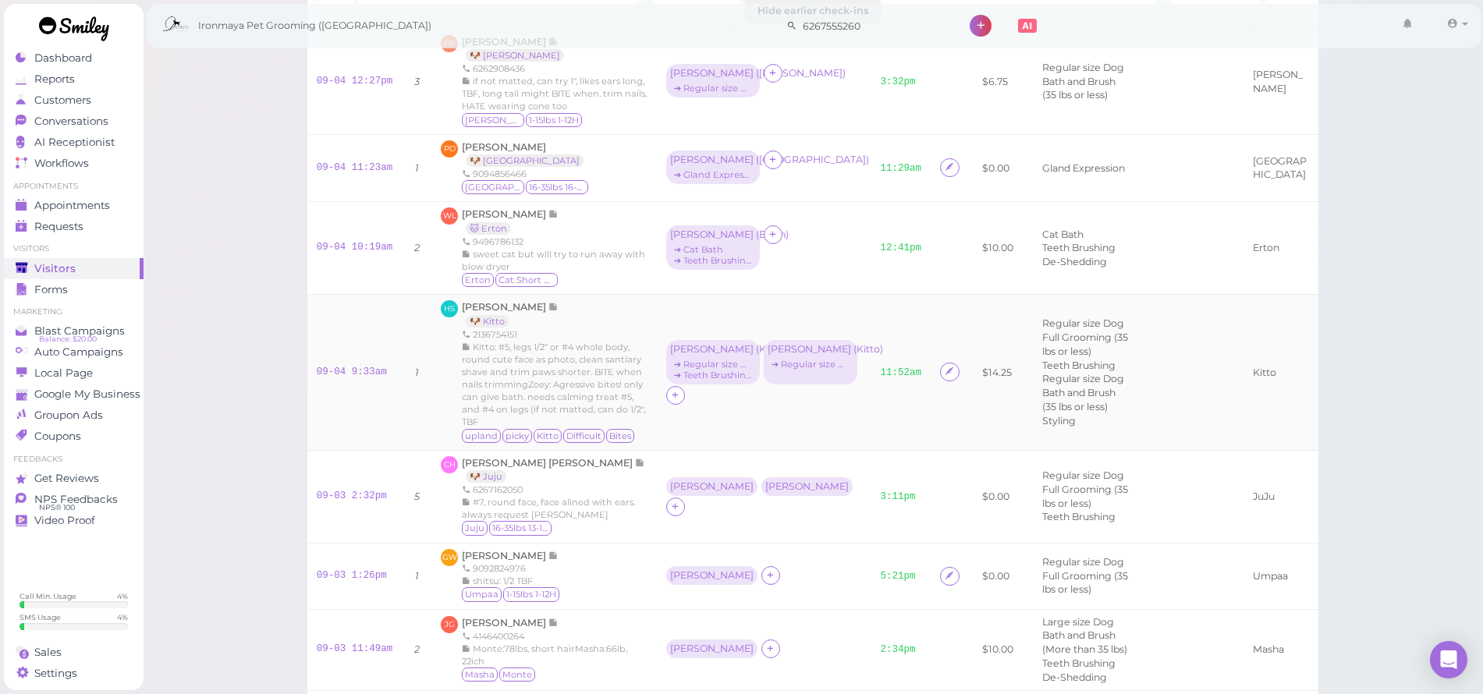
scroll to position [955, 0]
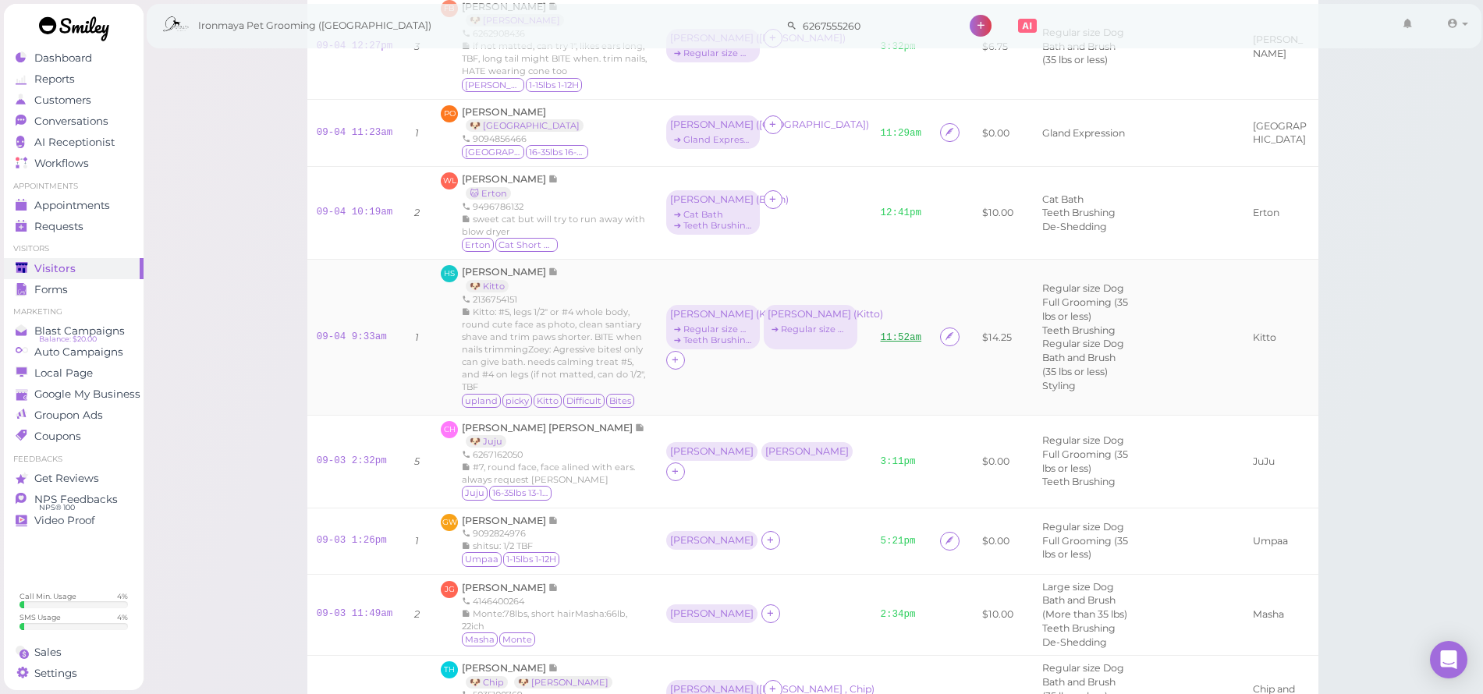
click at [881, 343] on link "11:52am" at bounding box center [901, 337] width 41 height 11
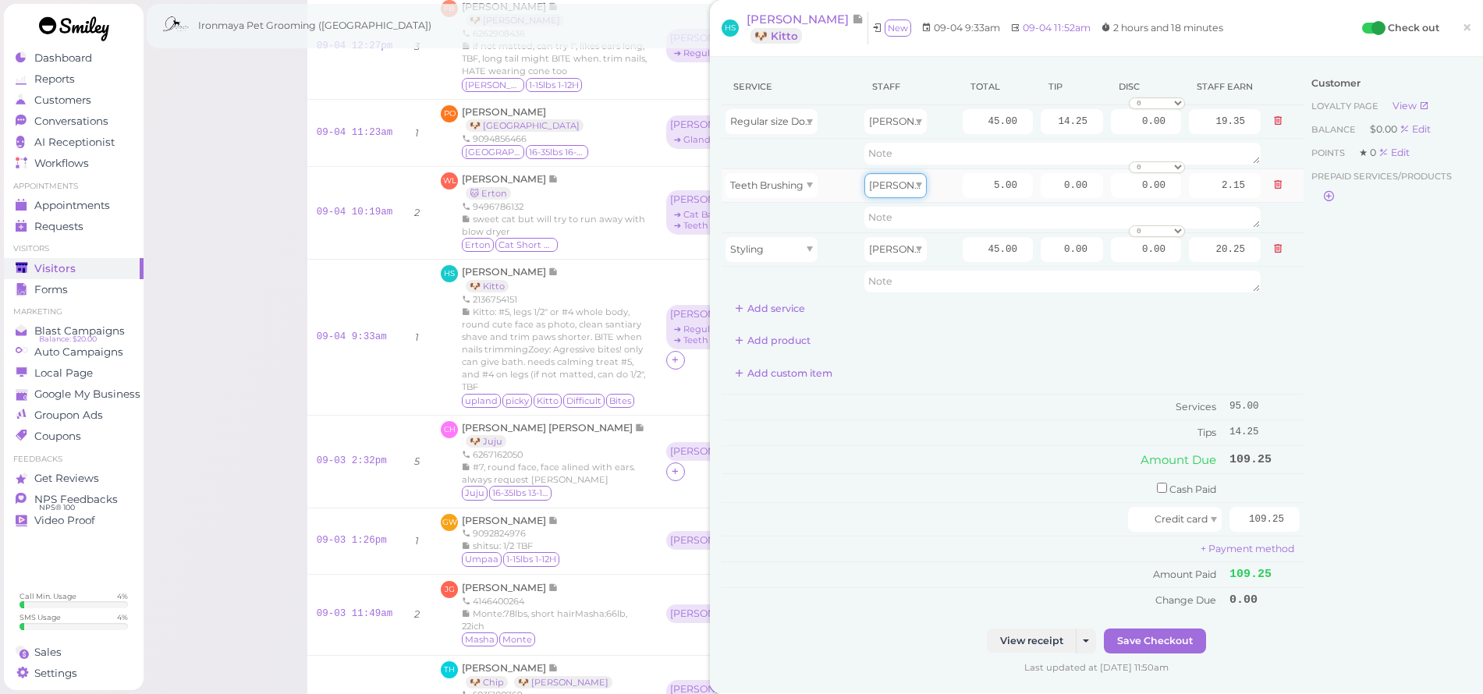
click at [895, 186] on div "[PERSON_NAME]" at bounding box center [896, 185] width 62 height 25
click at [943, 213] on textarea at bounding box center [1063, 218] width 396 height 22
type textarea "s"
click at [1269, 191] on button at bounding box center [1278, 185] width 19 height 16
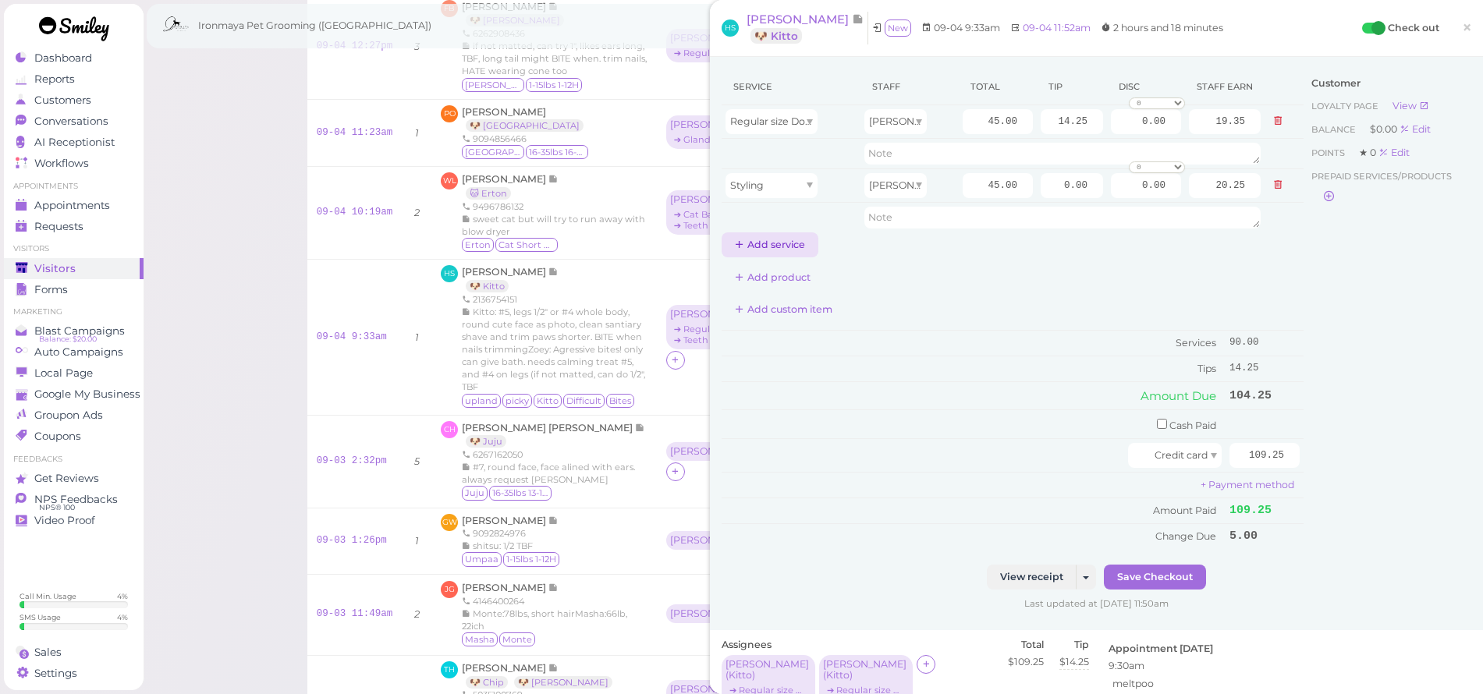
click at [795, 239] on button "Add service" at bounding box center [770, 245] width 97 height 25
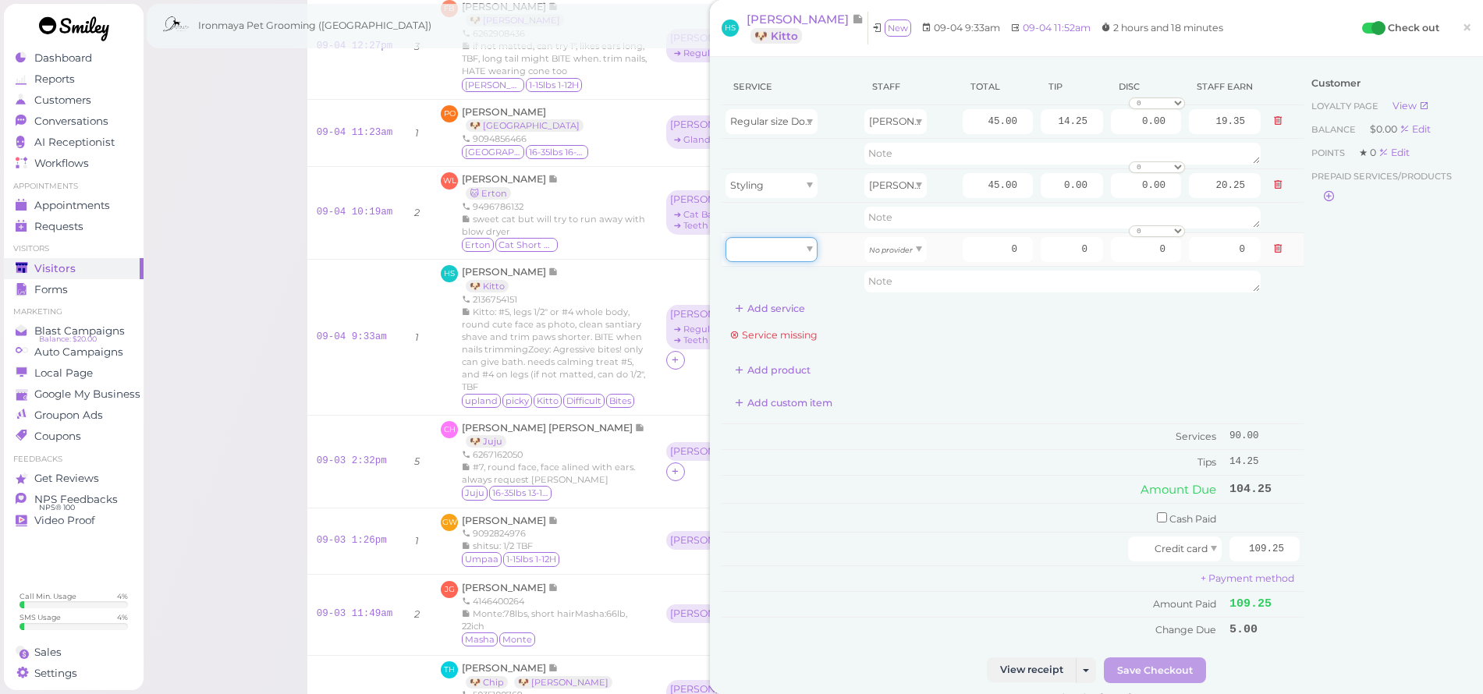
click at [787, 254] on div at bounding box center [772, 249] width 92 height 25
type input "5.00"
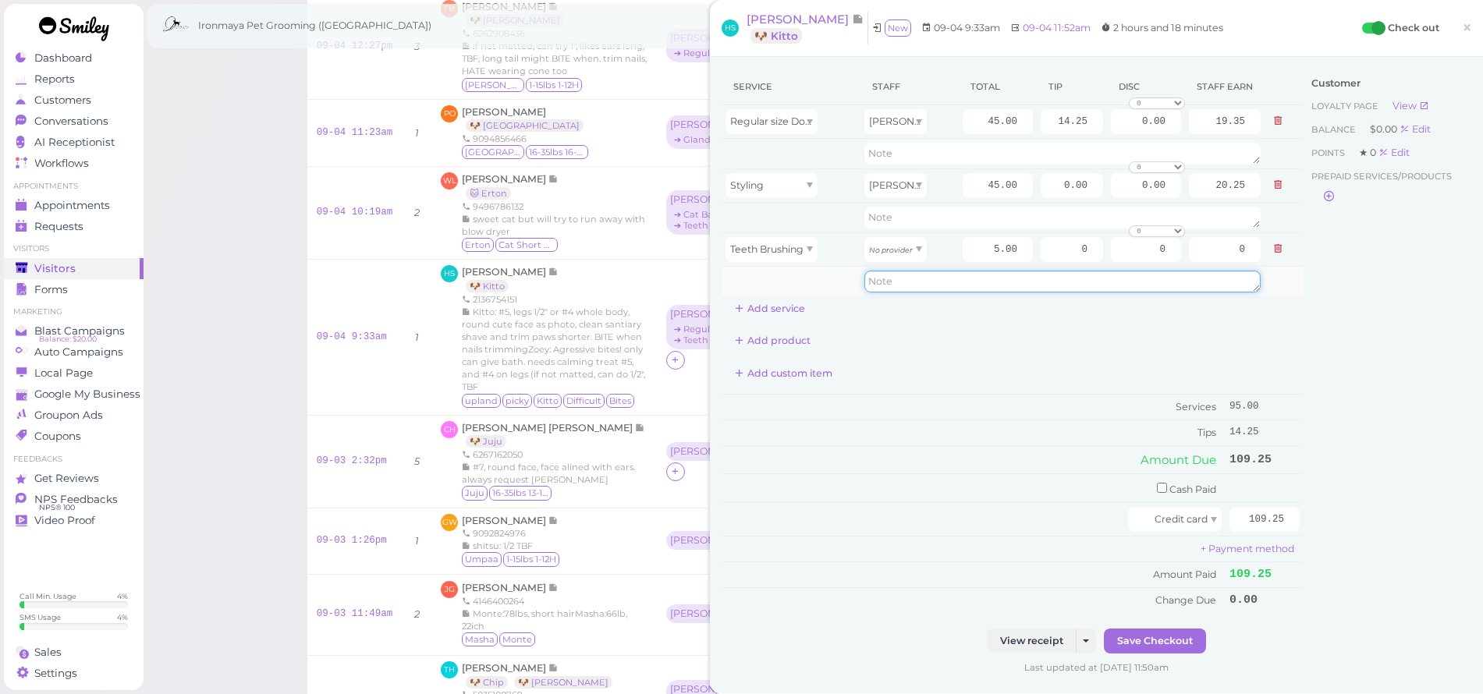
click at [979, 279] on textarea at bounding box center [1063, 282] width 396 height 22
type textarea "split bb and fg"
click at [1279, 331] on div "Add product" at bounding box center [1013, 340] width 582 height 25
click at [973, 107] on td "45.00" at bounding box center [998, 122] width 78 height 34
click at [964, 123] on input "45.00" at bounding box center [998, 121] width 70 height 25
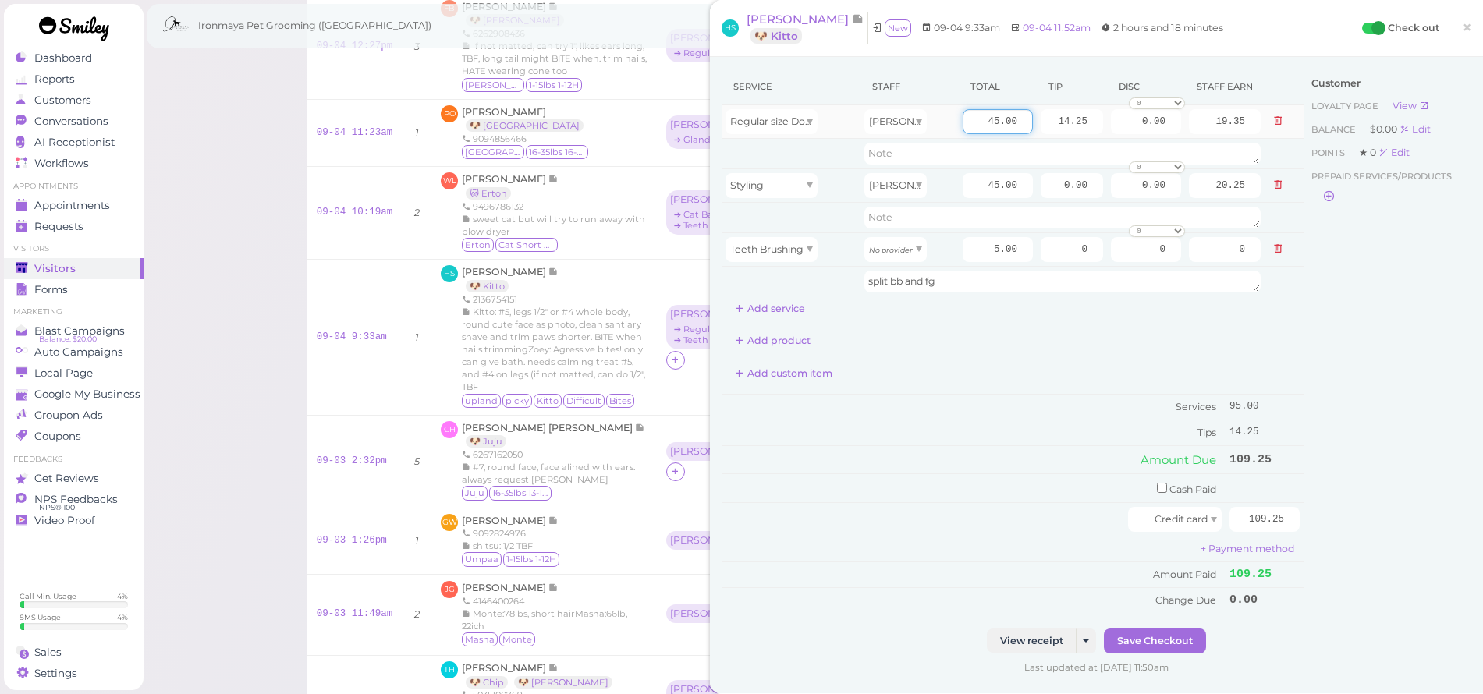
click at [963, 125] on input "45.00" at bounding box center [998, 121] width 70 height 25
click at [963, 126] on input "45.00" at bounding box center [998, 121] width 70 height 25
type input "47.5"
type input "20.43"
click at [964, 176] on input "45.00" at bounding box center [998, 185] width 70 height 25
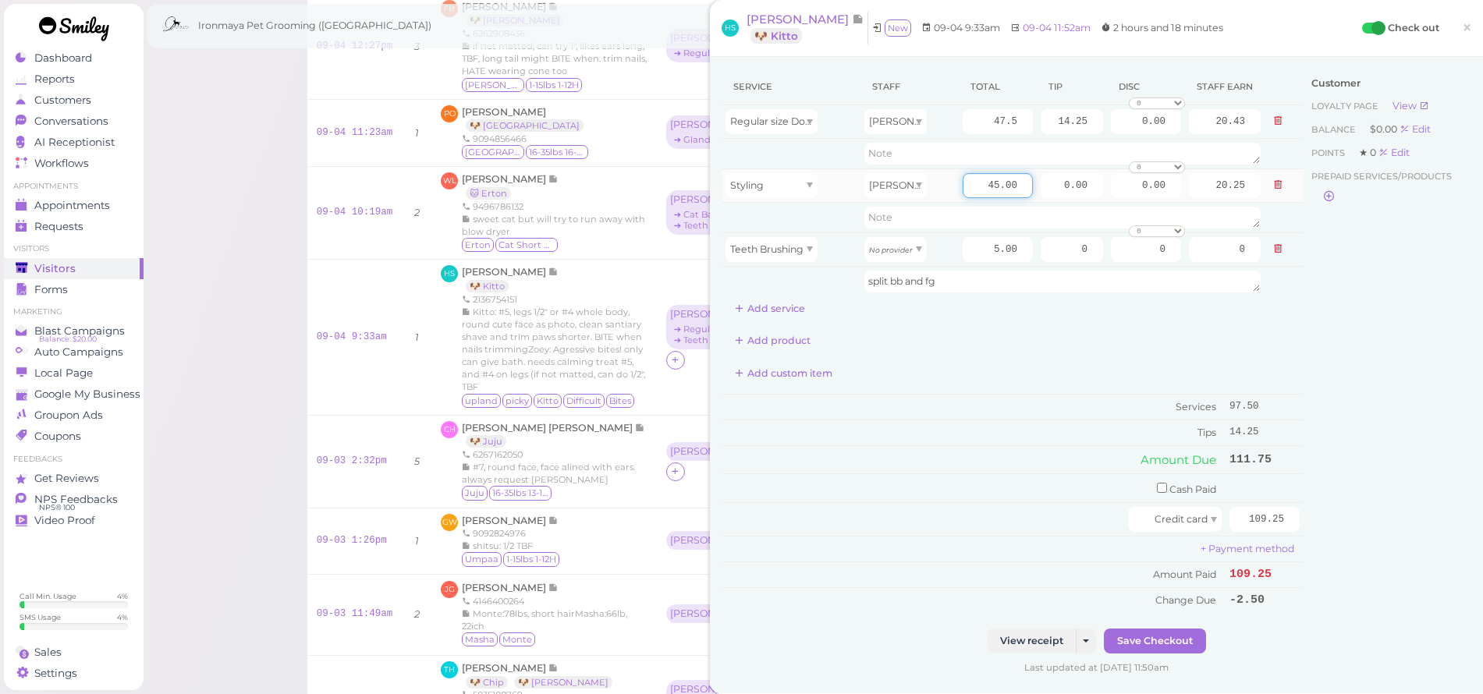
click at [964, 176] on input "45.00" at bounding box center [998, 185] width 70 height 25
type input "47.5"
type input "21.38"
click at [1363, 378] on div "Customer Loyalty page View Balance $0.00 Edit Points ★ 0 Edit Prepaid services/…" at bounding box center [1388, 349] width 168 height 560
click at [1043, 115] on input "14.25" at bounding box center [1072, 121] width 62 height 25
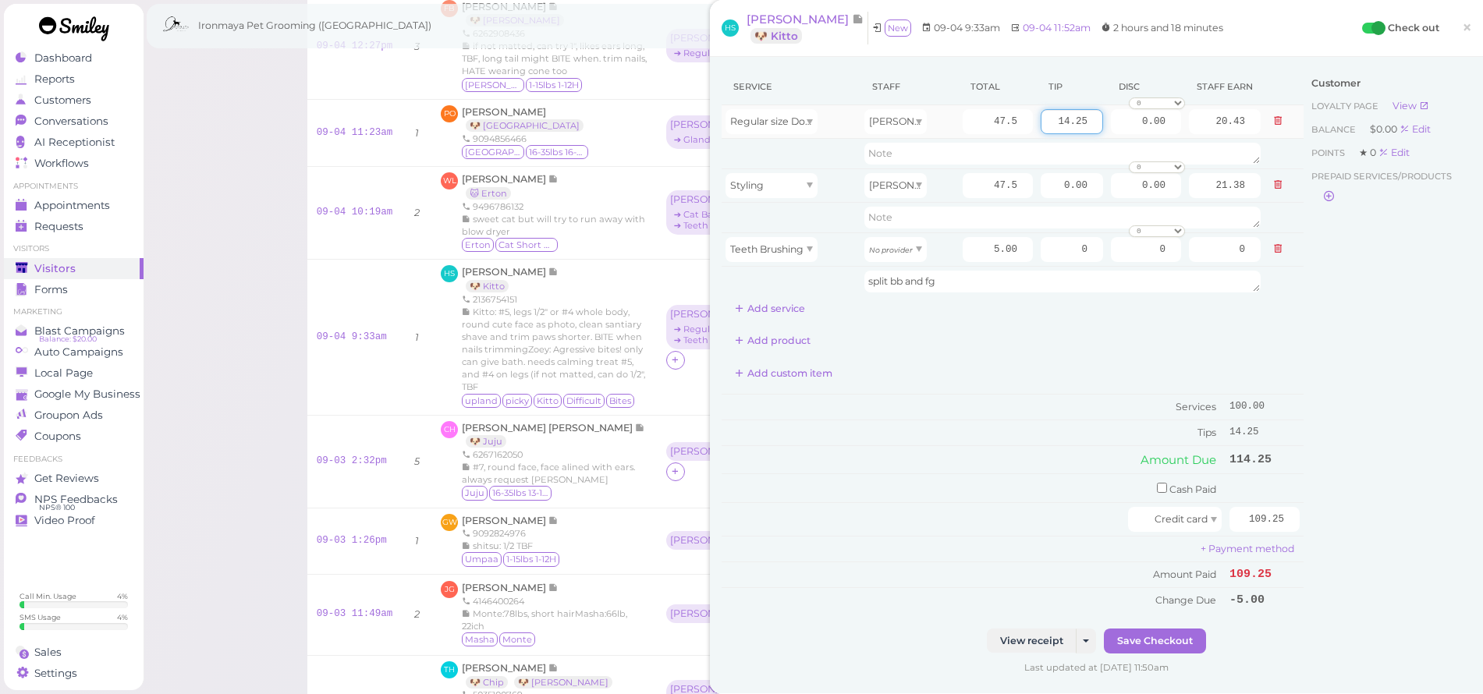
click at [1043, 115] on input "14.25" at bounding box center [1072, 121] width 62 height 25
type input "7.13"
click at [1046, 195] on input "0.00" at bounding box center [1072, 185] width 62 height 25
type input "7.12"
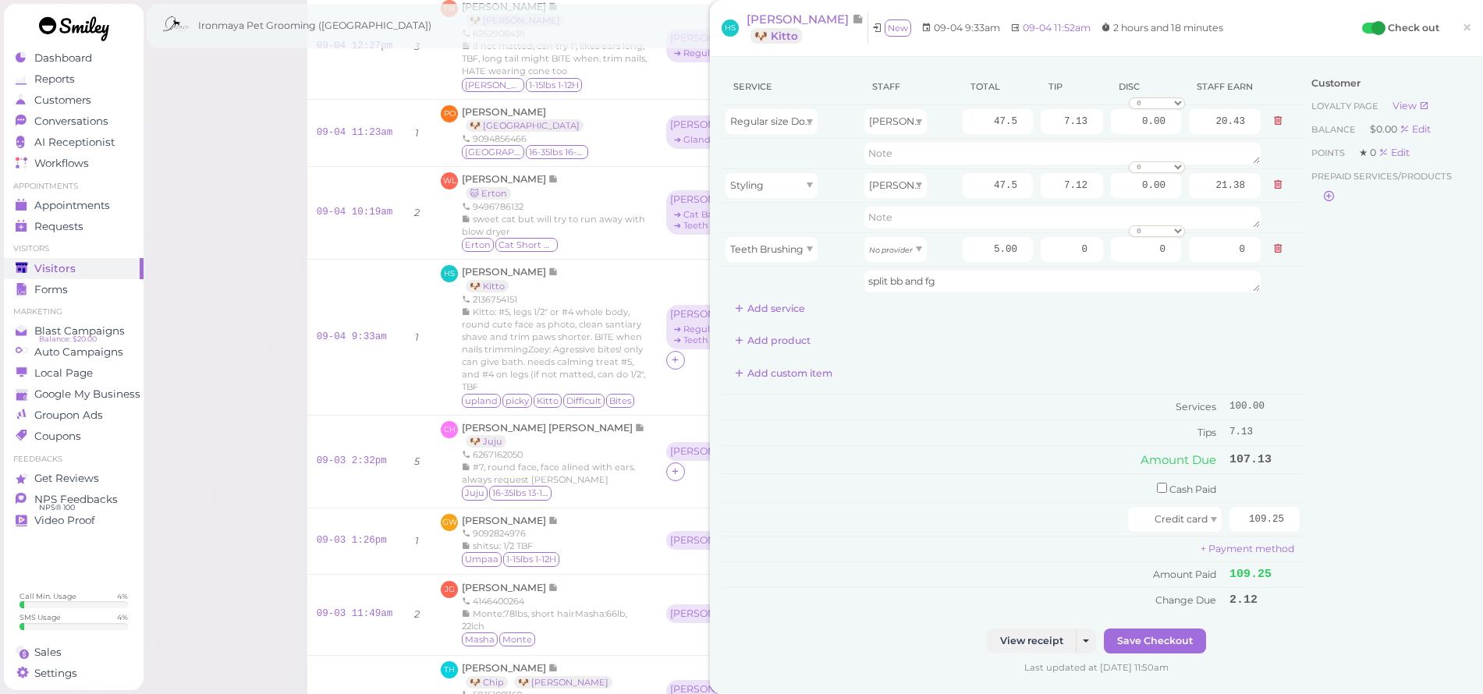
click at [1360, 311] on div "Customer Loyalty page View Balance $0.00 Edit Points ★ 0 Edit Prepaid services/…" at bounding box center [1388, 349] width 168 height 560
click at [1234, 516] on input "109.25" at bounding box center [1265, 519] width 70 height 25
click at [1401, 402] on div "Customer Loyalty page View Balance $0.00 Edit Points ★ 0 Edit Prepaid services/…" at bounding box center [1388, 349] width 168 height 560
click at [975, 247] on input "5.00" at bounding box center [998, 249] width 70 height 25
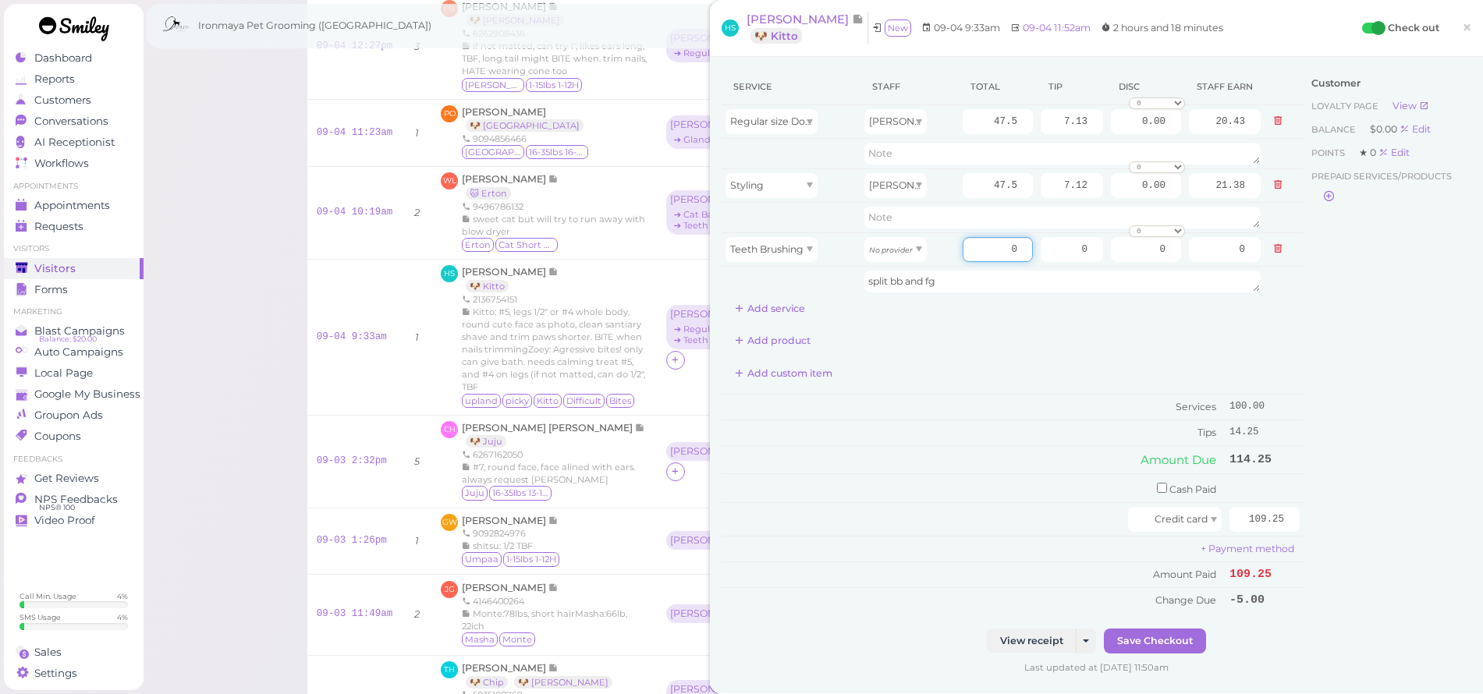
type input "0"
click at [1448, 335] on div "Customer Loyalty page View Balance $0.00 Edit Points ★ 0 Edit Prepaid services/…" at bounding box center [1388, 349] width 168 height 560
click at [1423, 333] on div "Customer Loyalty page View Balance $0.00 Edit Points ★ 0 Edit Prepaid services/…" at bounding box center [1388, 349] width 168 height 560
click at [1304, 539] on div "Customer Loyalty page View Balance $0.00 Edit Points ★ 0 Edit Prepaid services/…" at bounding box center [1388, 349] width 168 height 560
click at [1185, 629] on button "Save Checkout" at bounding box center [1155, 641] width 102 height 25
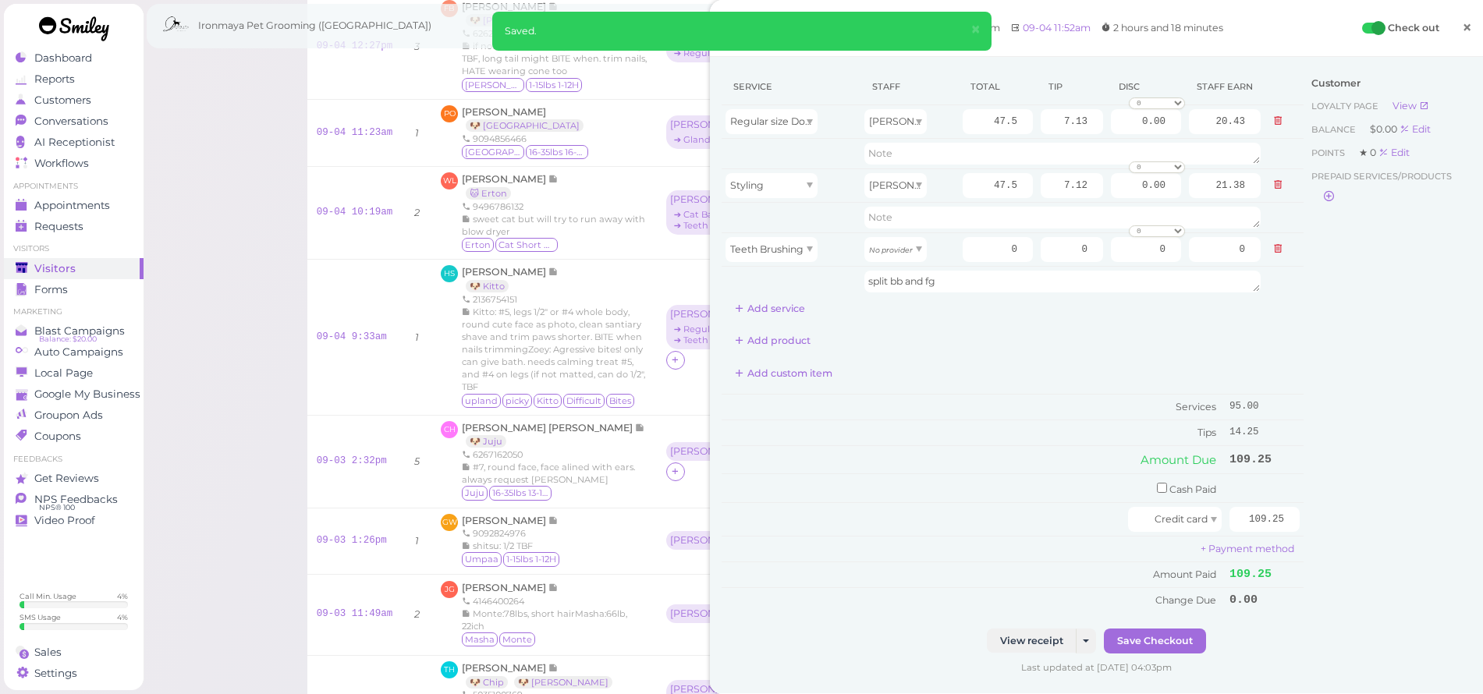
click at [1462, 27] on span "×" at bounding box center [1467, 27] width 10 height 22
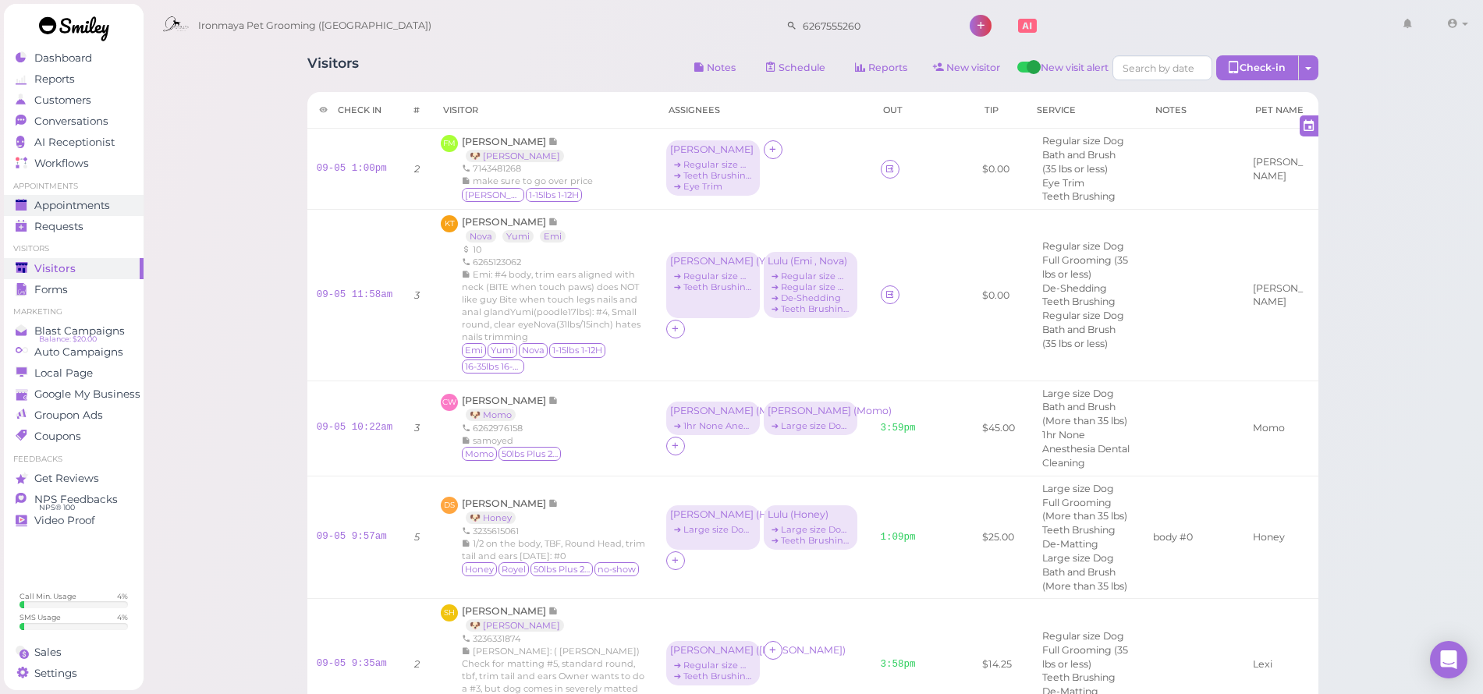
click at [115, 214] on link "Appointments" at bounding box center [74, 205] width 140 height 21
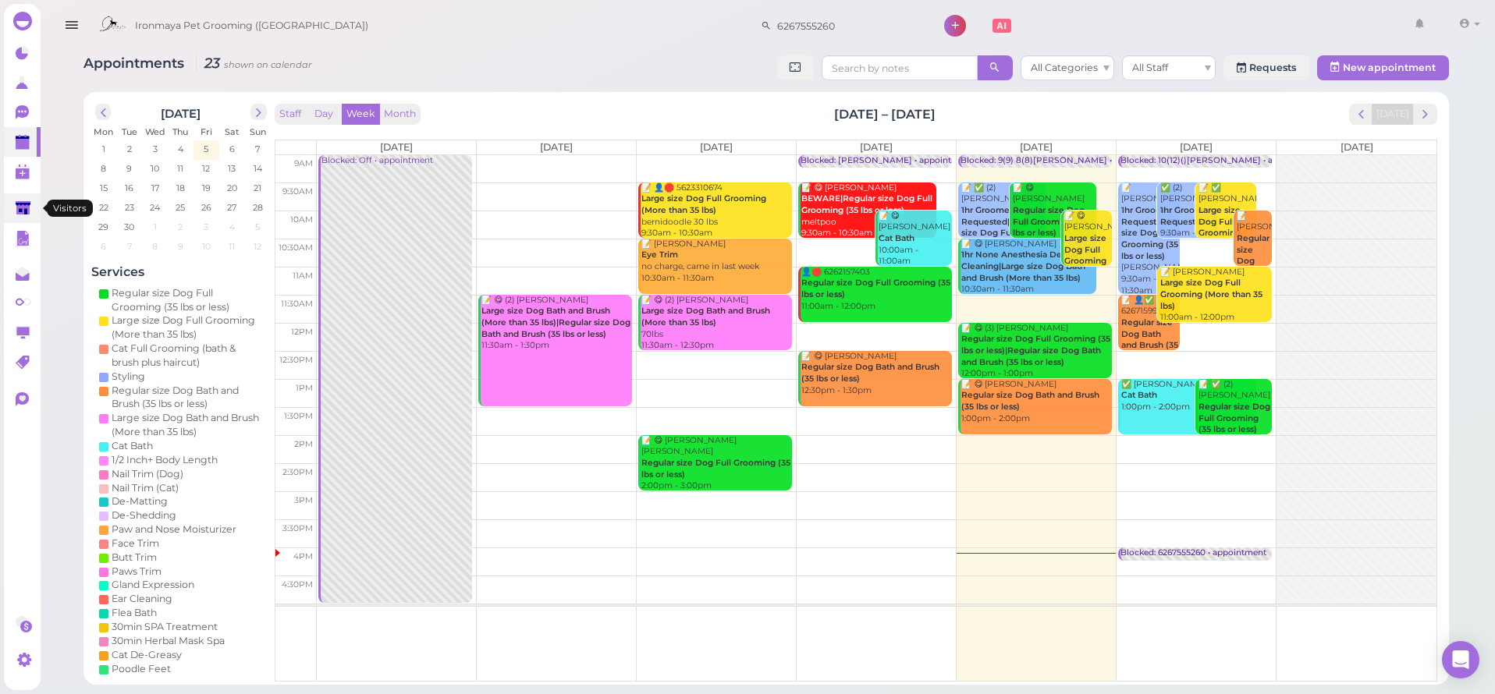
click at [30, 208] on polygon at bounding box center [23, 207] width 15 height 13
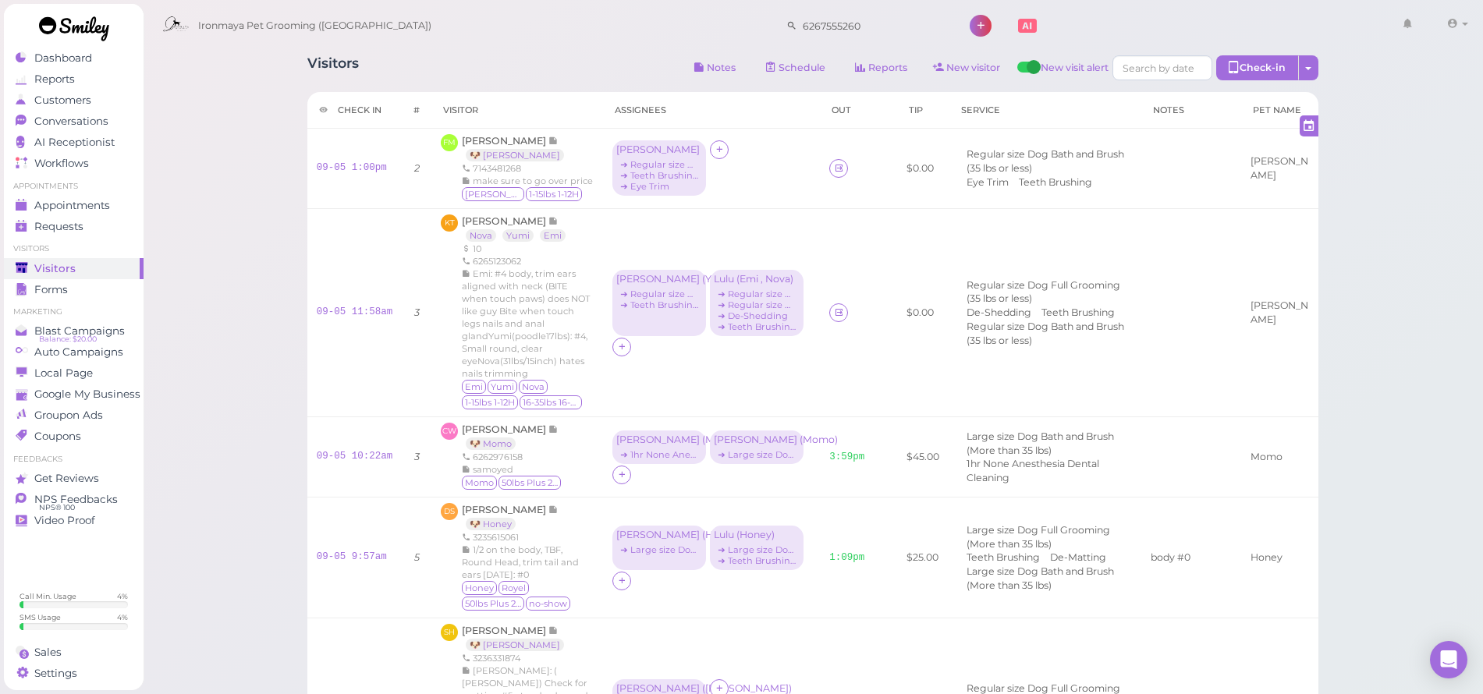
click at [30, 207] on div "Appointments" at bounding box center [72, 205] width 112 height 13
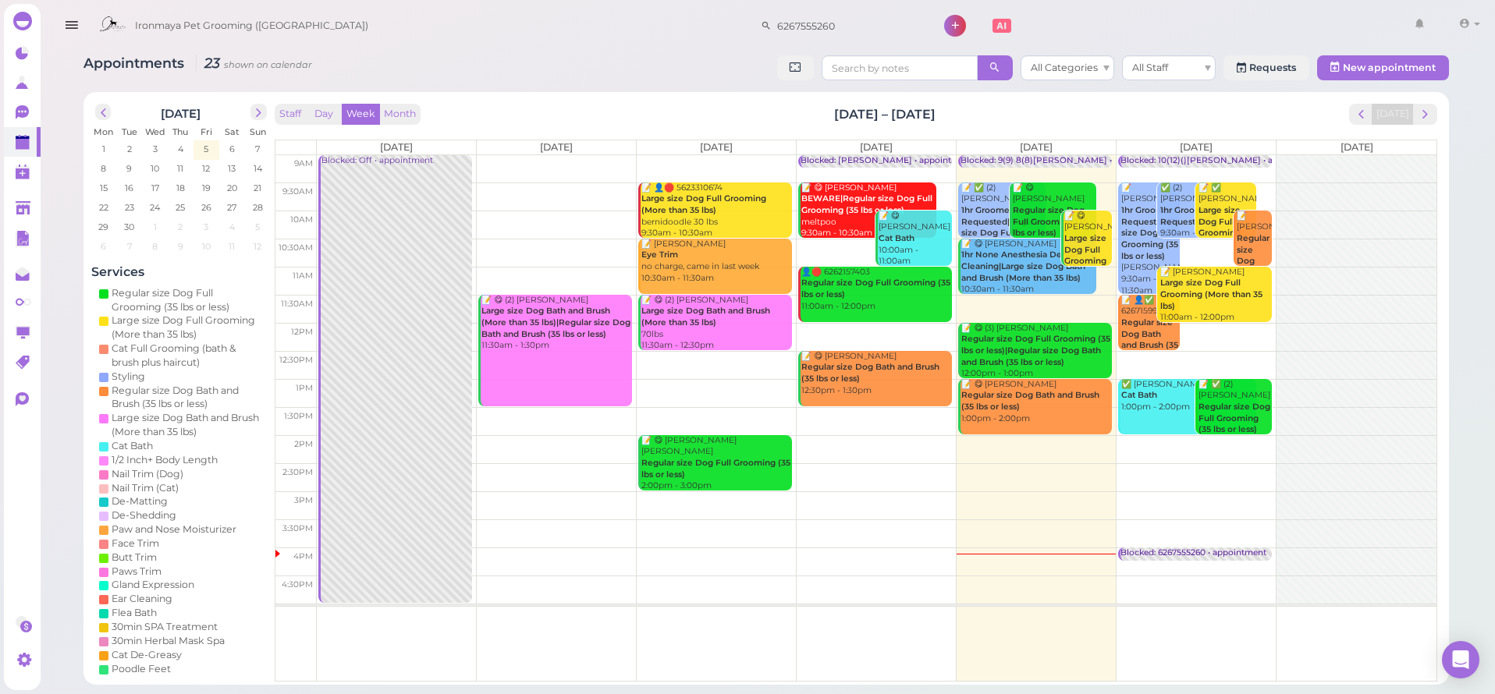
click at [581, 33] on div "Ironmaya Pet Grooming (San Dimas) 6267555260 1 Account Billings" at bounding box center [788, 26] width 1394 height 44
click at [33, 206] on link at bounding box center [22, 209] width 37 height 30
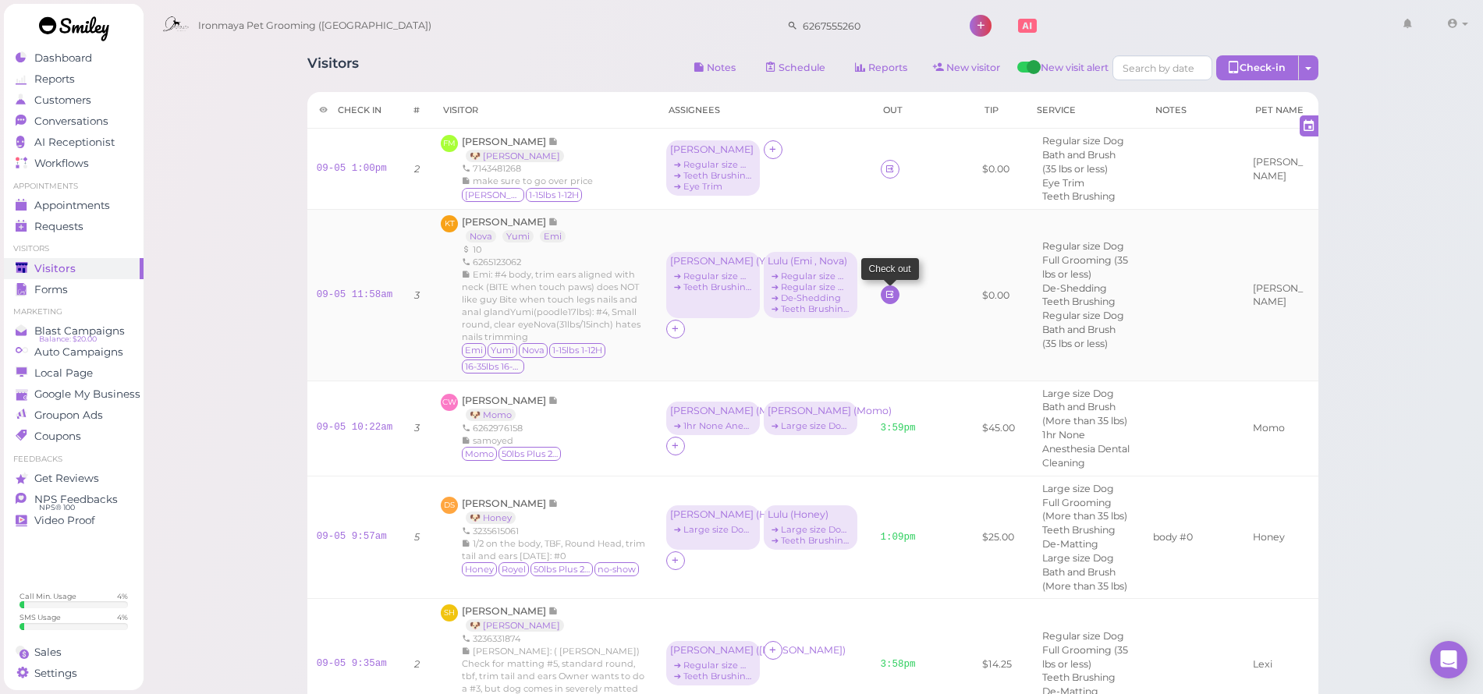
click at [881, 304] on link at bounding box center [890, 295] width 19 height 19
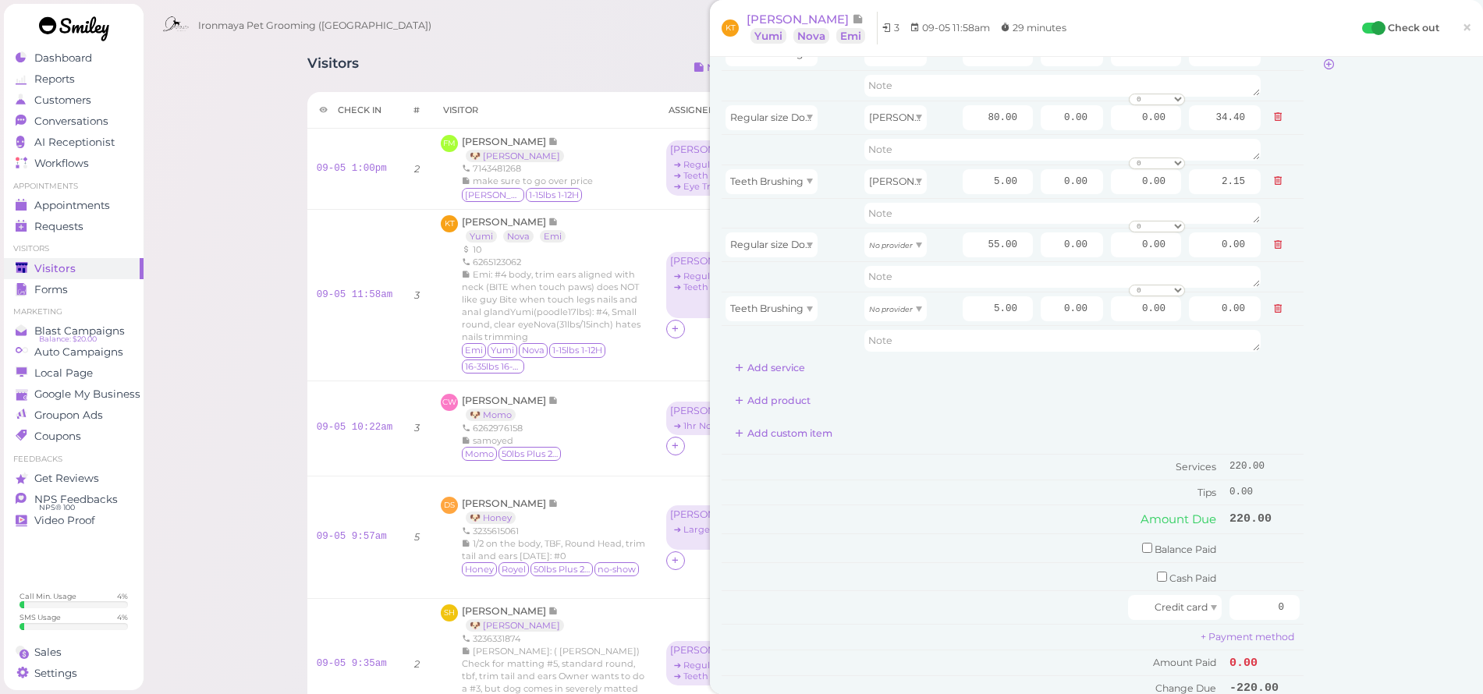
scroll to position [215, 0]
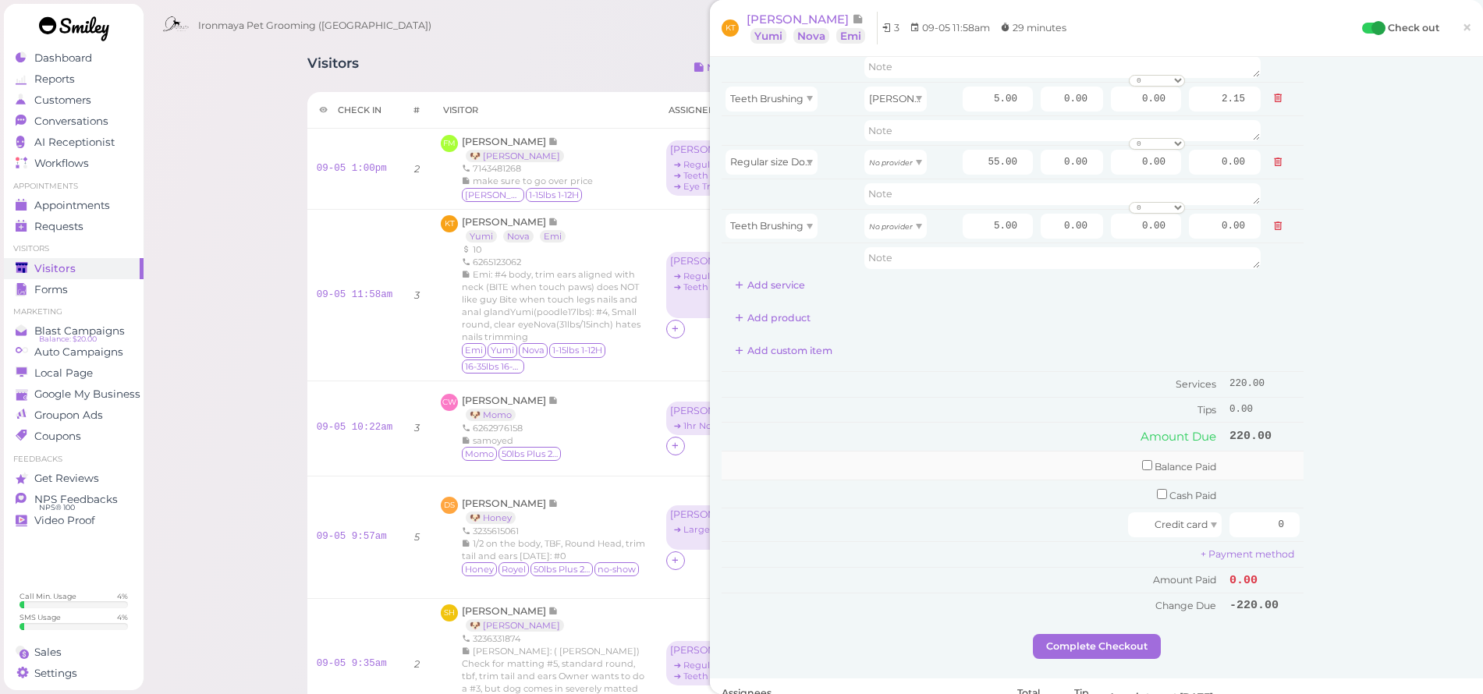
click at [1142, 460] on input "checkbox" at bounding box center [1147, 465] width 10 height 10
checkbox input "true"
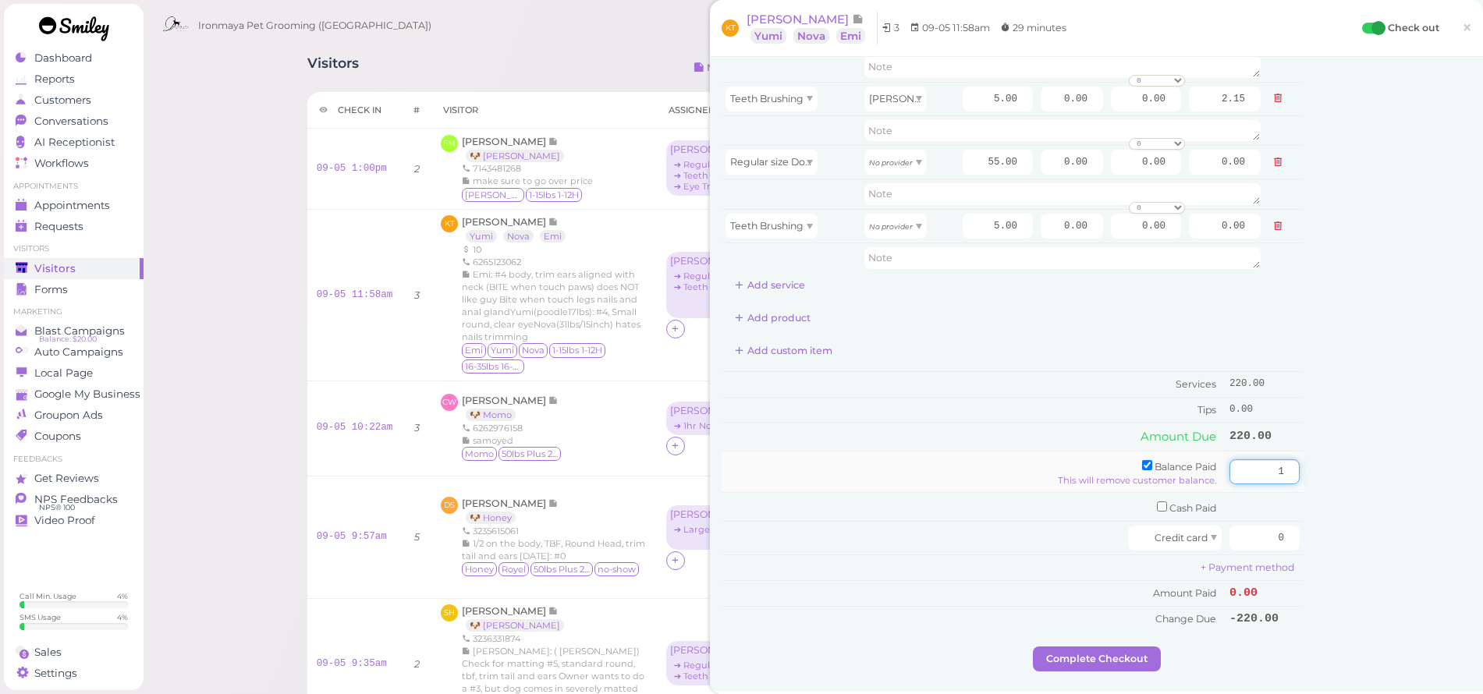
click at [1278, 464] on input "1" at bounding box center [1265, 472] width 70 height 25
click at [1277, 463] on input "2" at bounding box center [1265, 472] width 70 height 25
click at [1277, 463] on input "3" at bounding box center [1265, 472] width 70 height 25
click at [1277, 463] on input "4" at bounding box center [1265, 472] width 70 height 25
click at [1277, 462] on input "5" at bounding box center [1265, 472] width 70 height 25
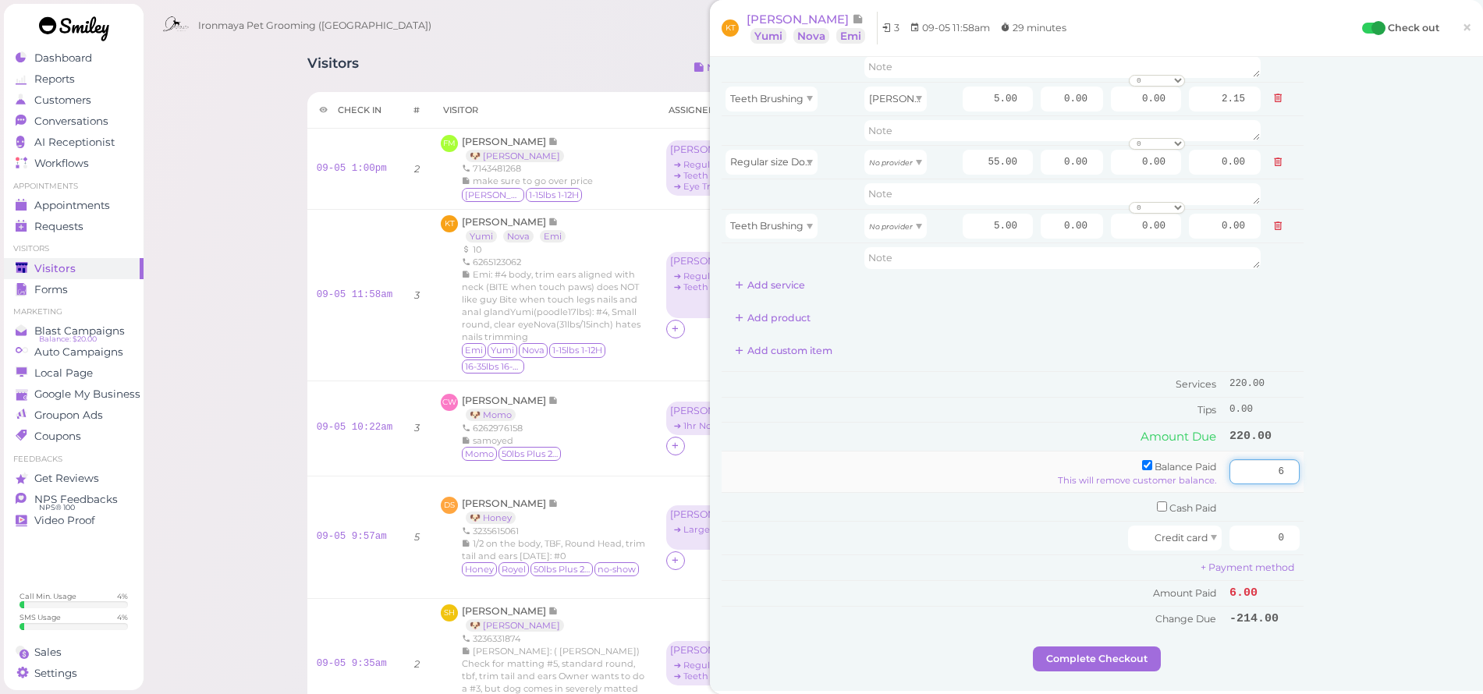
click at [1277, 462] on input "6" at bounding box center [1265, 472] width 70 height 25
click at [1277, 462] on input "7" at bounding box center [1265, 472] width 70 height 25
click at [1277, 461] on input "8" at bounding box center [1265, 472] width 70 height 25
click at [1278, 460] on input "8" at bounding box center [1265, 472] width 70 height 25
click at [1281, 462] on input "9" at bounding box center [1265, 472] width 70 height 25
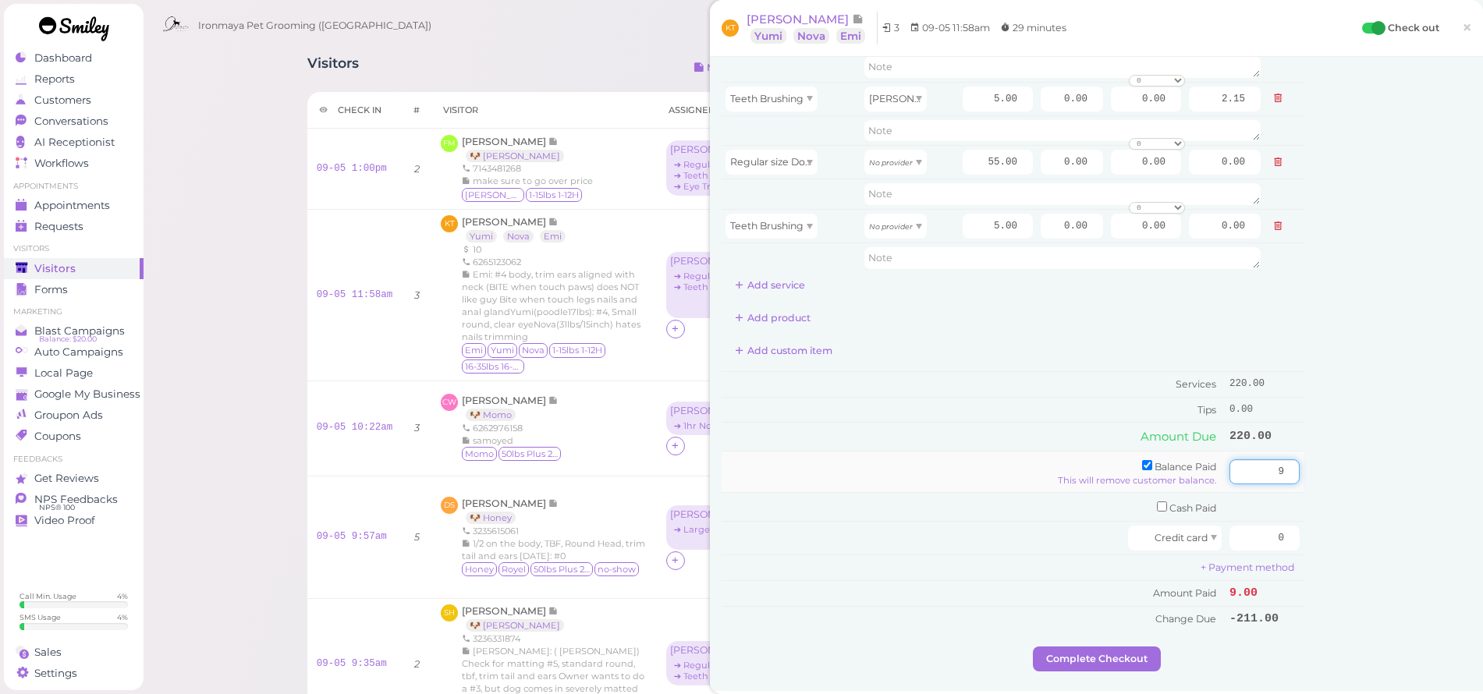
type input "10"
click at [1280, 462] on input "10" at bounding box center [1265, 472] width 70 height 25
click at [1317, 488] on div "Customer Loyalty page View Balance $10.00 Edit Points ★ 0 Edit Prepaid services…" at bounding box center [1388, 250] width 168 height 793
click at [1264, 526] on input "0" at bounding box center [1265, 538] width 70 height 25
click at [1262, 526] on input "0" at bounding box center [1265, 538] width 70 height 25
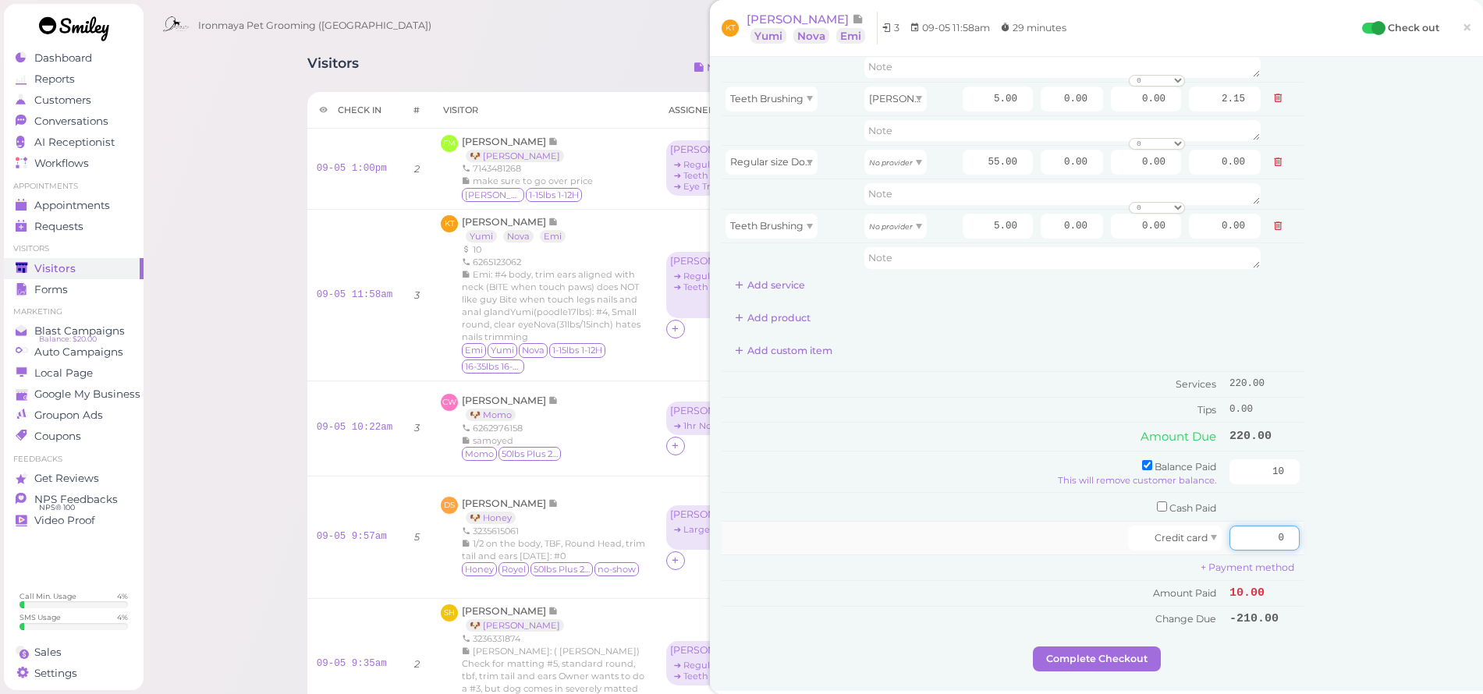
click at [1262, 526] on input "0" at bounding box center [1265, 538] width 70 height 25
type input "241"
type input "241.50"
click at [1429, 531] on div "Customer Loyalty page View Balance $10.00 Edit Points ★ 0 Edit Prepaid services…" at bounding box center [1388, 250] width 168 height 793
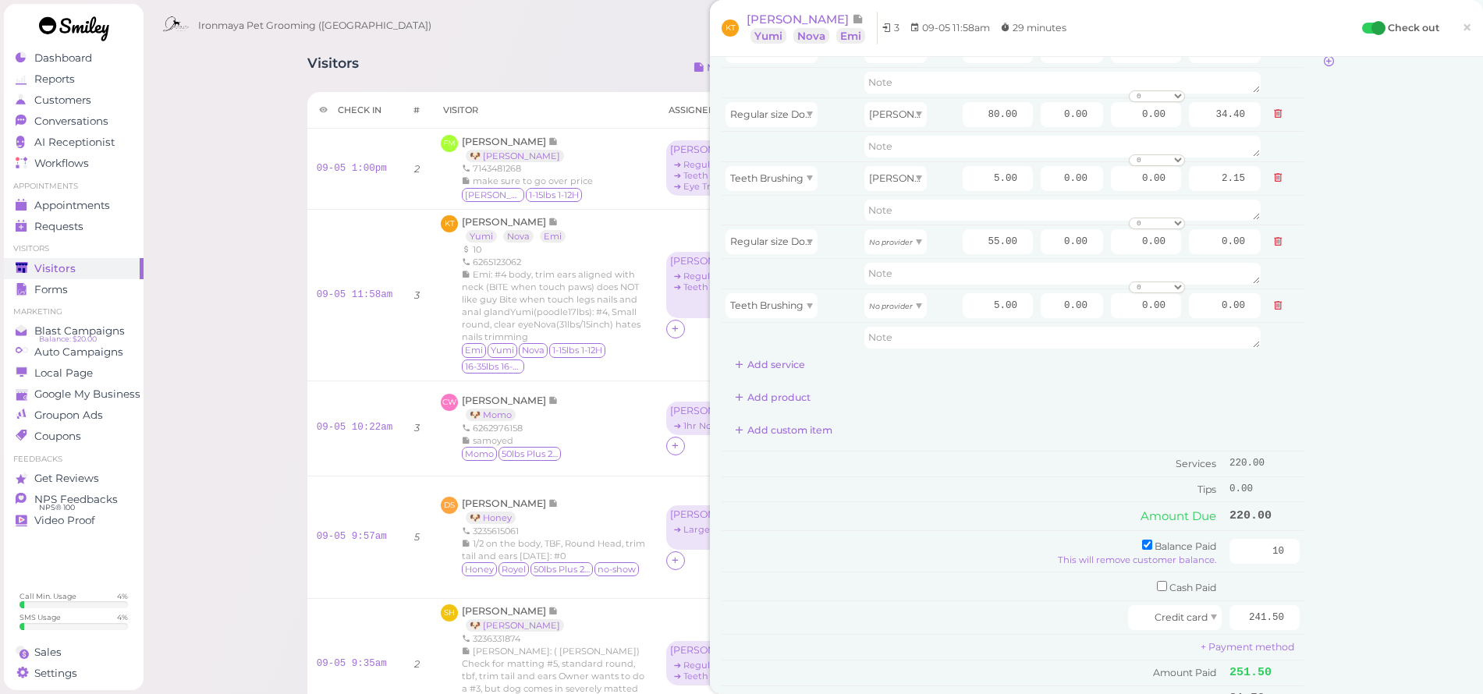
scroll to position [0, 0]
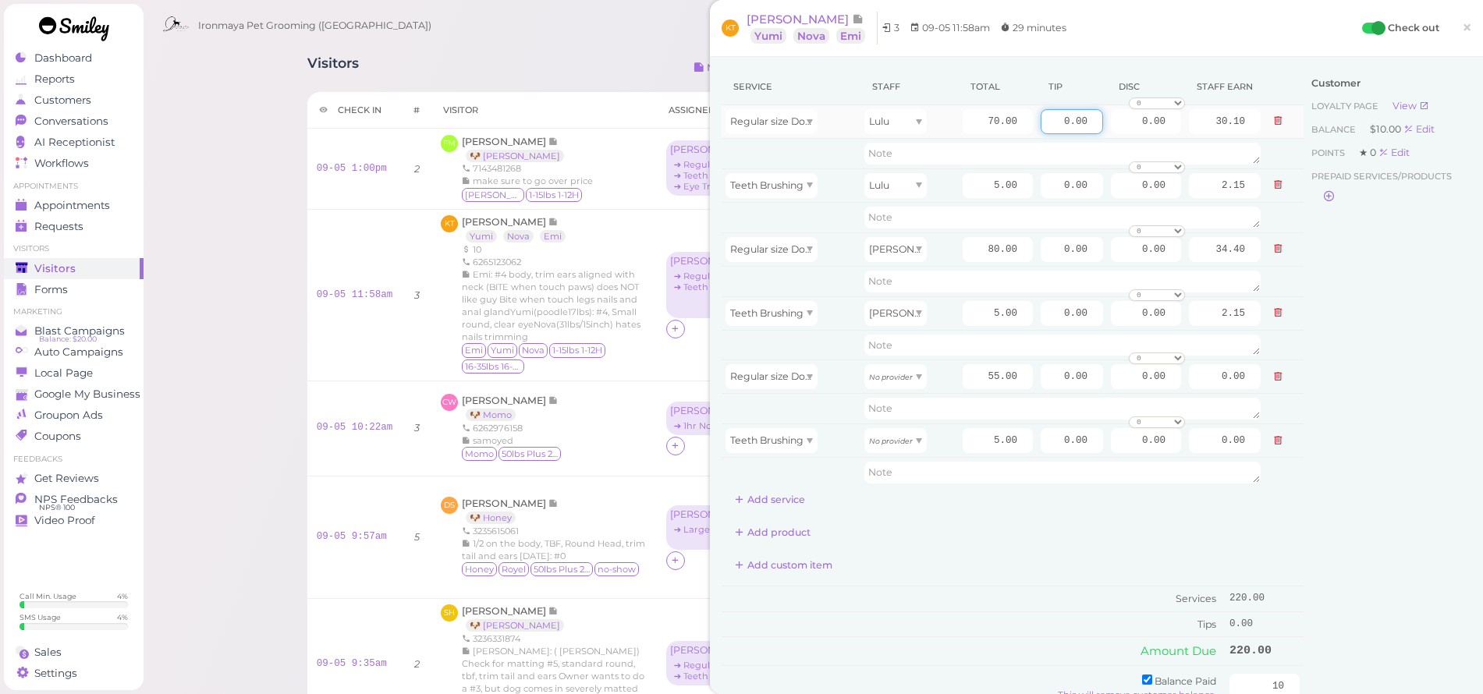
click at [1046, 130] on input "0.00" at bounding box center [1072, 121] width 62 height 25
click at [1047, 130] on input "0.00" at bounding box center [1072, 121] width 62 height 25
type input "10.90"
click at [744, 244] on span "Regular size Dog Full Grooming (35 lbs or less)" at bounding box center [841, 249] width 222 height 12
click at [756, 223] on td at bounding box center [791, 217] width 139 height 30
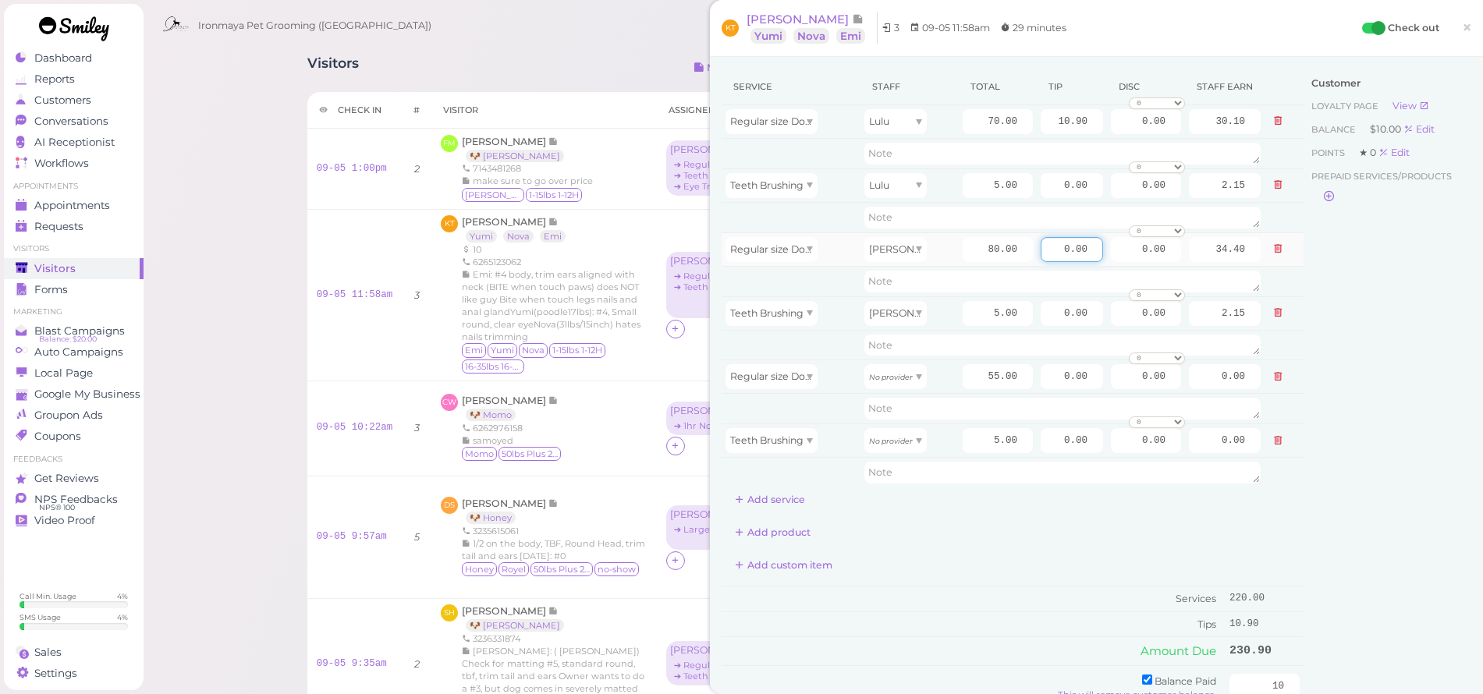
click at [1051, 252] on input "0.00" at bounding box center [1072, 249] width 62 height 25
type input "12"
click at [1304, 343] on div "Customer Loyalty page View Balance $10.00 Edit Points ★ 0 Edit Prepaid services…" at bounding box center [1388, 465] width 168 height 793
click at [1044, 384] on input "0.00" at bounding box center [1072, 376] width 62 height 25
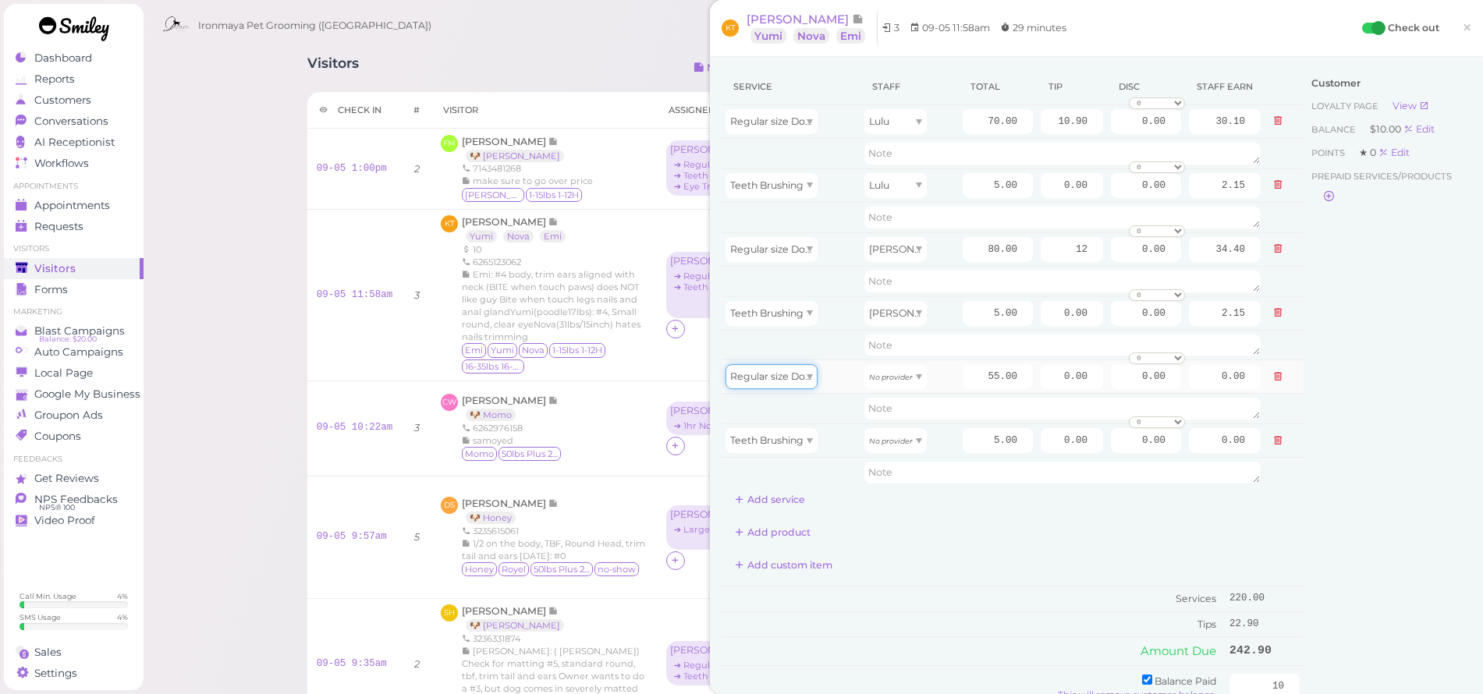
click at [797, 374] on span "Regular size Dog Bath and Brush (35 lbs or less)" at bounding box center [842, 377] width 225 height 12
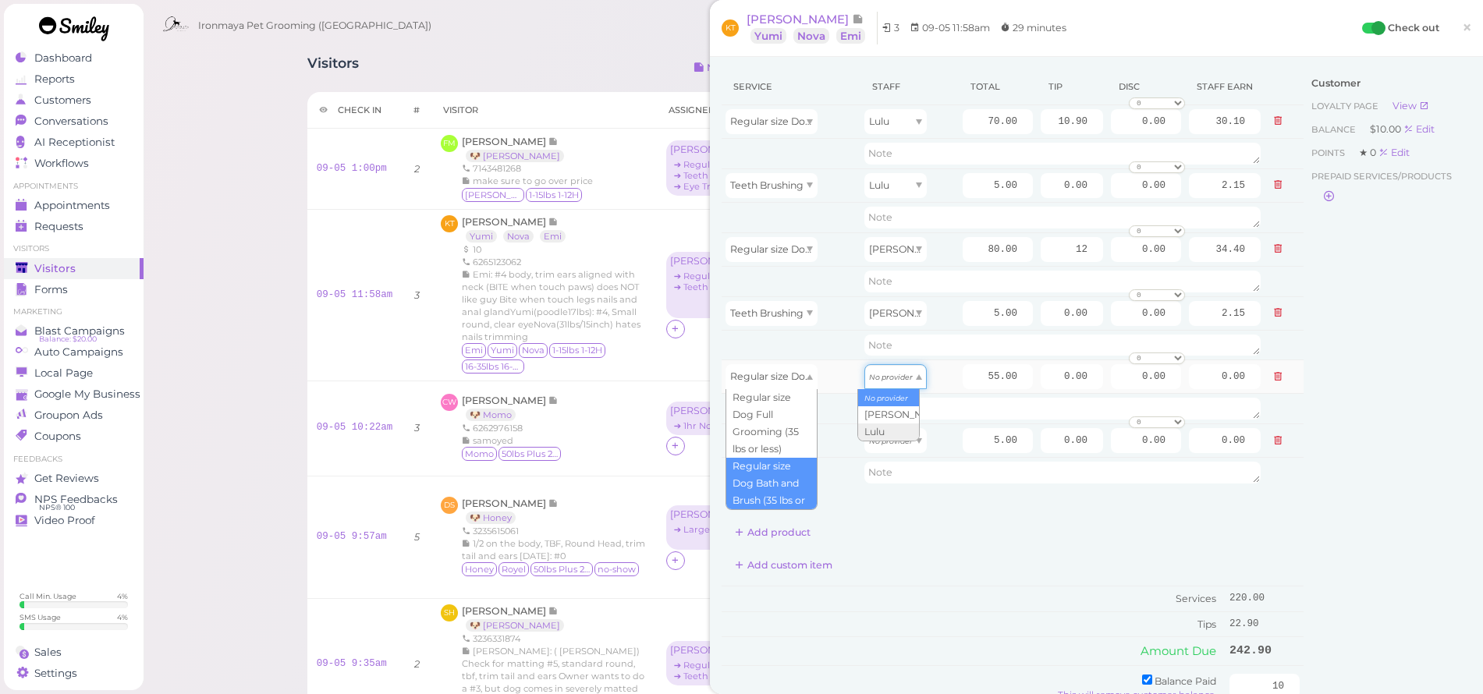
click at [879, 380] on icon "No provider" at bounding box center [891, 377] width 44 height 9
type input "23.65"
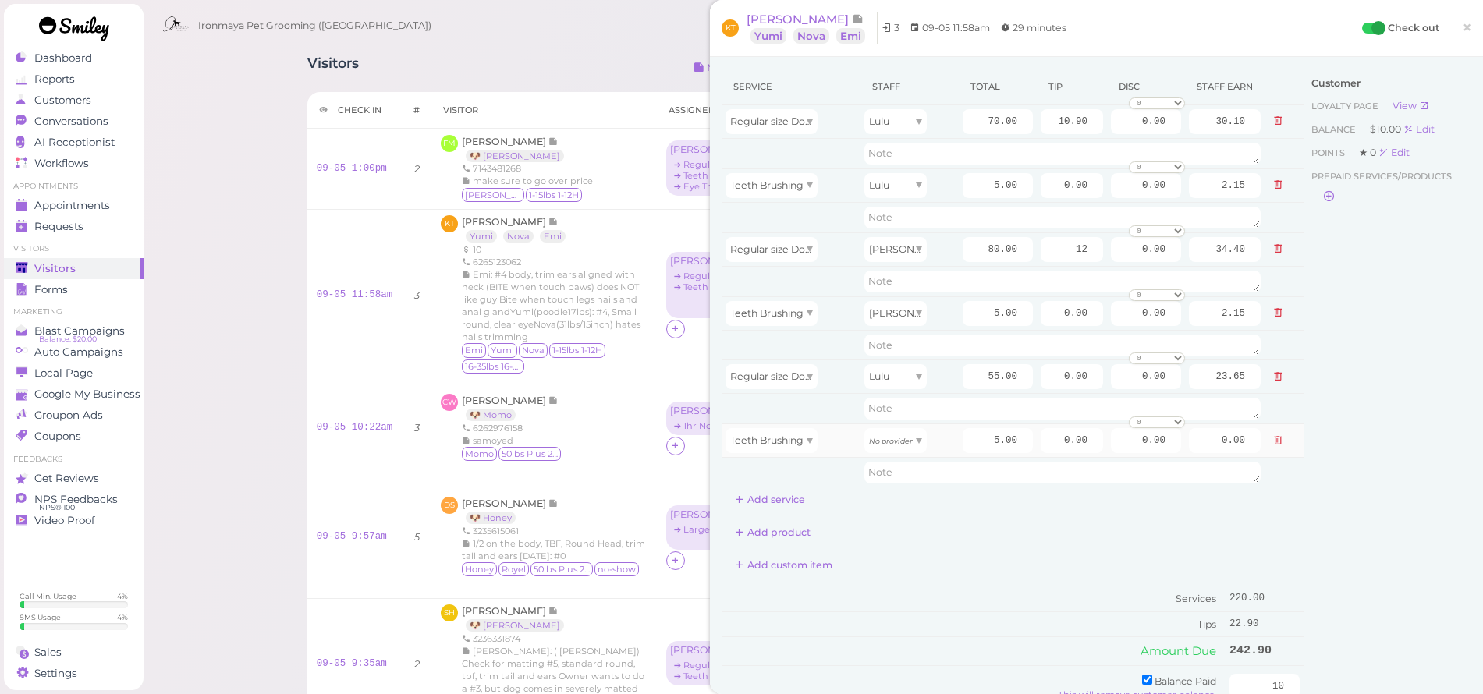
click at [884, 457] on td "No provider" at bounding box center [910, 441] width 98 height 34
click at [881, 449] on div "No provider" at bounding box center [896, 440] width 62 height 25
type input "2.15"
click at [845, 364] on div "Regular size Dog Bath and Brush (35 lbs or less)" at bounding box center [791, 376] width 131 height 25
click at [1053, 378] on input "0.00" at bounding box center [1072, 376] width 62 height 25
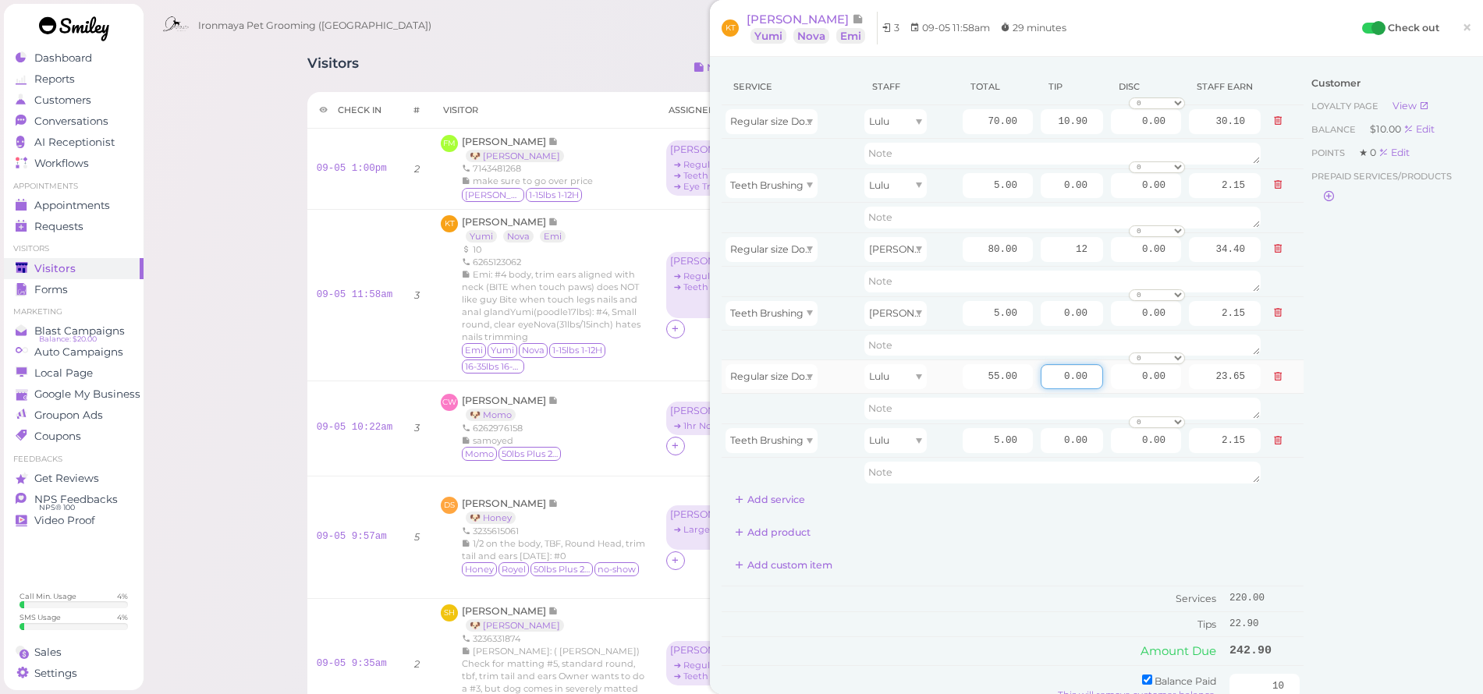
click at [1053, 378] on input "0.00" at bounding box center [1072, 376] width 62 height 25
type input "8.60"
click at [1362, 485] on div "Customer Loyalty page View Balance $10.00 Edit Points ★ 0 Edit Prepaid services…" at bounding box center [1388, 465] width 168 height 793
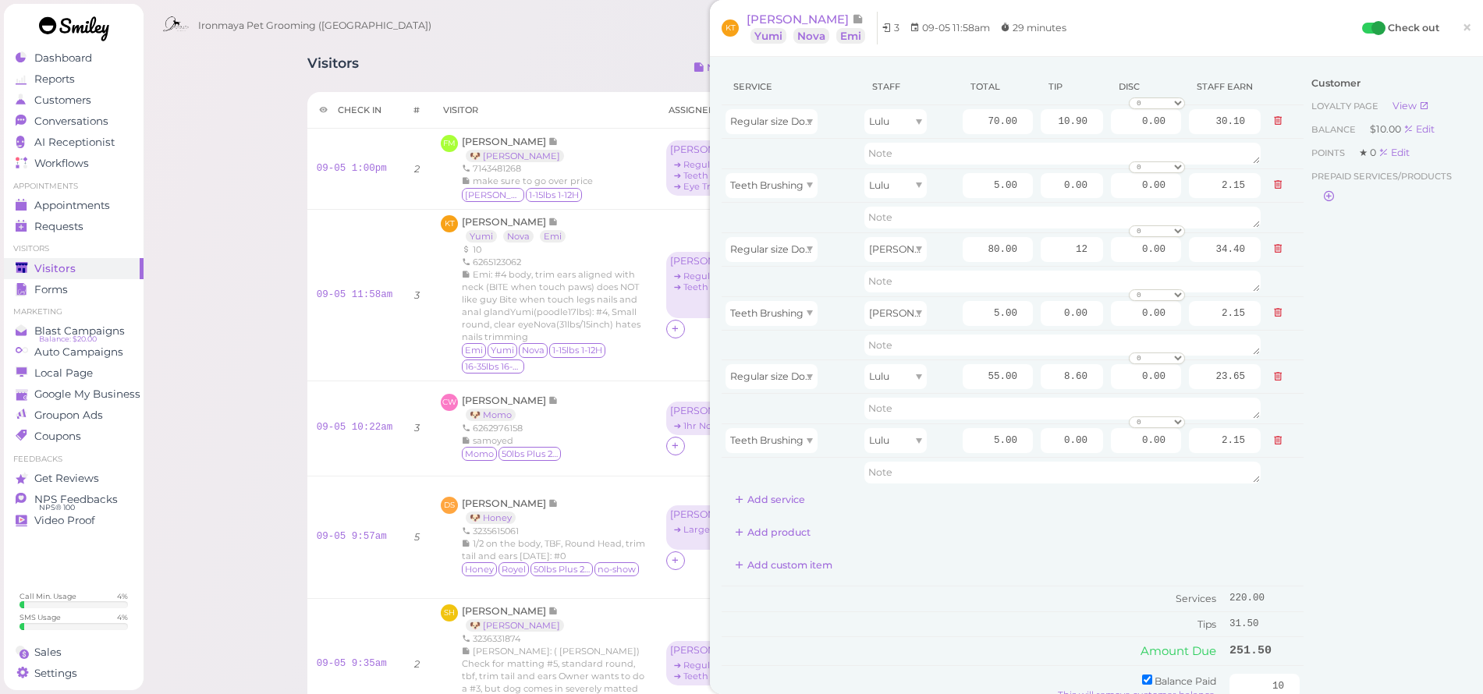
click at [1379, 439] on div "Customer Loyalty page View Balance $10.00 Edit Points ★ 0 Edit Prepaid services…" at bounding box center [1388, 465] width 168 height 793
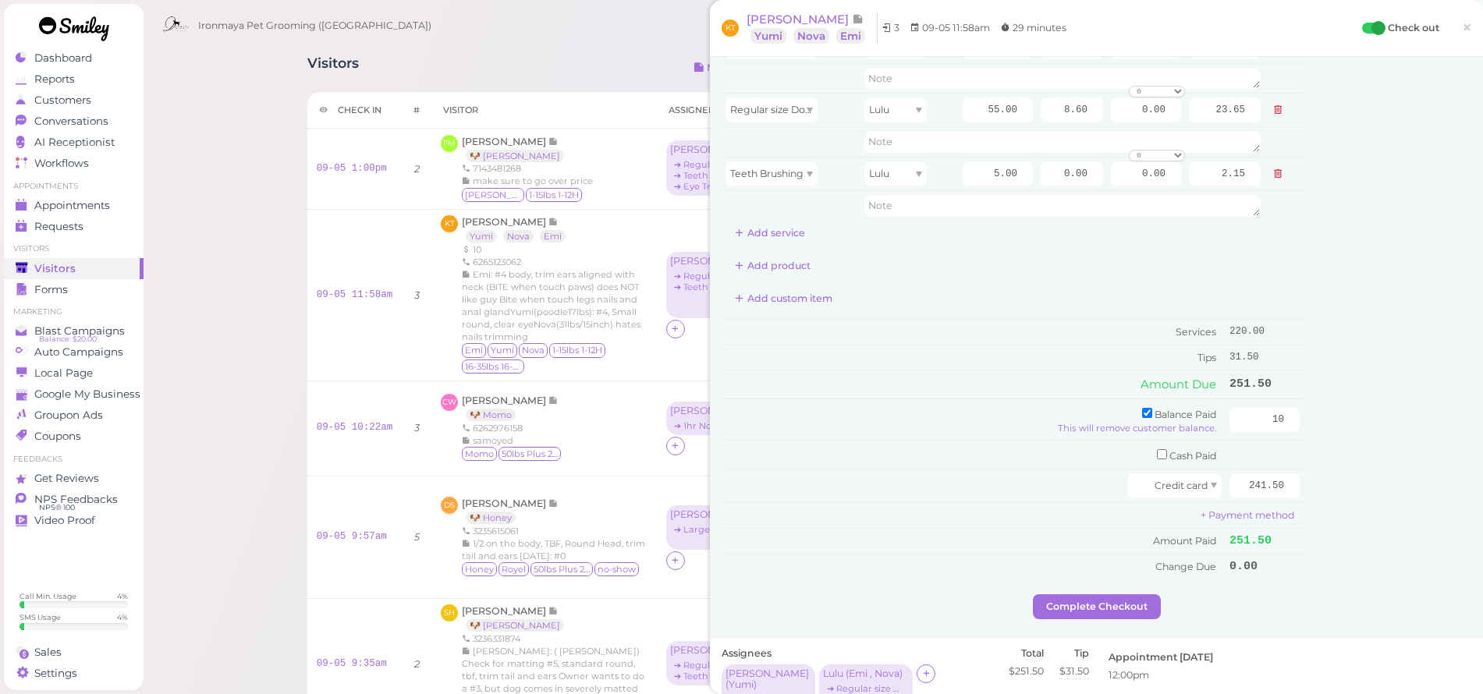
scroll to position [421, 0]
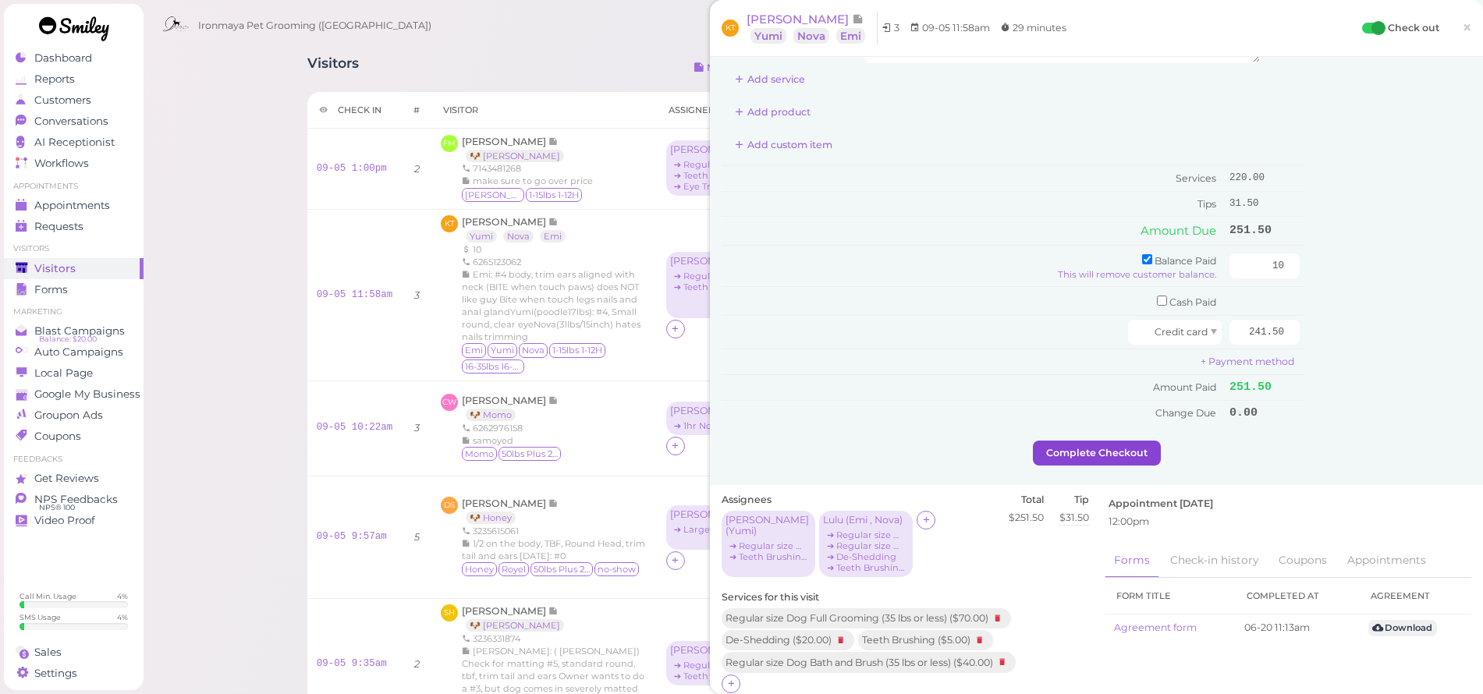
click at [1095, 449] on button "Complete Checkout" at bounding box center [1097, 453] width 128 height 25
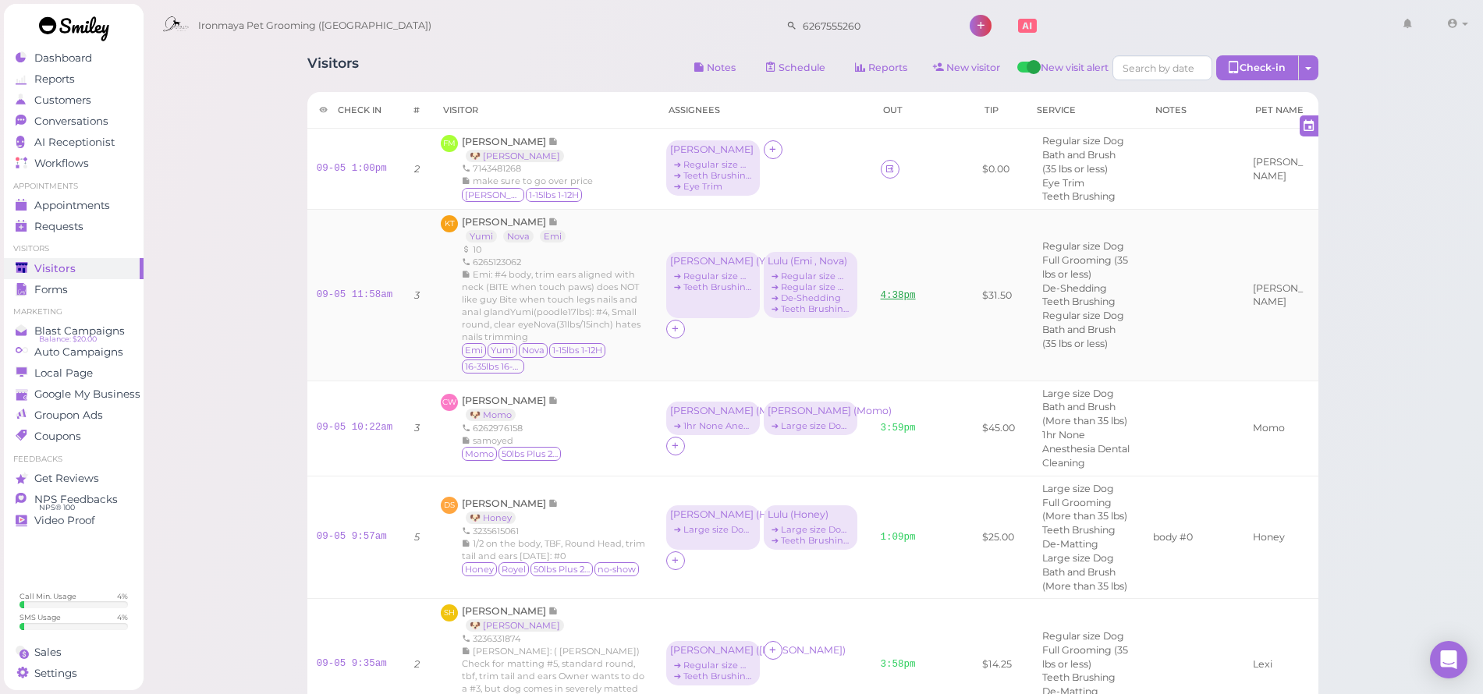
click at [881, 301] on link "4:38pm" at bounding box center [898, 295] width 35 height 11
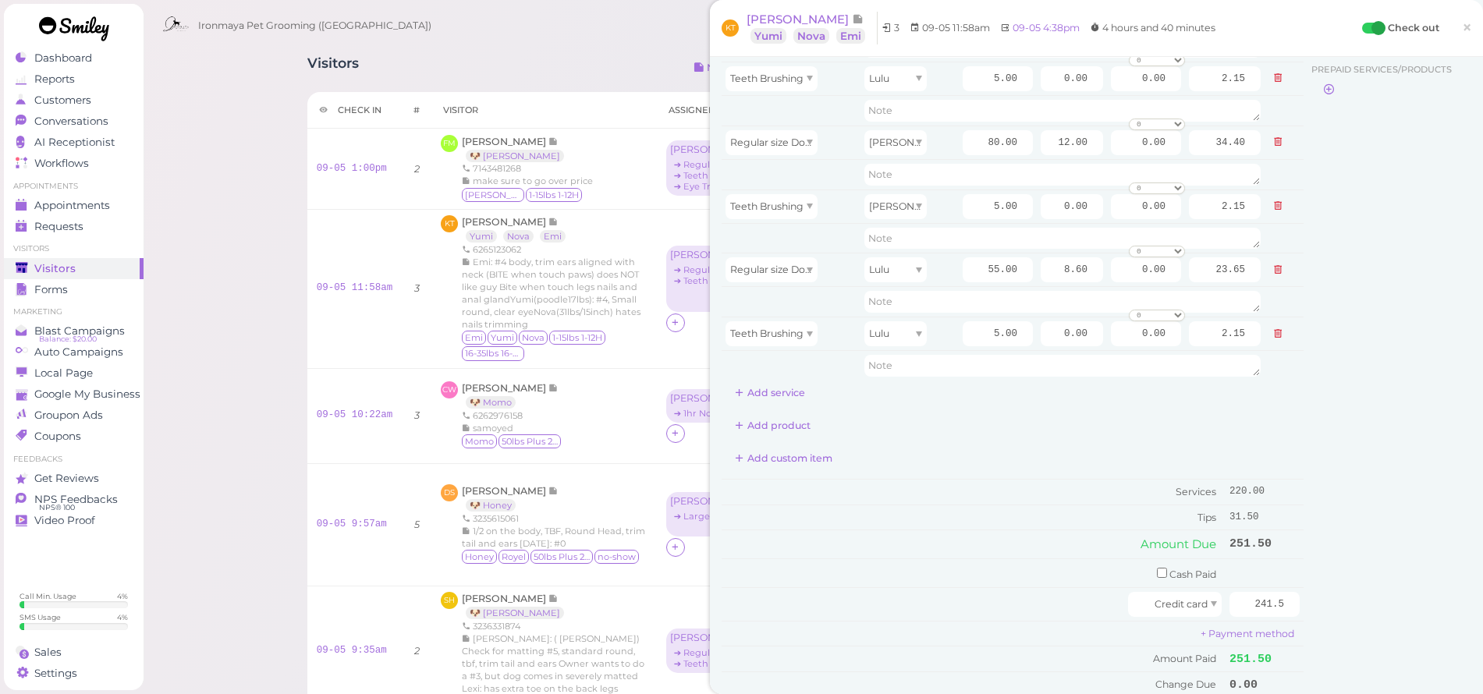
scroll to position [225, 0]
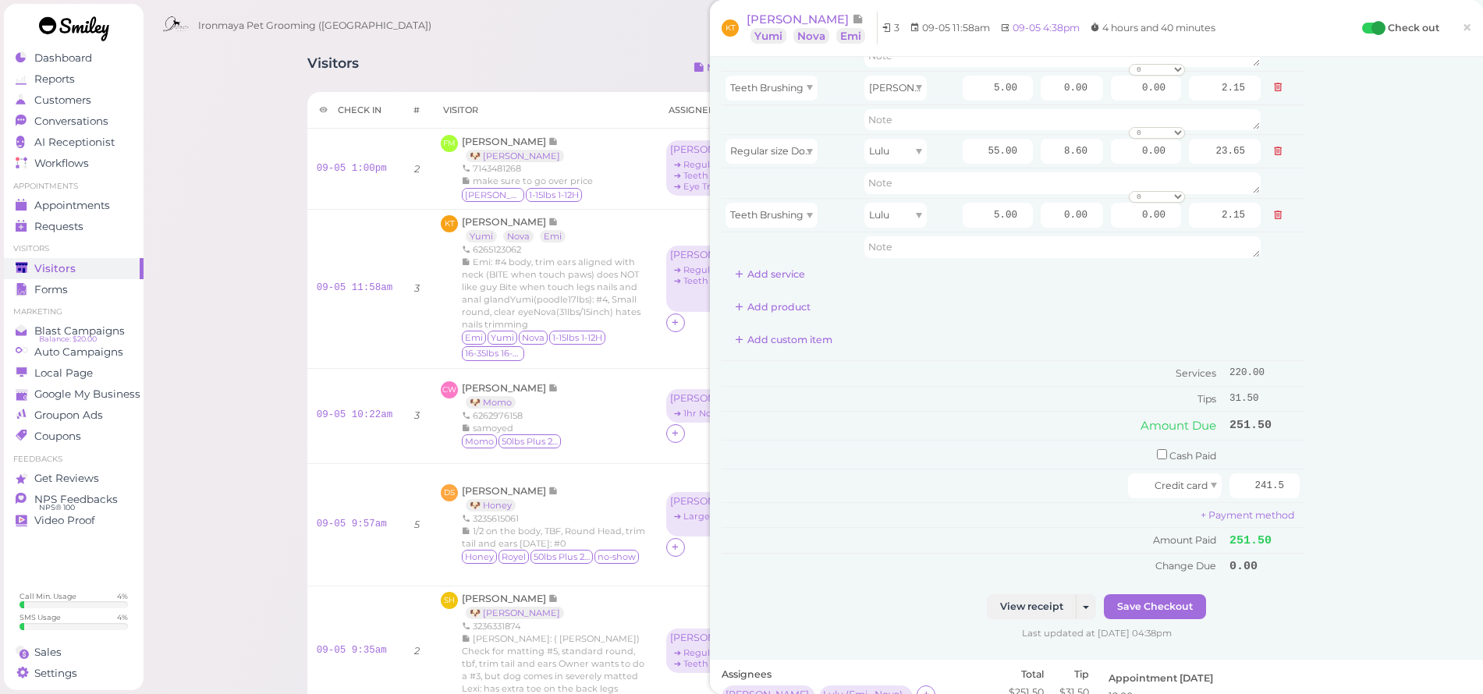
click at [1392, 410] on div "Customer Loyalty page View Balance $0.00 Edit Points ★ 0 Edit Prepaid services/…" at bounding box center [1388, 218] width 168 height 751
click at [1462, 27] on link "×" at bounding box center [1467, 28] width 29 height 37
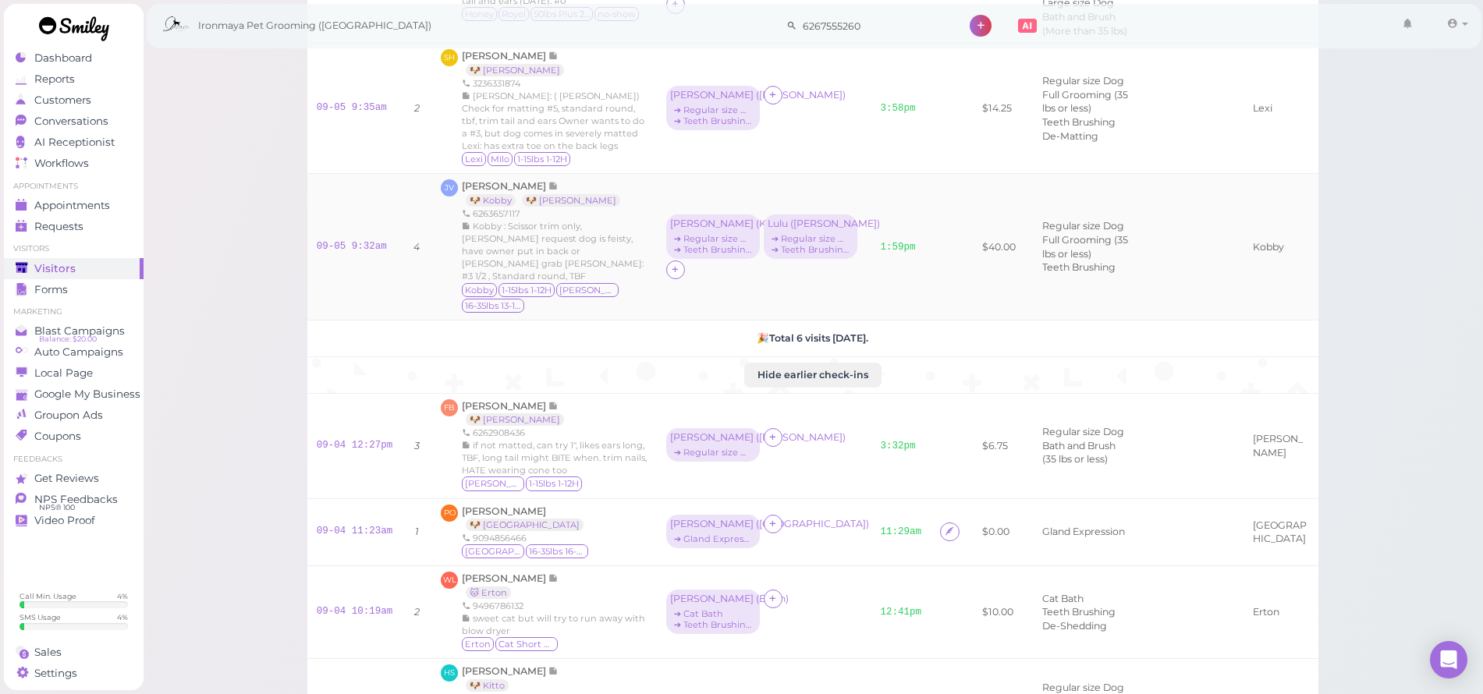
scroll to position [546, 0]
click at [821, 385] on button "Hide earlier check-ins" at bounding box center [812, 372] width 137 height 25
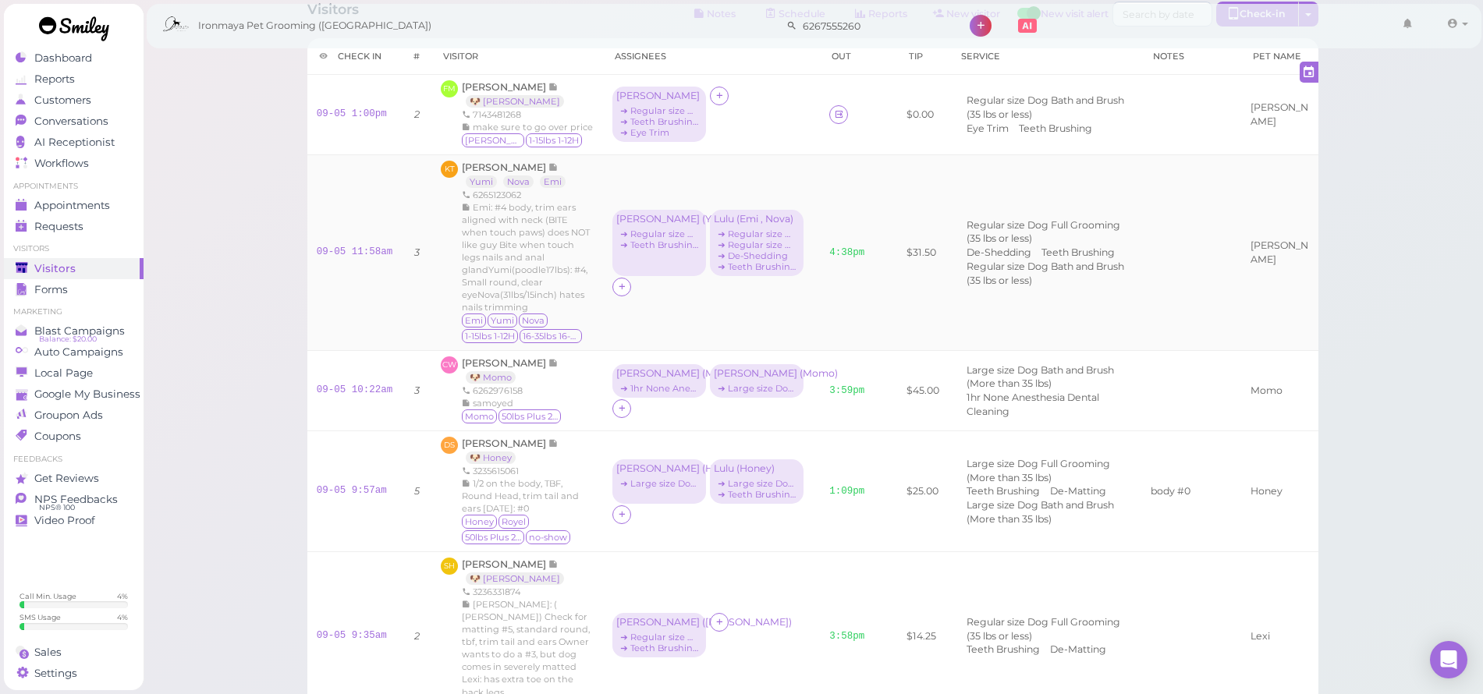
scroll to position [0, 0]
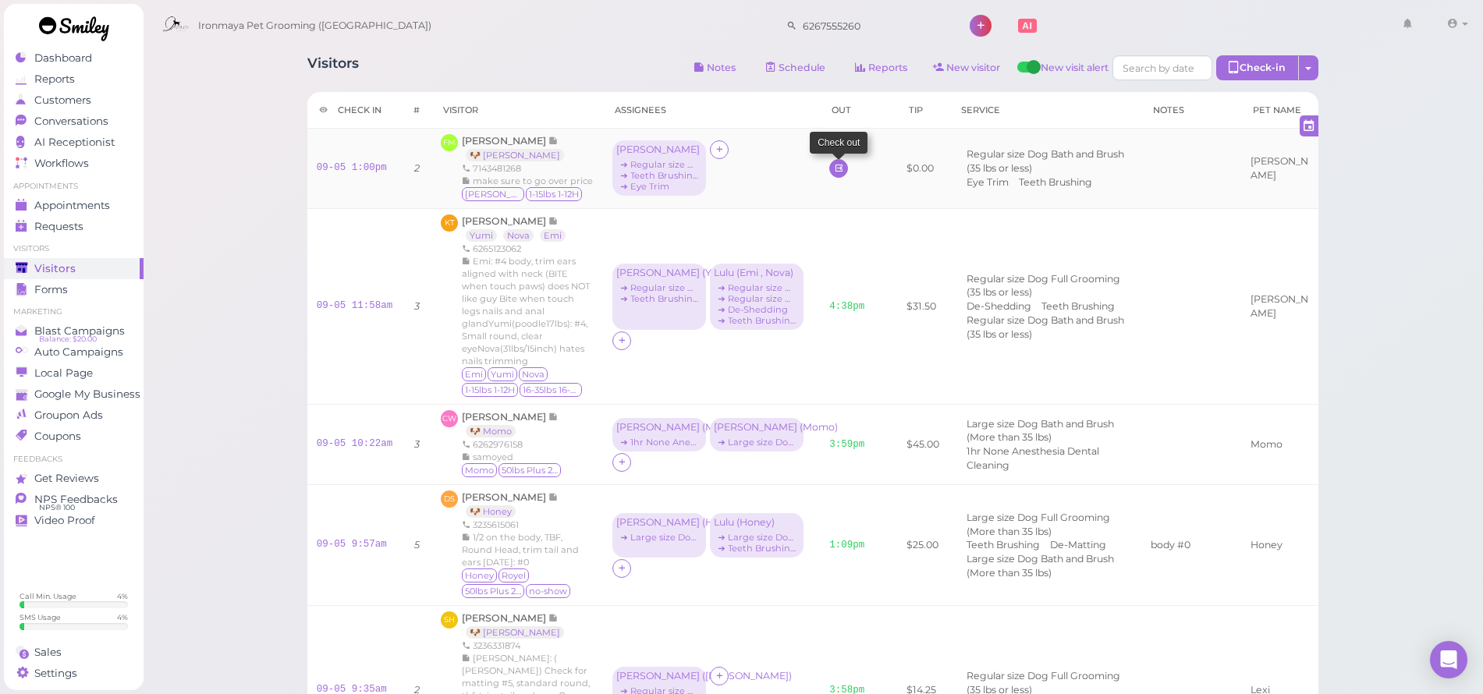
click at [829, 178] on link at bounding box center [838, 168] width 19 height 19
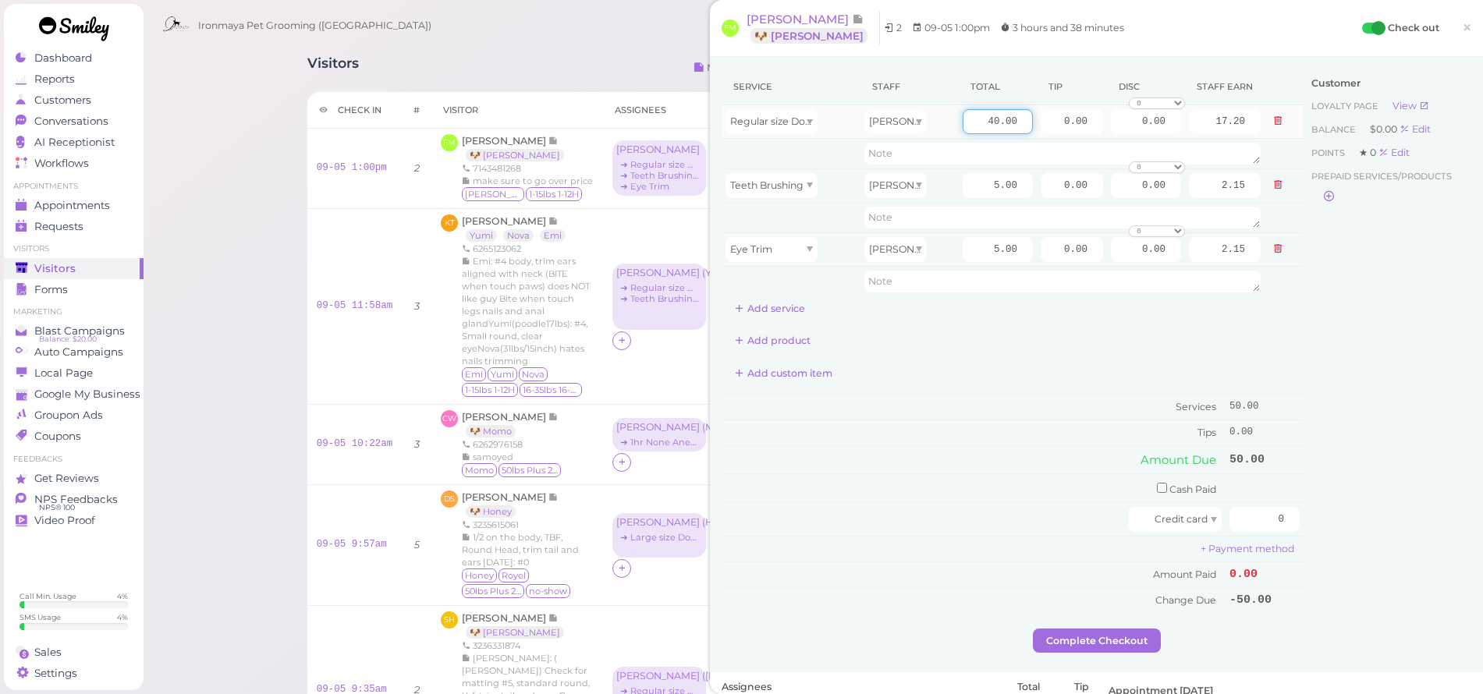
click at [970, 124] on input "40.00" at bounding box center [998, 121] width 70 height 25
click at [970, 123] on input "40.00" at bounding box center [998, 121] width 70 height 25
type input "45"
type input "19.35"
click at [1278, 293] on td at bounding box center [1284, 281] width 39 height 30
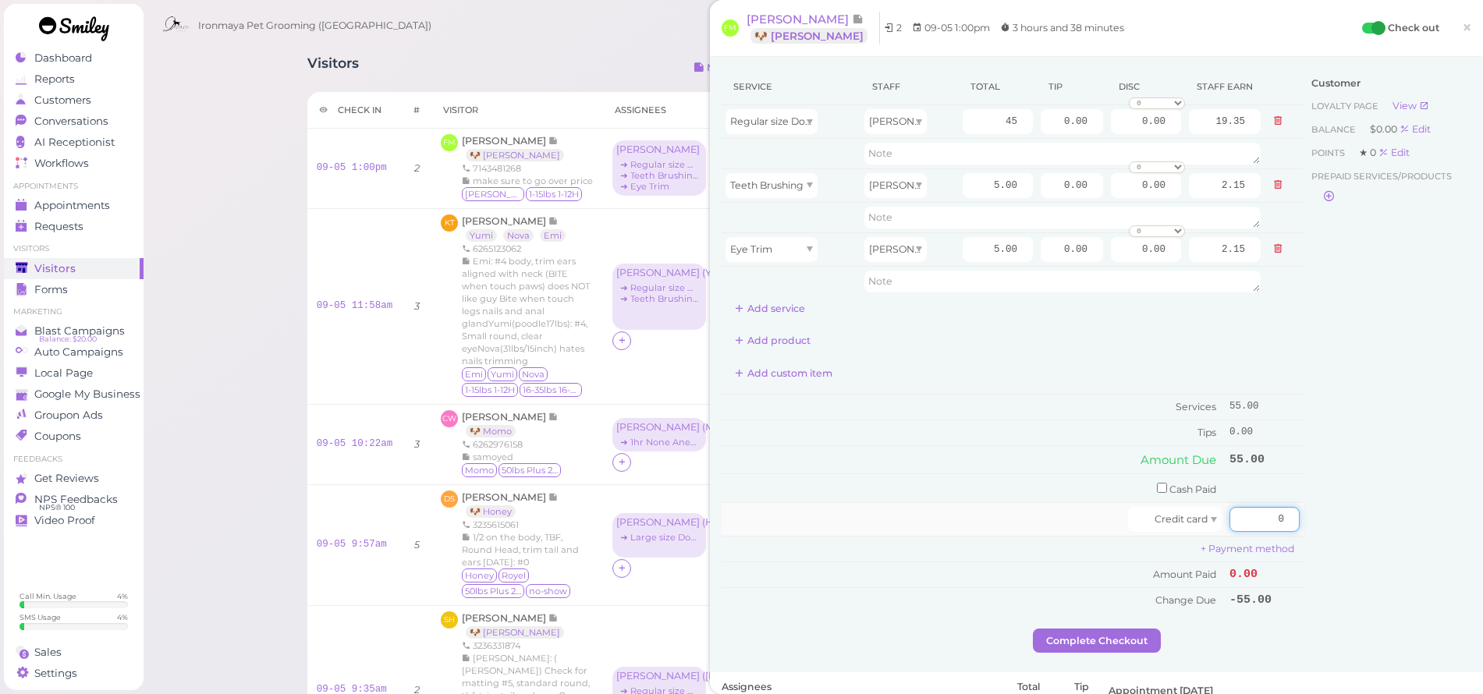
click at [1246, 514] on input "0" at bounding box center [1265, 519] width 70 height 25
click at [1246, 513] on input "0" at bounding box center [1265, 519] width 70 height 25
type input "55"
drag, startPoint x: 1395, startPoint y: 470, endPoint x: 1400, endPoint y: 529, distance: 59.5
click at [1400, 531] on div "Customer Loyalty page View Balance $0.00 Edit Points ★ 0 Edit Prepaid services/…" at bounding box center [1388, 349] width 168 height 560
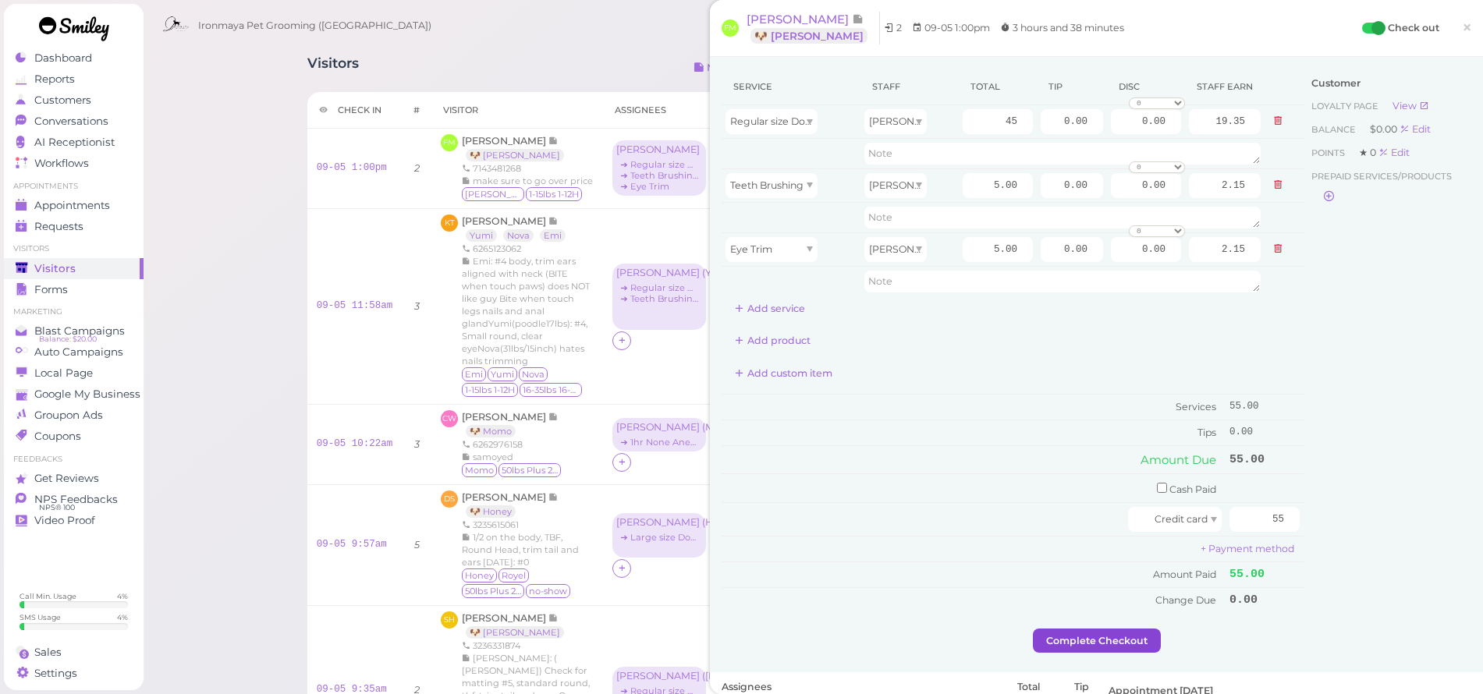
click at [1151, 634] on button "Complete Checkout" at bounding box center [1097, 641] width 128 height 25
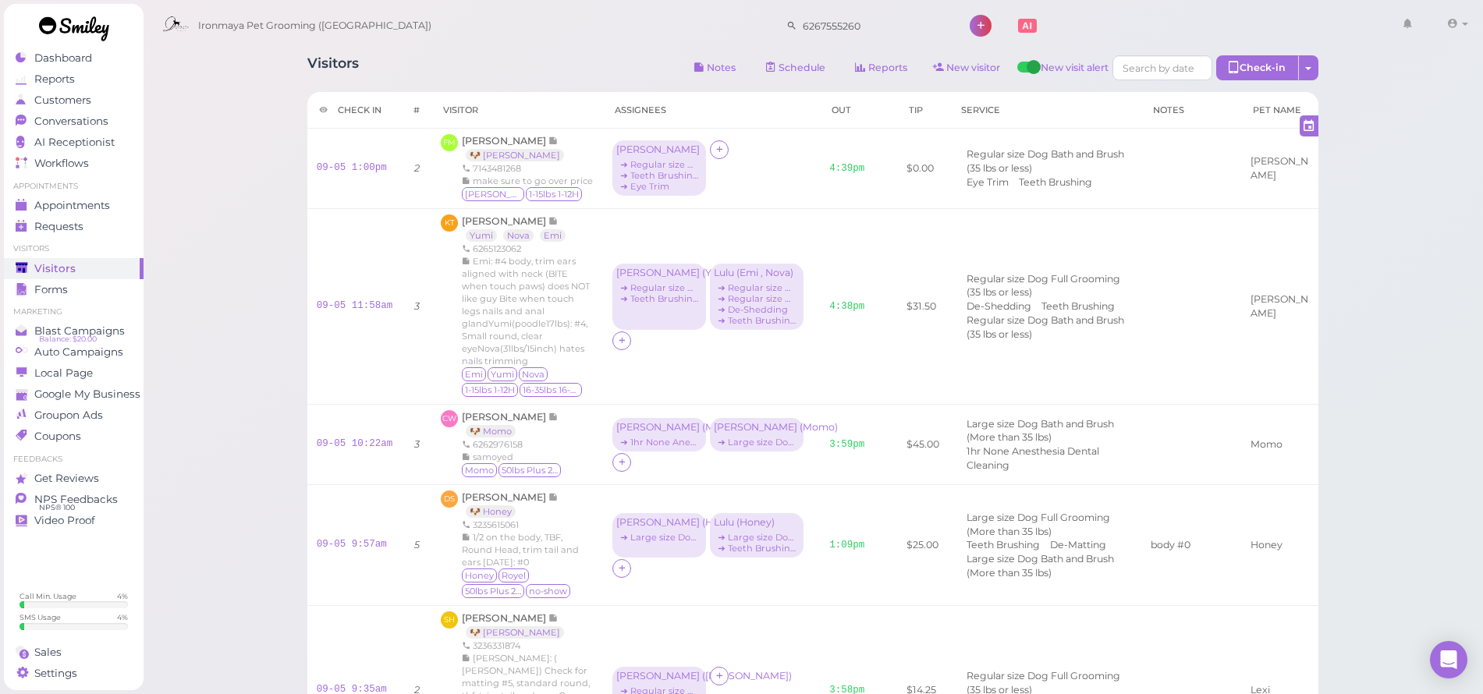
click at [378, 2] on div "Ironmaya Pet Grooming (San Dimas) 6267555260 1" at bounding box center [814, 22] width 1343 height 44
click at [73, 122] on span "Conversations" at bounding box center [71, 121] width 74 height 13
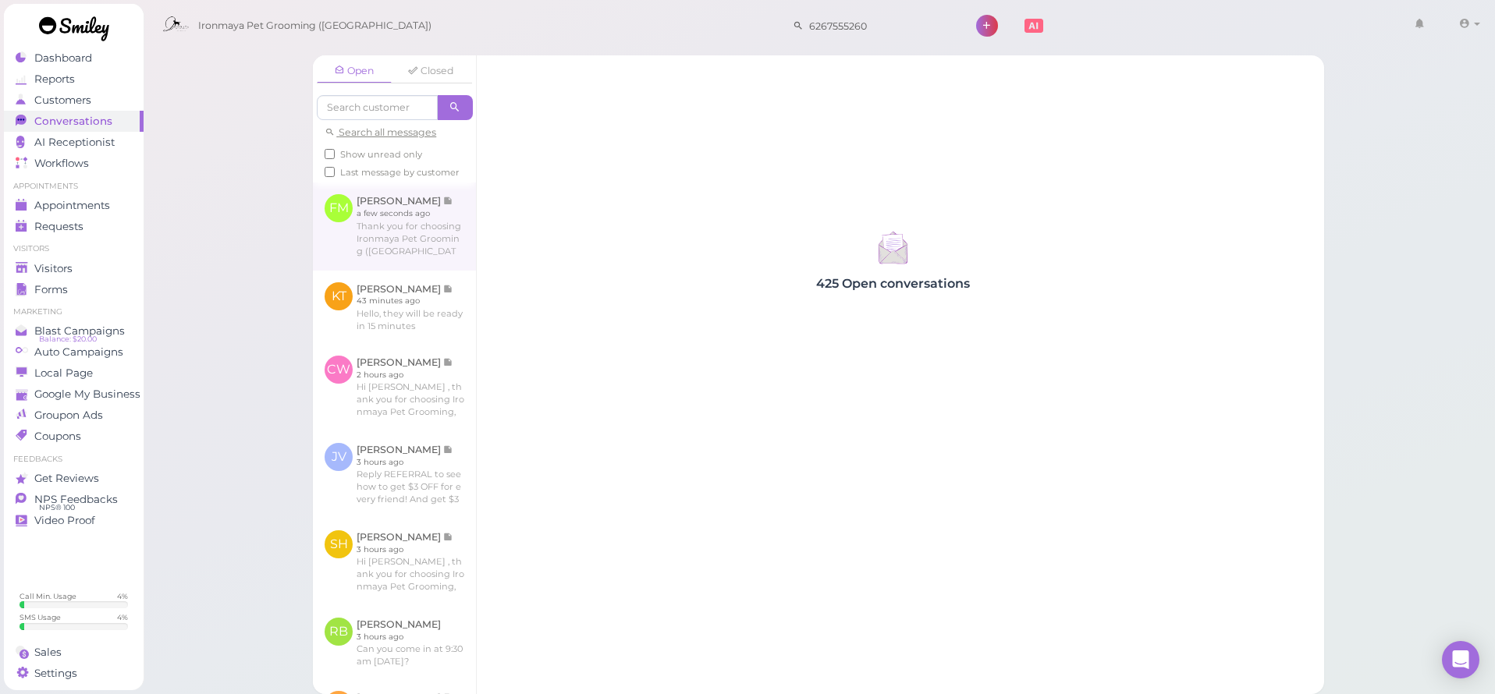
click at [346, 240] on link at bounding box center [394, 226] width 163 height 87
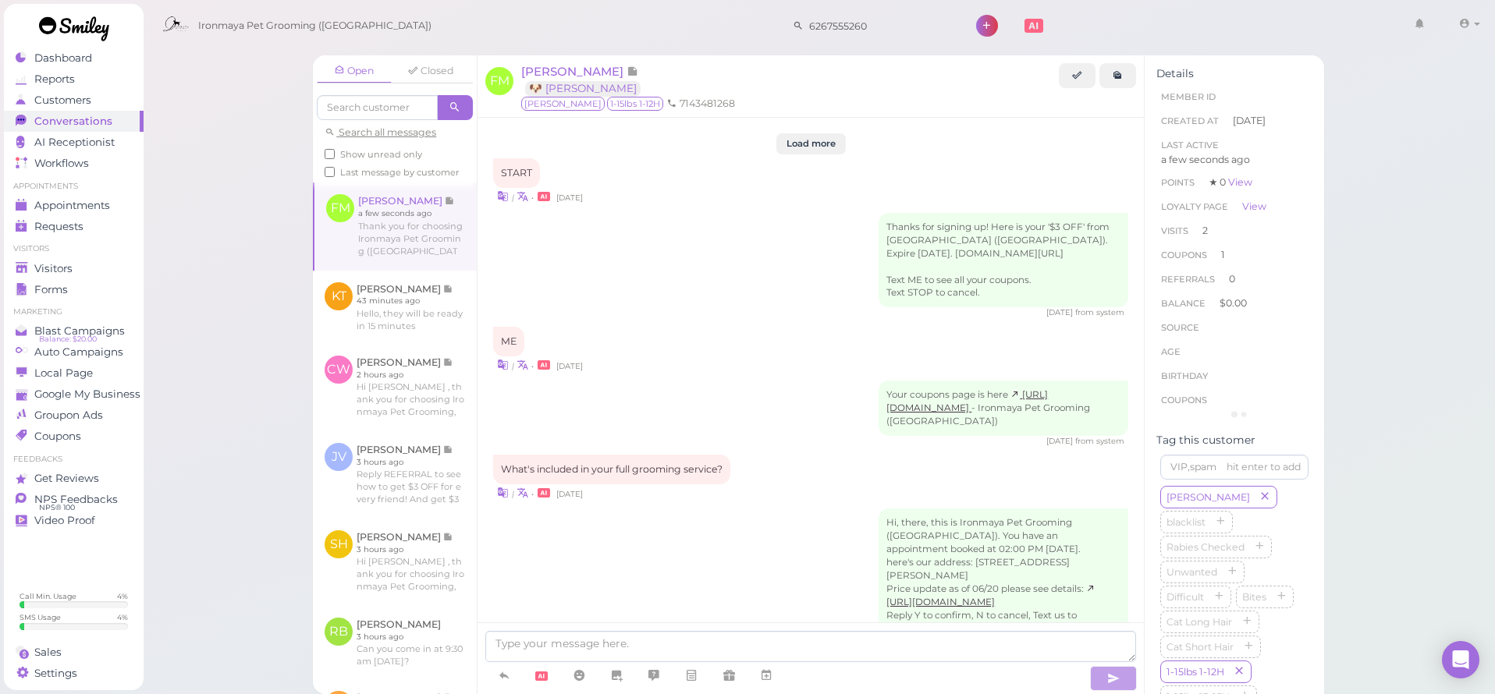
scroll to position [1931, 0]
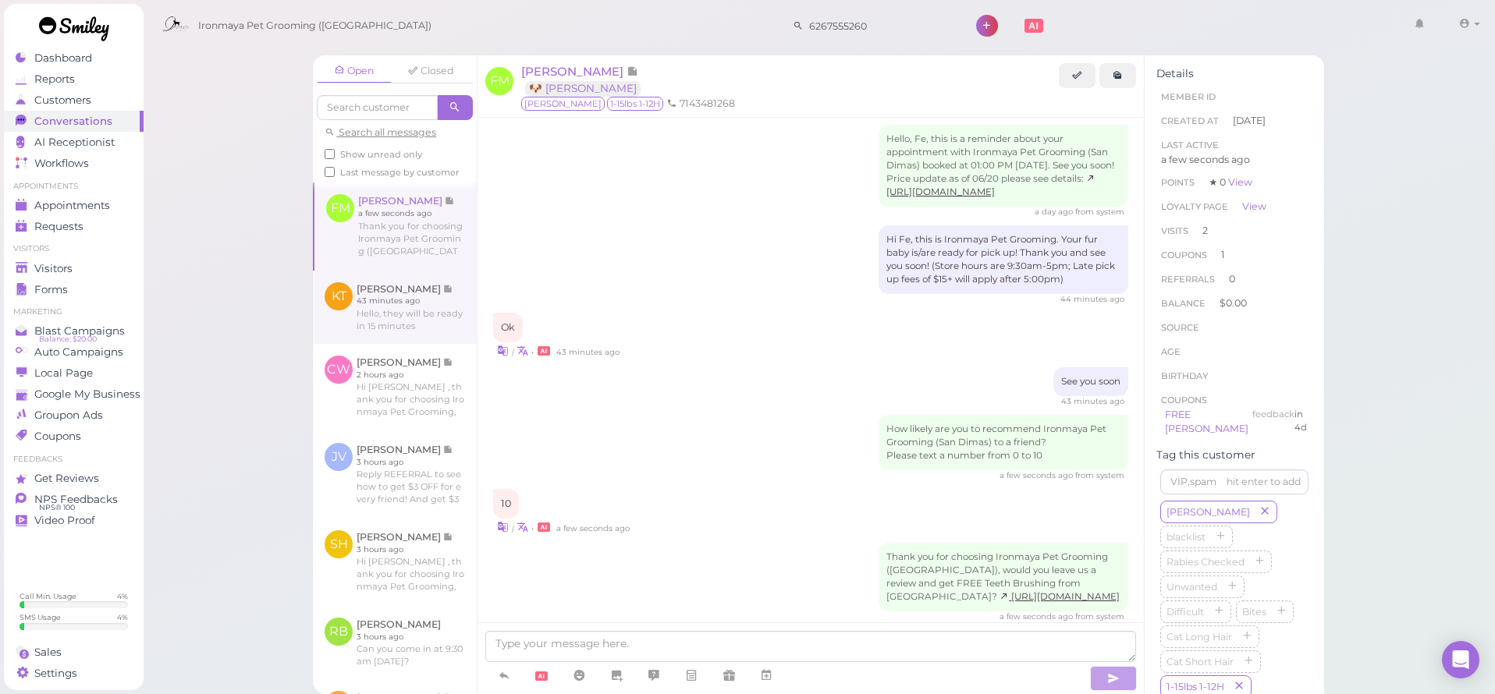
click at [376, 289] on link at bounding box center [395, 307] width 164 height 73
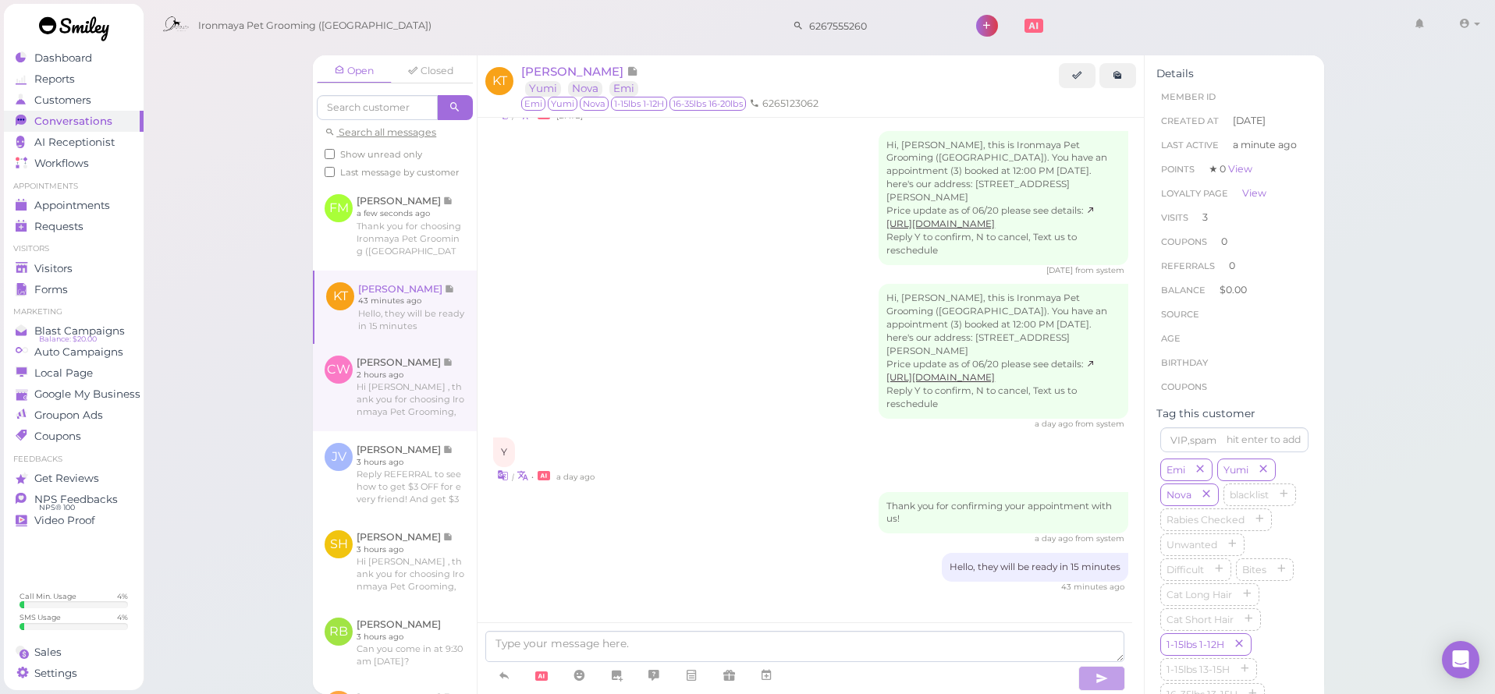
scroll to position [1762, 0]
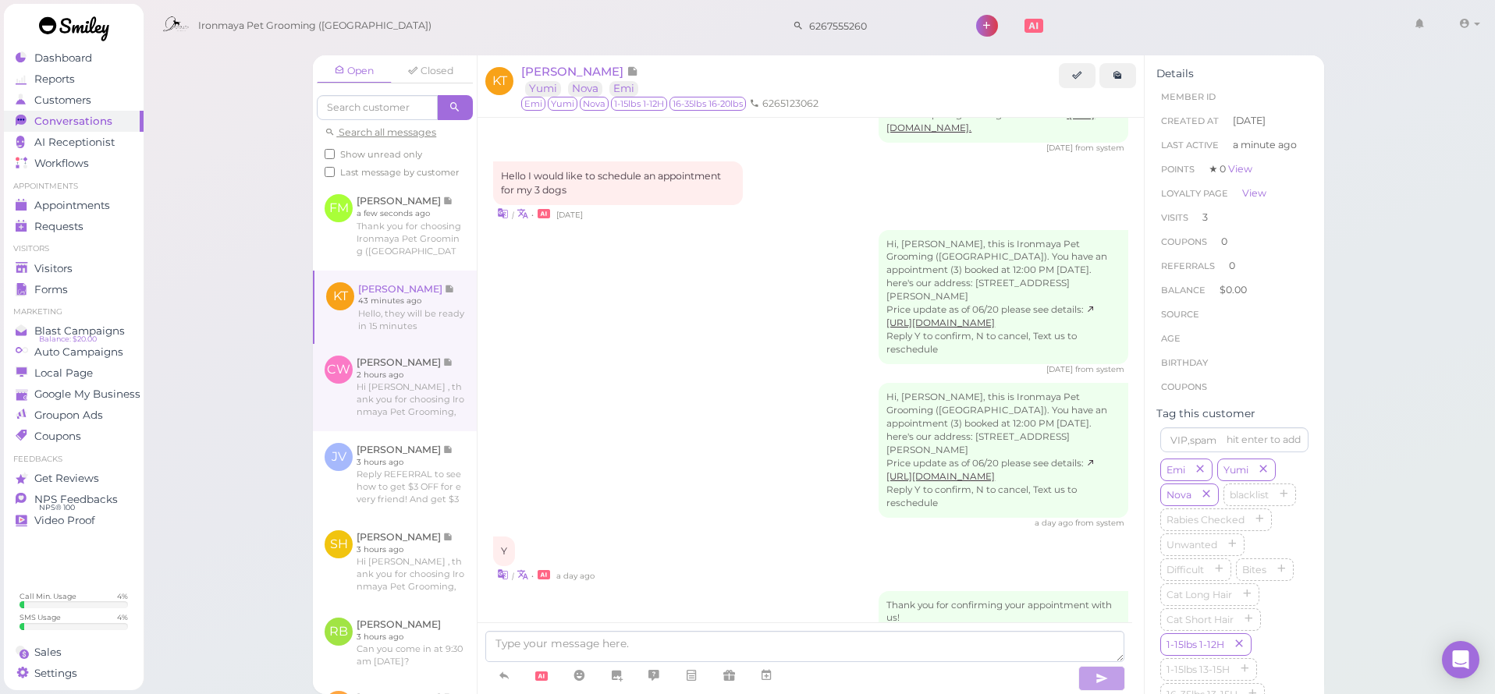
click at [386, 381] on link at bounding box center [395, 387] width 164 height 87
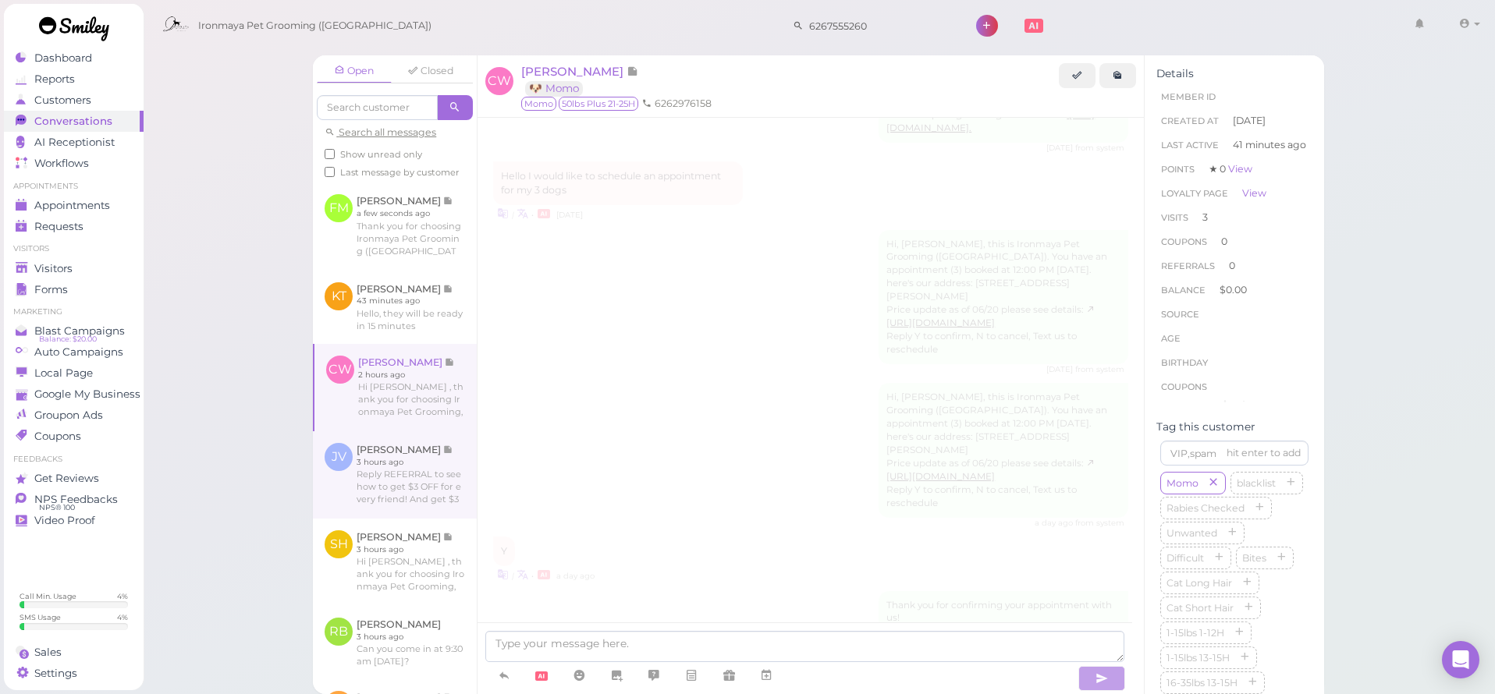
scroll to position [2110, 0]
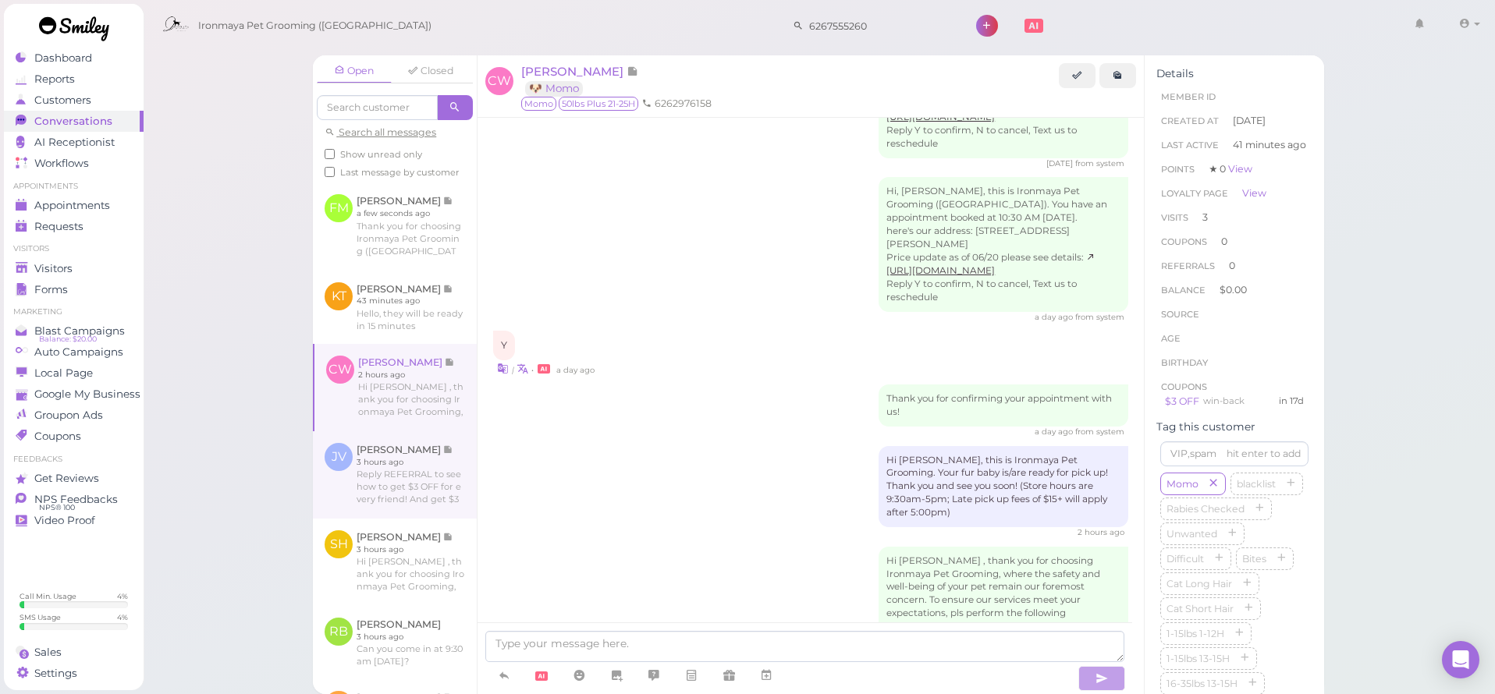
click at [397, 502] on link at bounding box center [395, 474] width 164 height 87
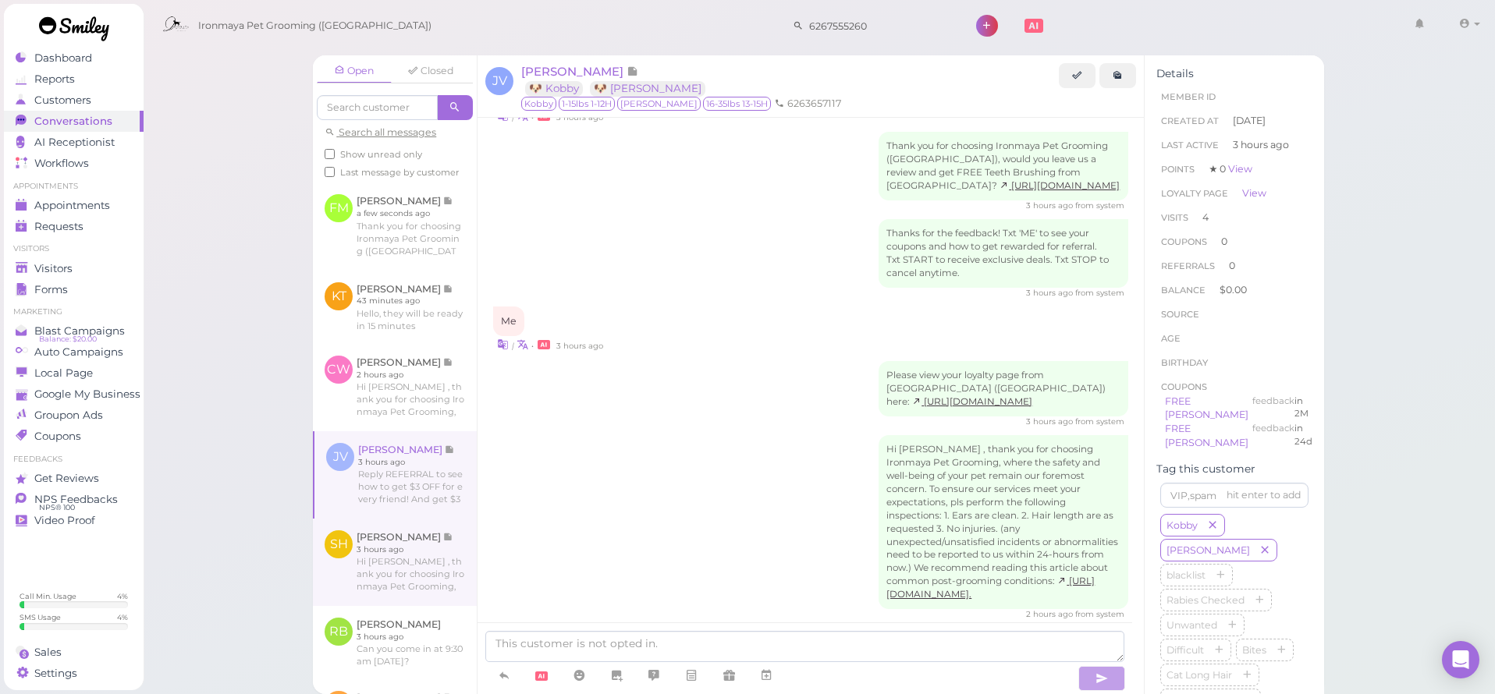
click at [398, 571] on link at bounding box center [395, 562] width 164 height 87
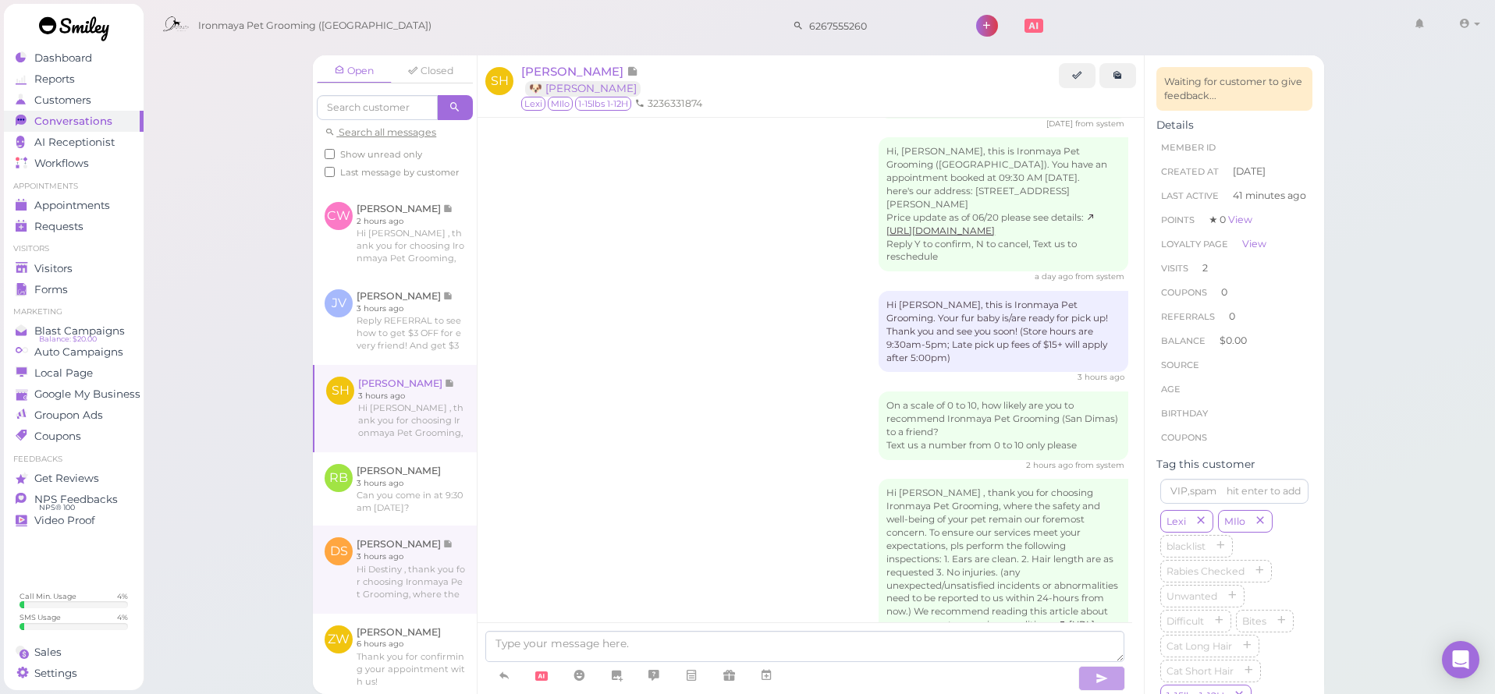
scroll to position [247, 0]
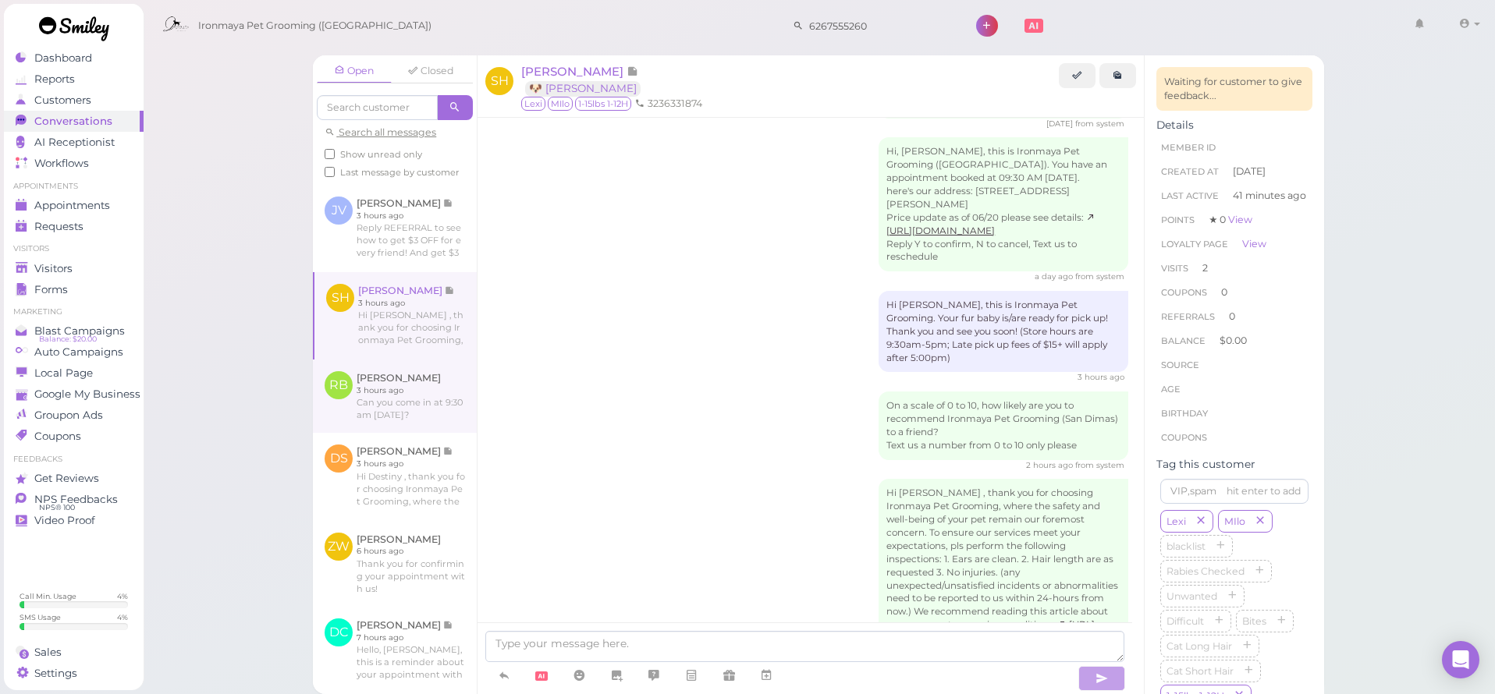
click at [400, 428] on link at bounding box center [395, 396] width 164 height 73
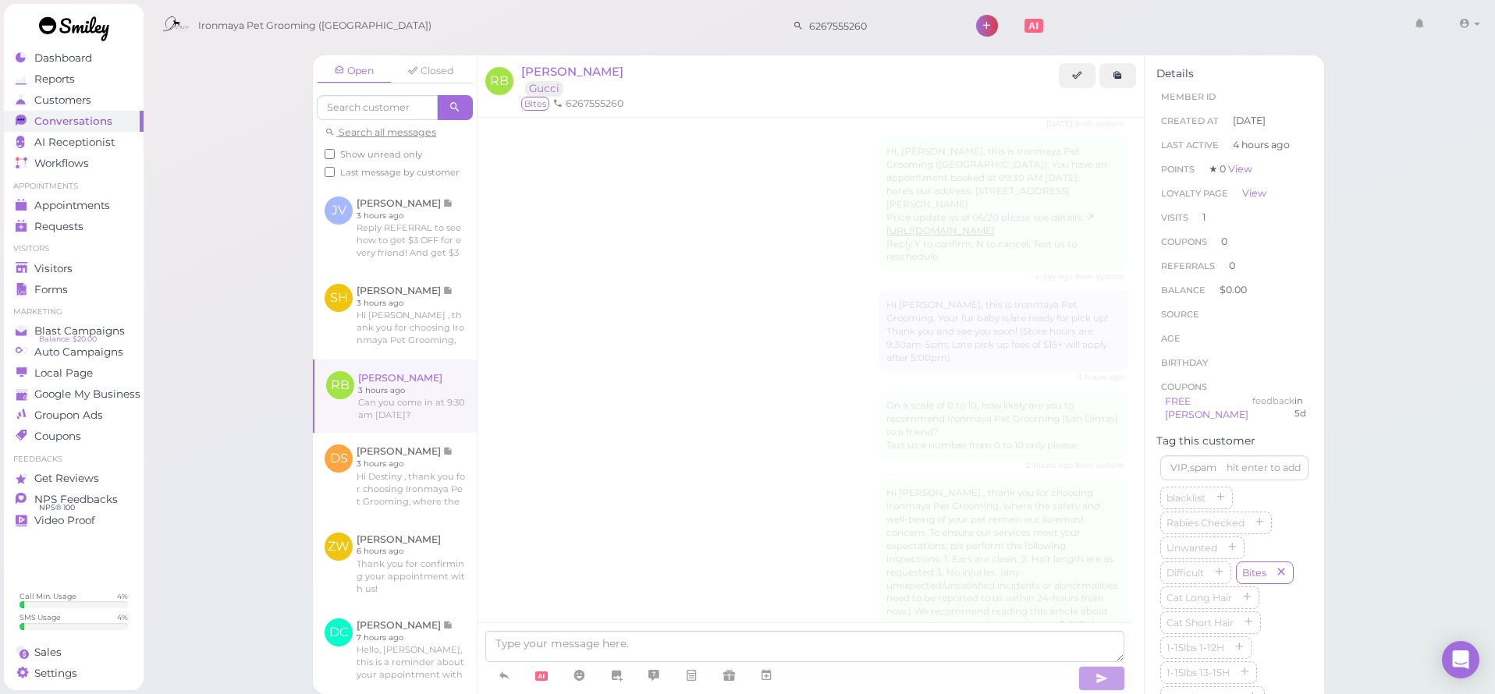
scroll to position [1495, 0]
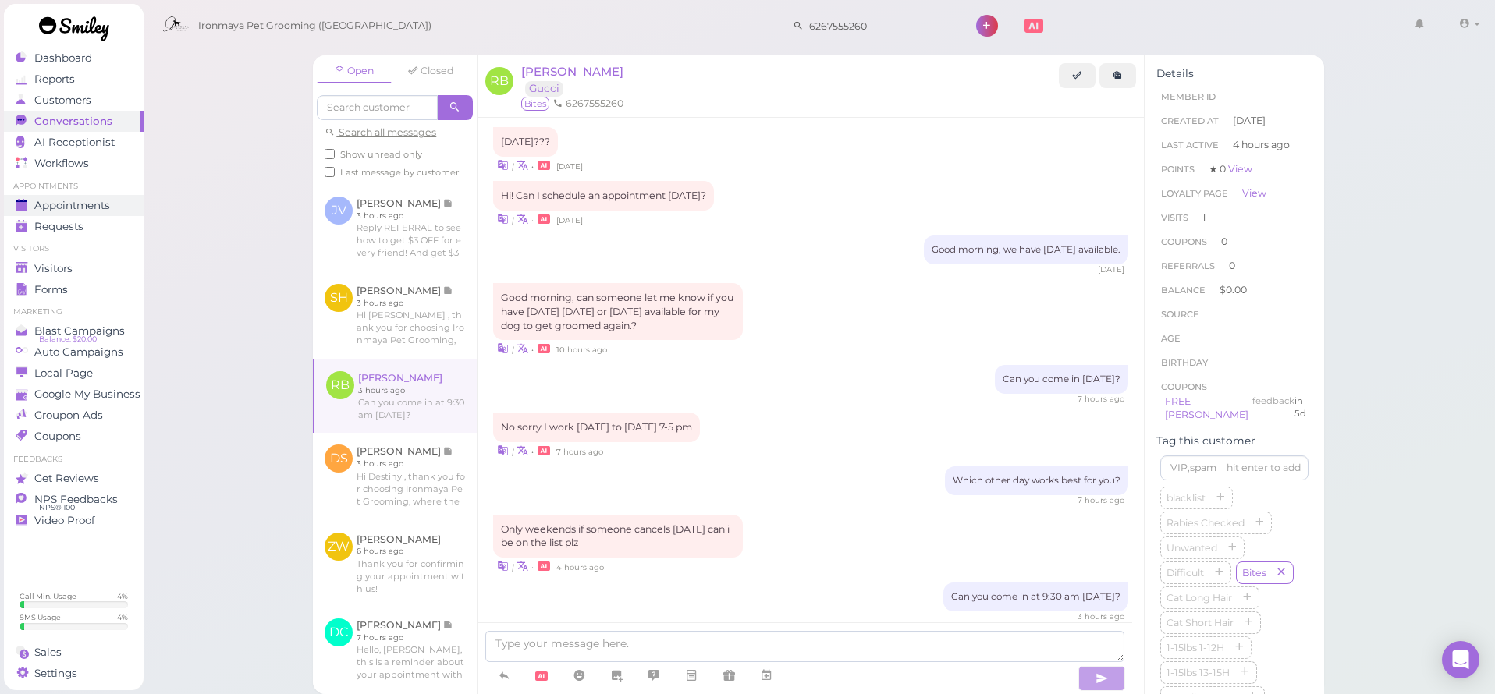
click at [99, 203] on span "Appointments" at bounding box center [72, 205] width 76 height 13
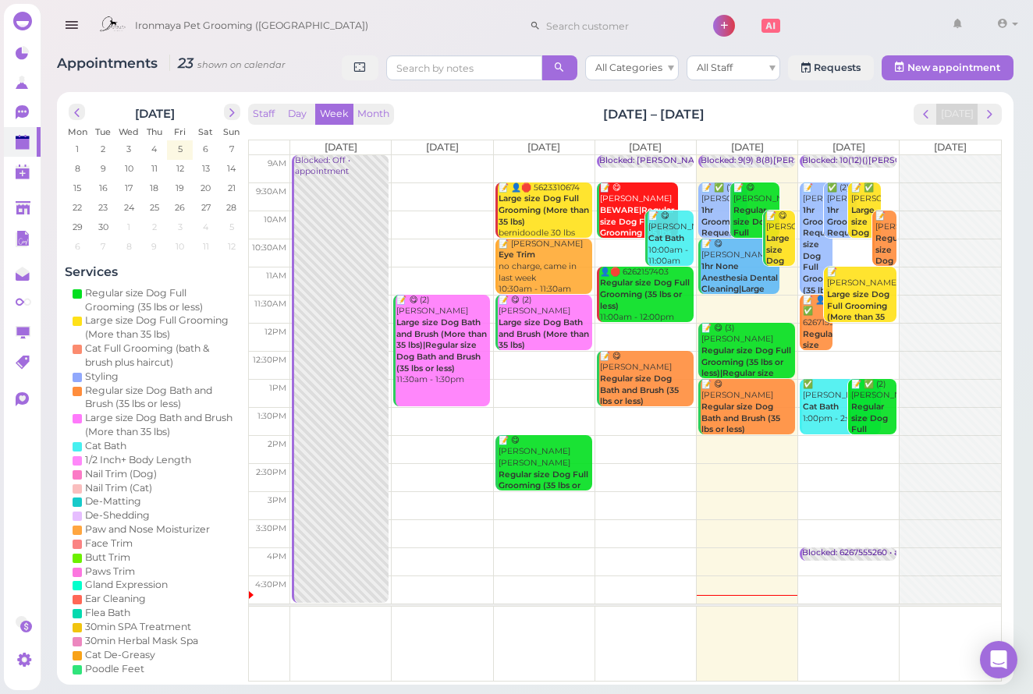
click at [146, 27] on span "Ironmaya Pet Grooming ([GEOGRAPHIC_DATA])" at bounding box center [251, 26] width 233 height 44
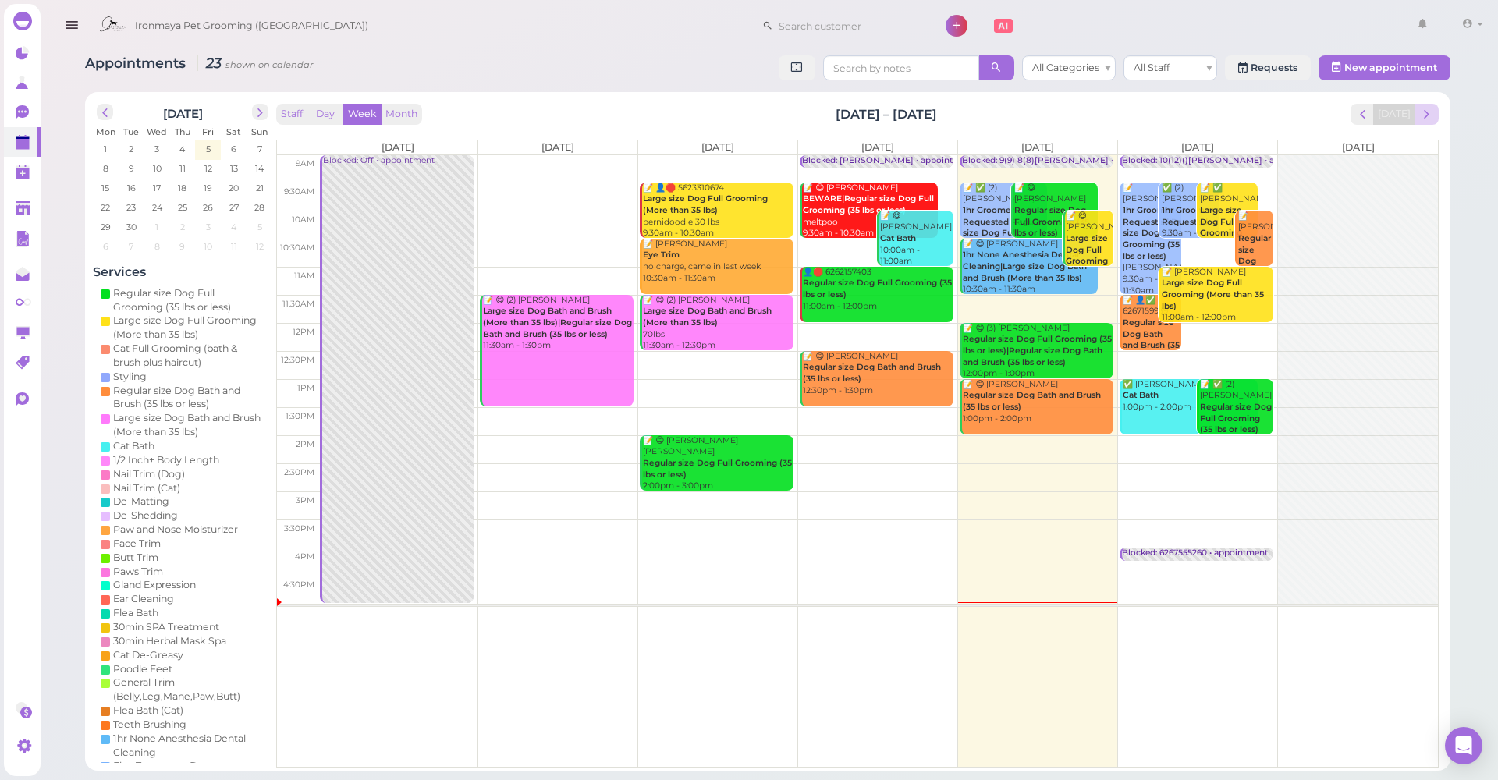
click at [1424, 116] on span "next" at bounding box center [1426, 114] width 15 height 15
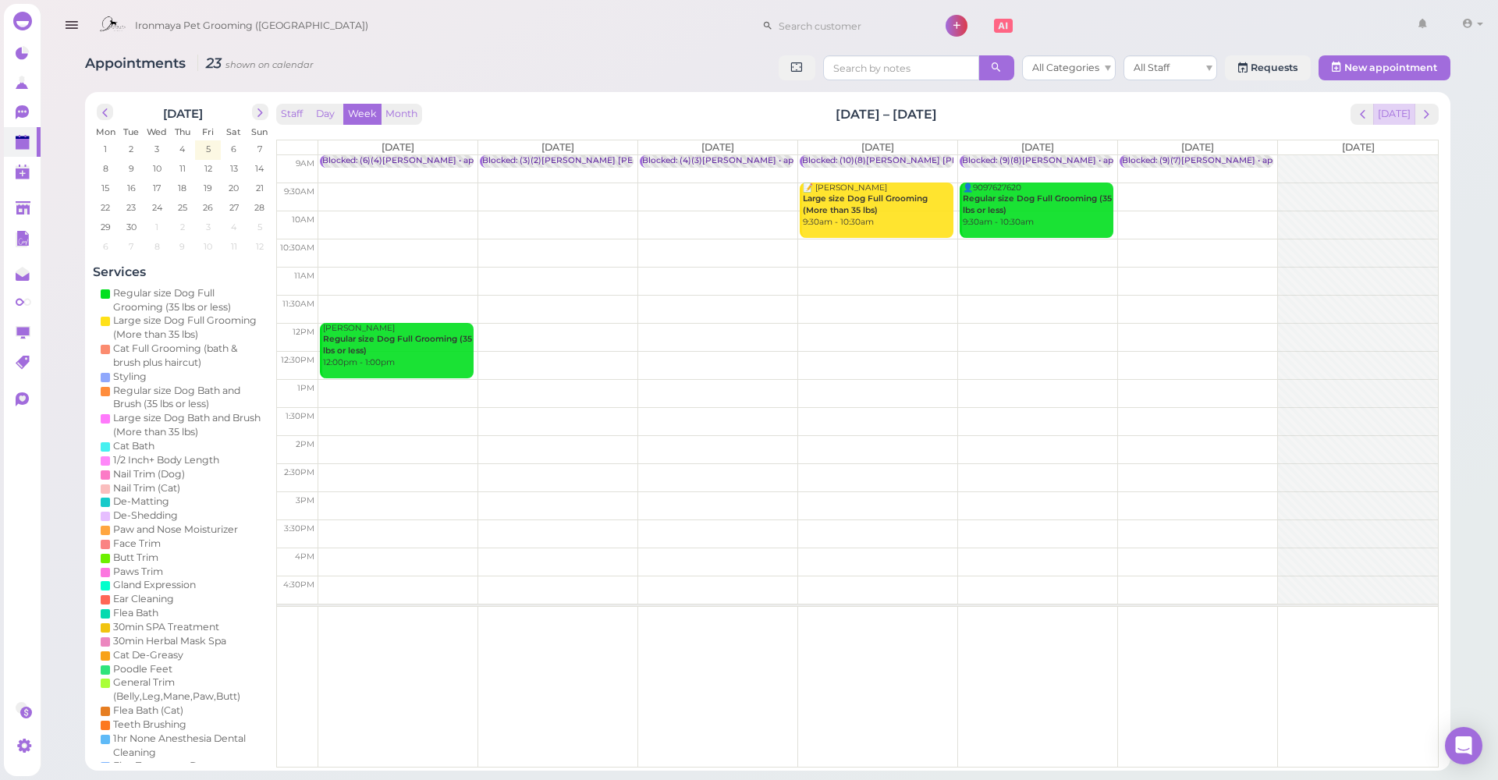
click at [1408, 115] on button "Today" at bounding box center [1394, 114] width 42 height 21
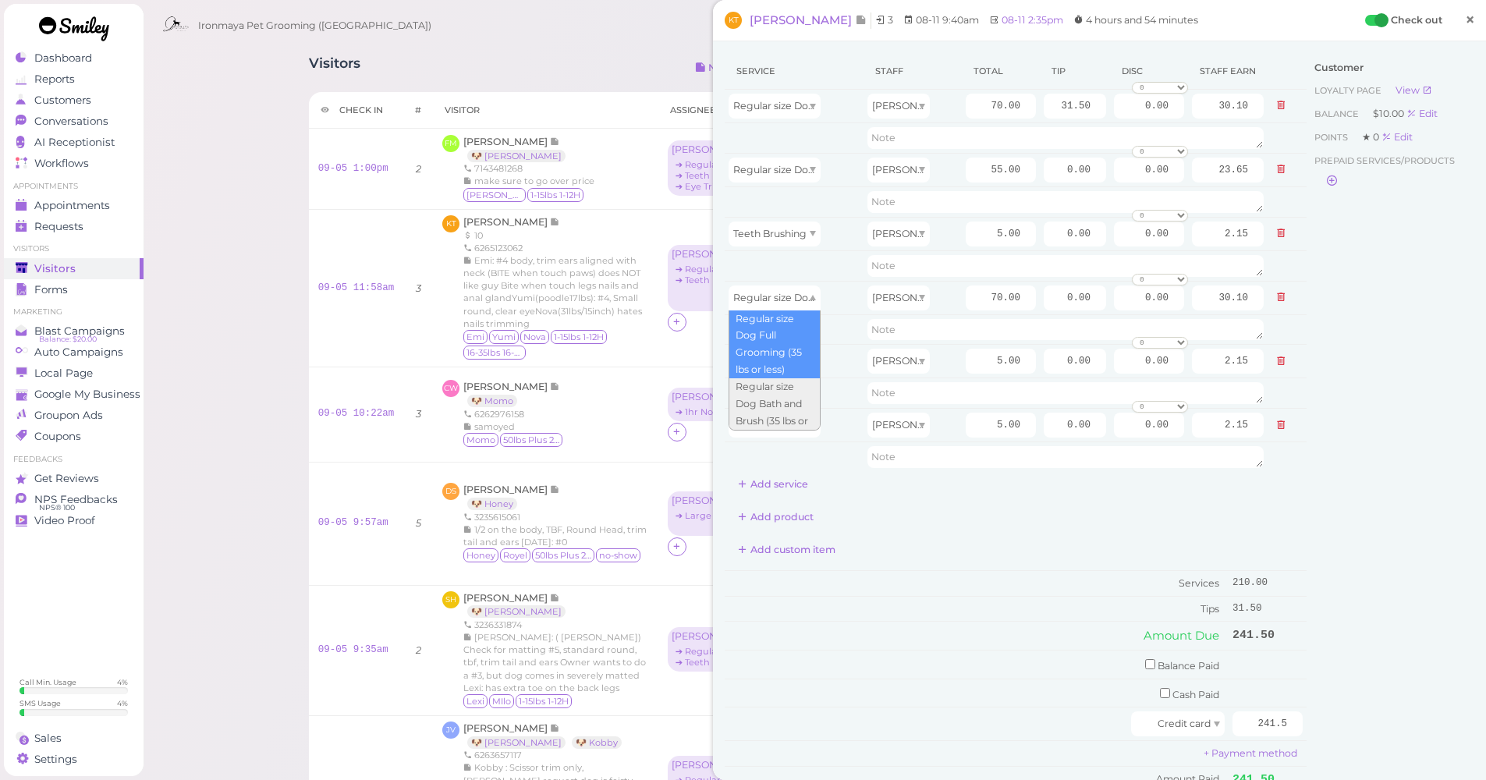
click at [1466, 21] on link "×" at bounding box center [1470, 20] width 29 height 37
